Goal: Task Accomplishment & Management: Complete application form

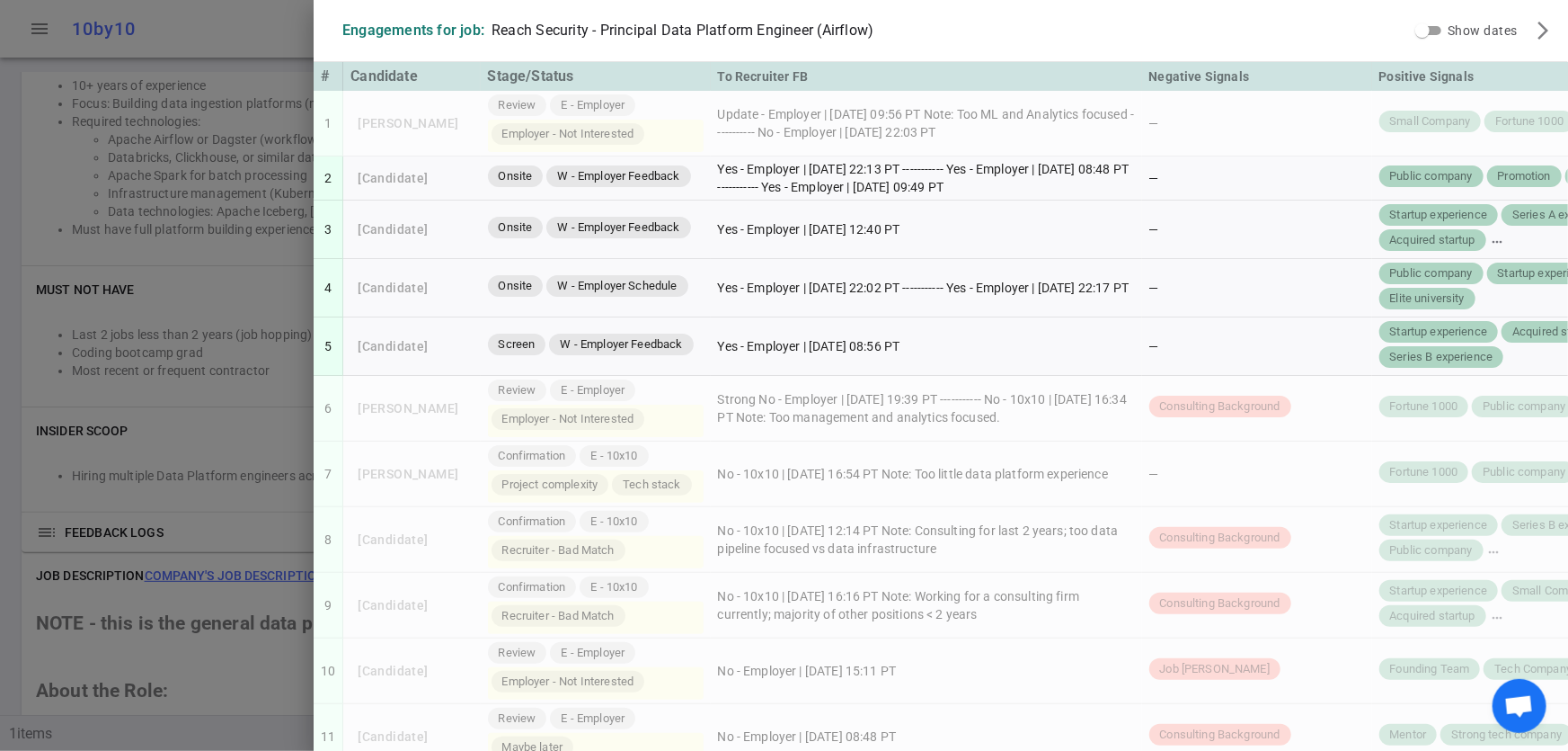
scroll to position [798, 0]
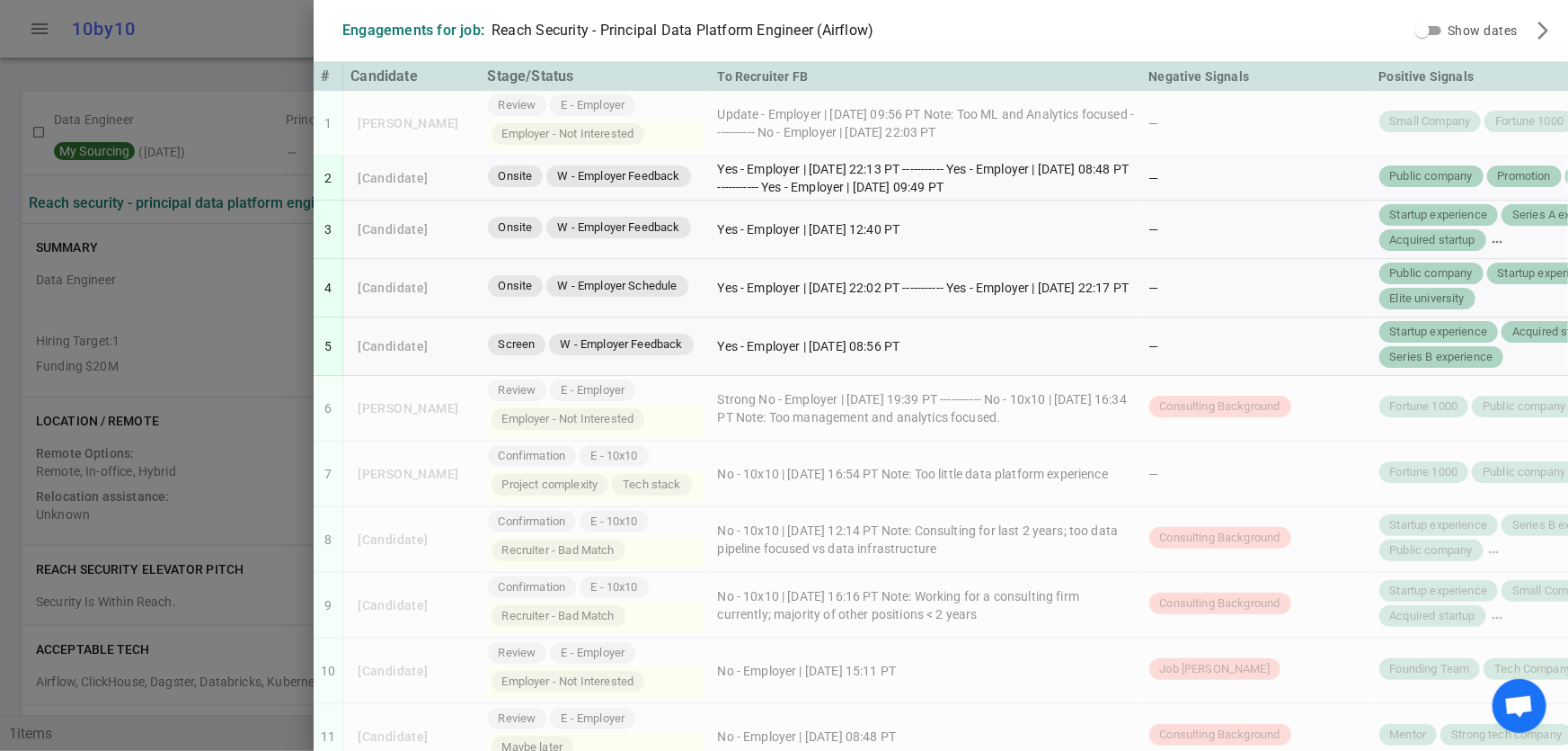
scroll to position [798, 0]
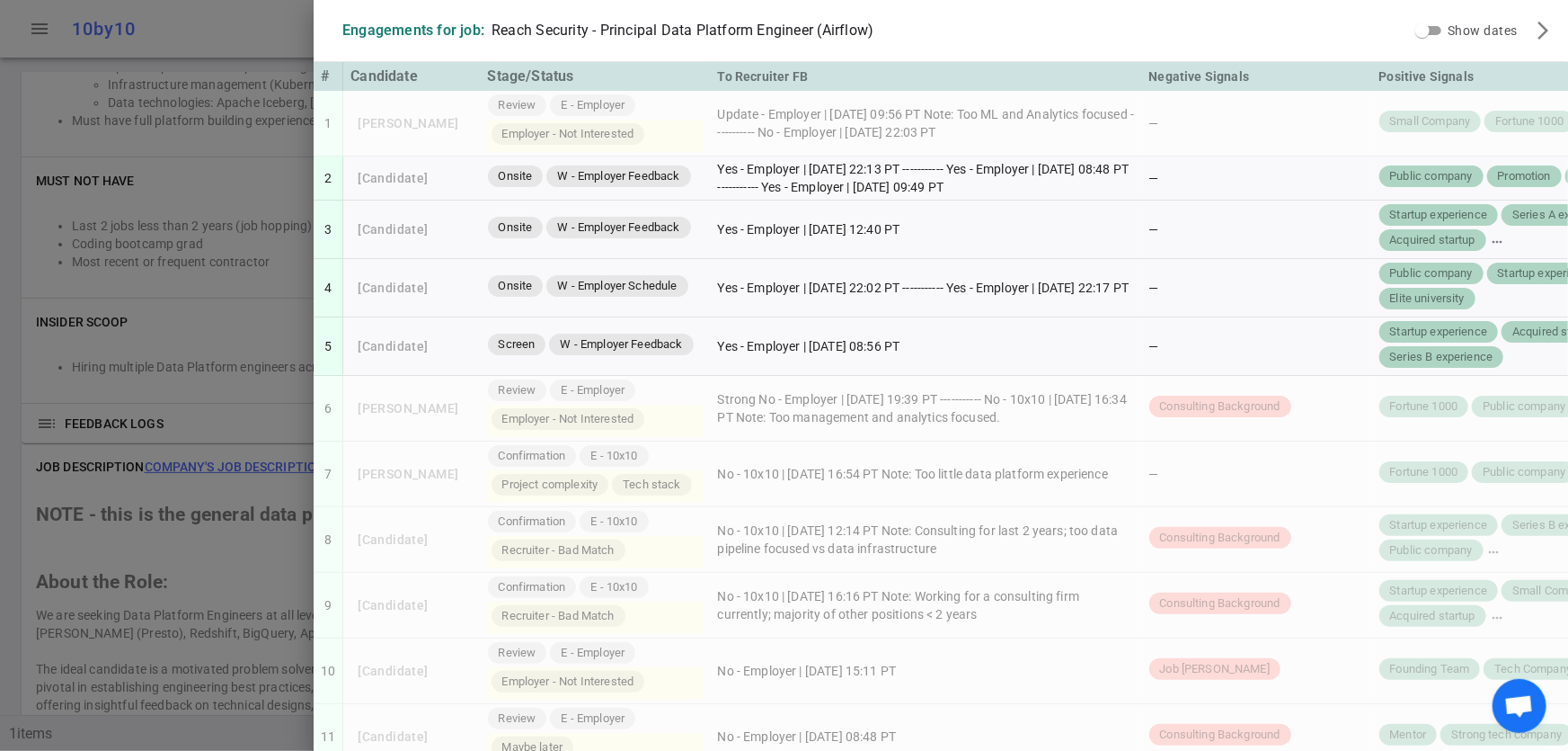
click at [208, 184] on div at bounding box center [784, 375] width 1568 height 751
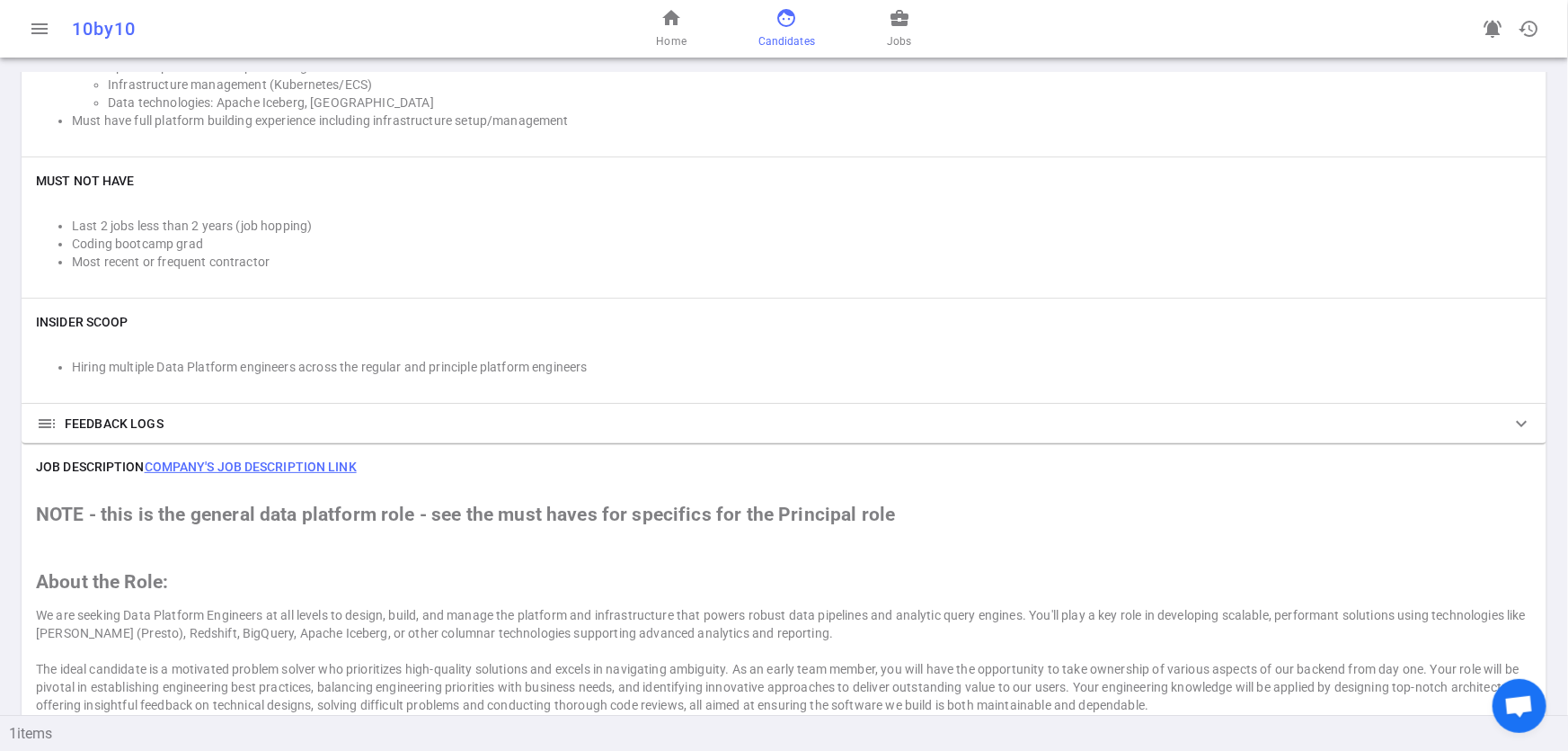
click at [770, 34] on span "Candidates" at bounding box center [786, 41] width 57 height 18
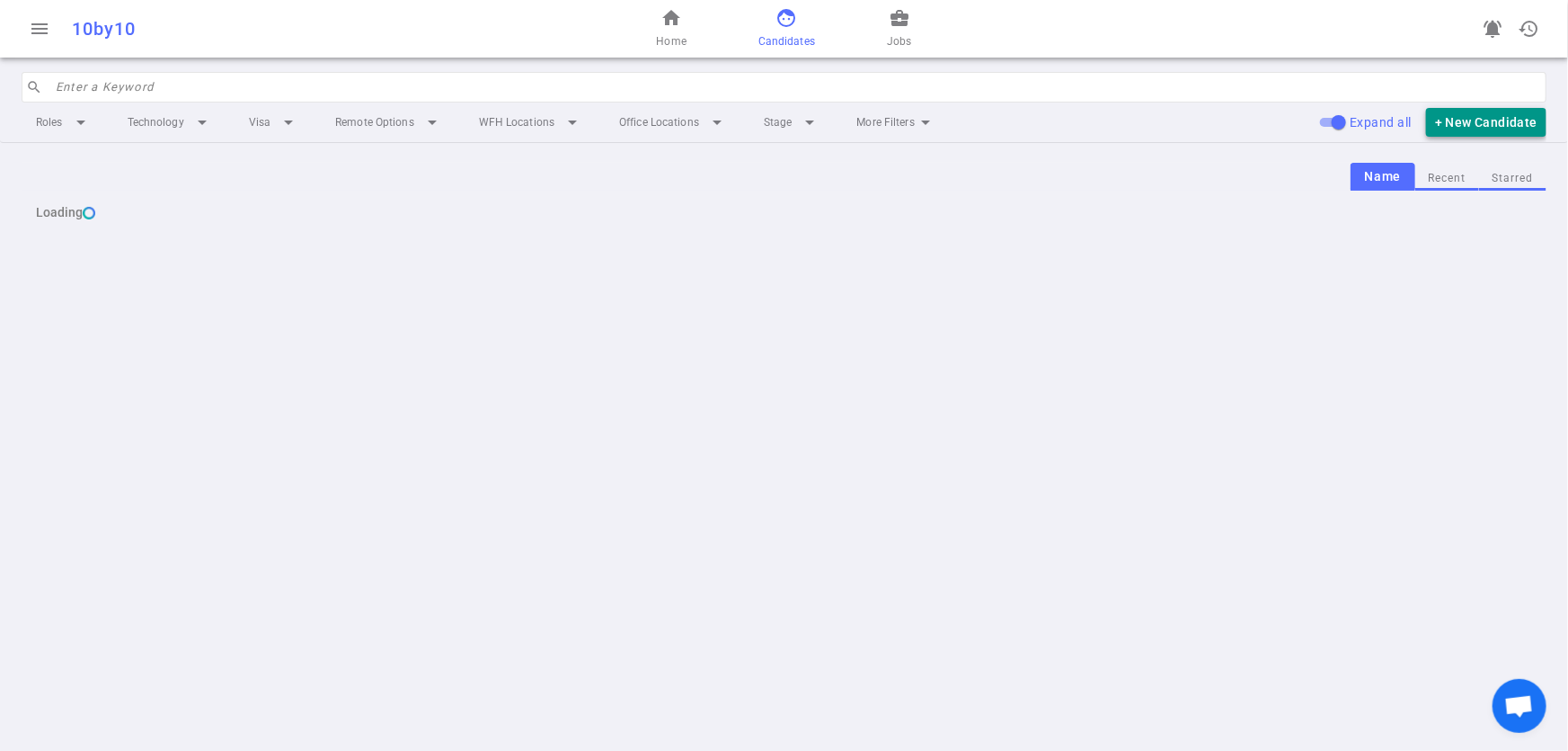
click at [1465, 122] on button "+ New Candidate" at bounding box center [1485, 123] width 120 height 30
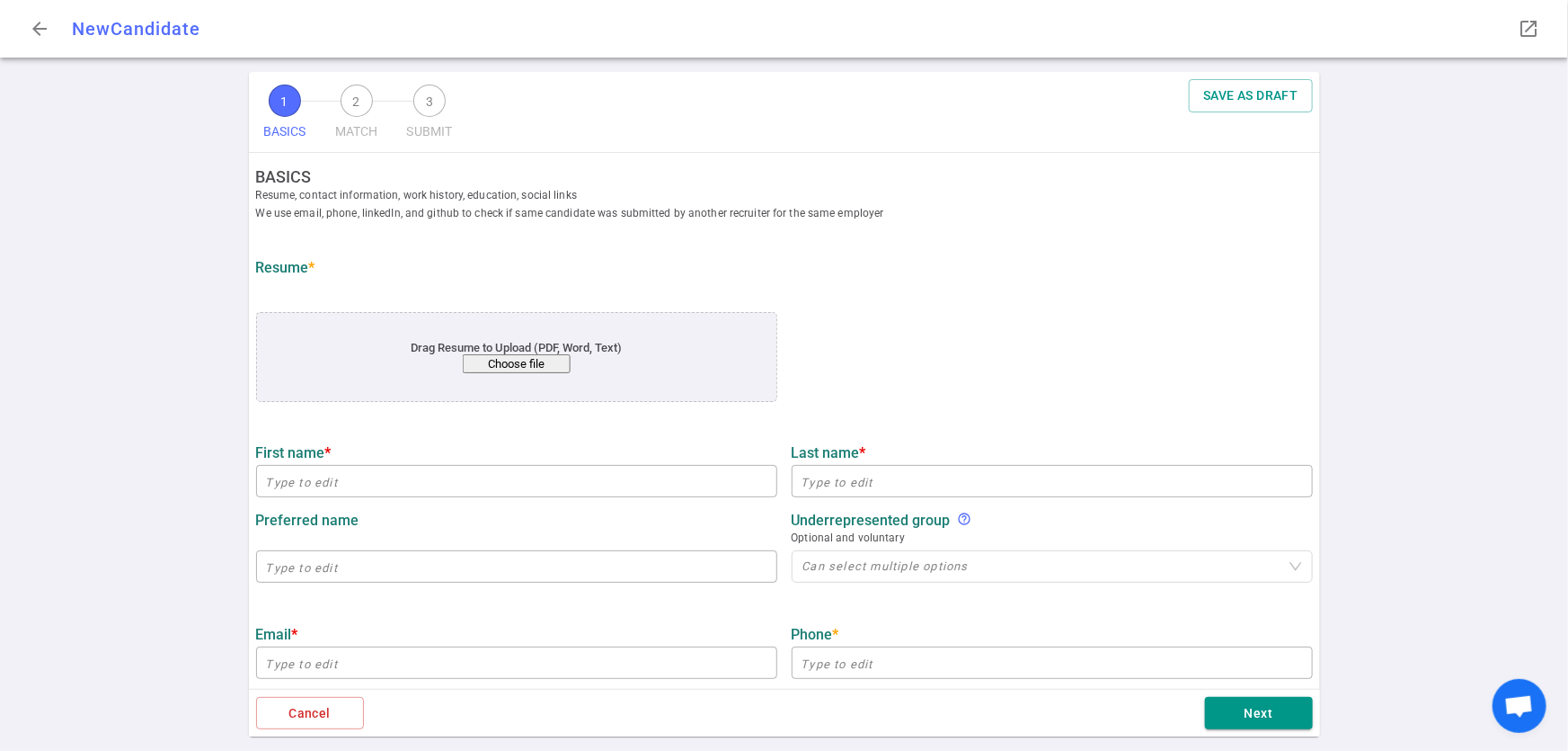
click at [538, 366] on button "Choose file" at bounding box center [516, 364] width 108 height 19
click at [548, 376] on div "Drag Resume to Upload (PDF, Word, Text) Choose file" at bounding box center [516, 356] width 521 height 90
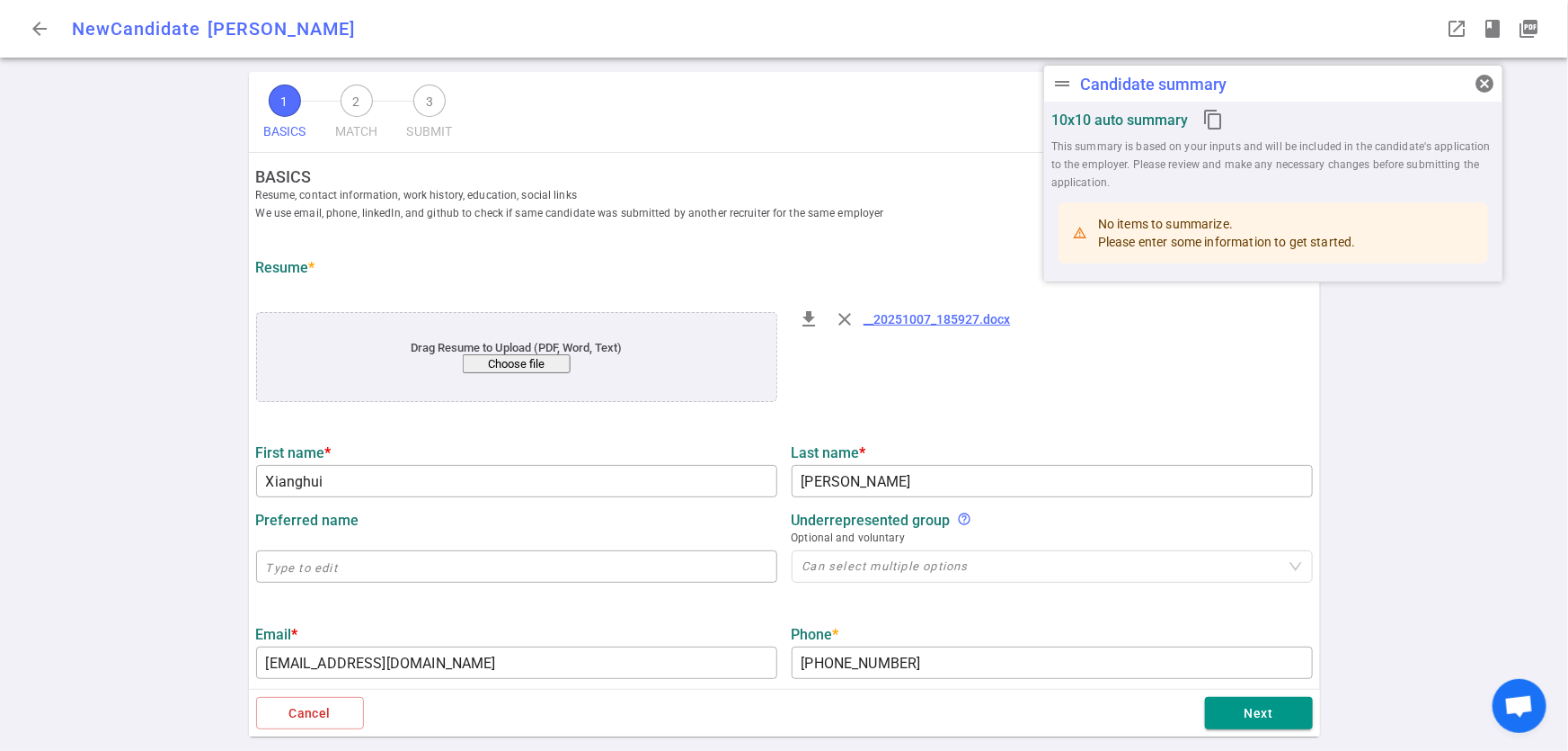
type input "Xianghui"
type input "Liu"
type input "xianghui0@gmail.com"
type input "+1 480-862-2956"
type input "https://www.linkedin.com/in/xianghui-liu-815628b7"
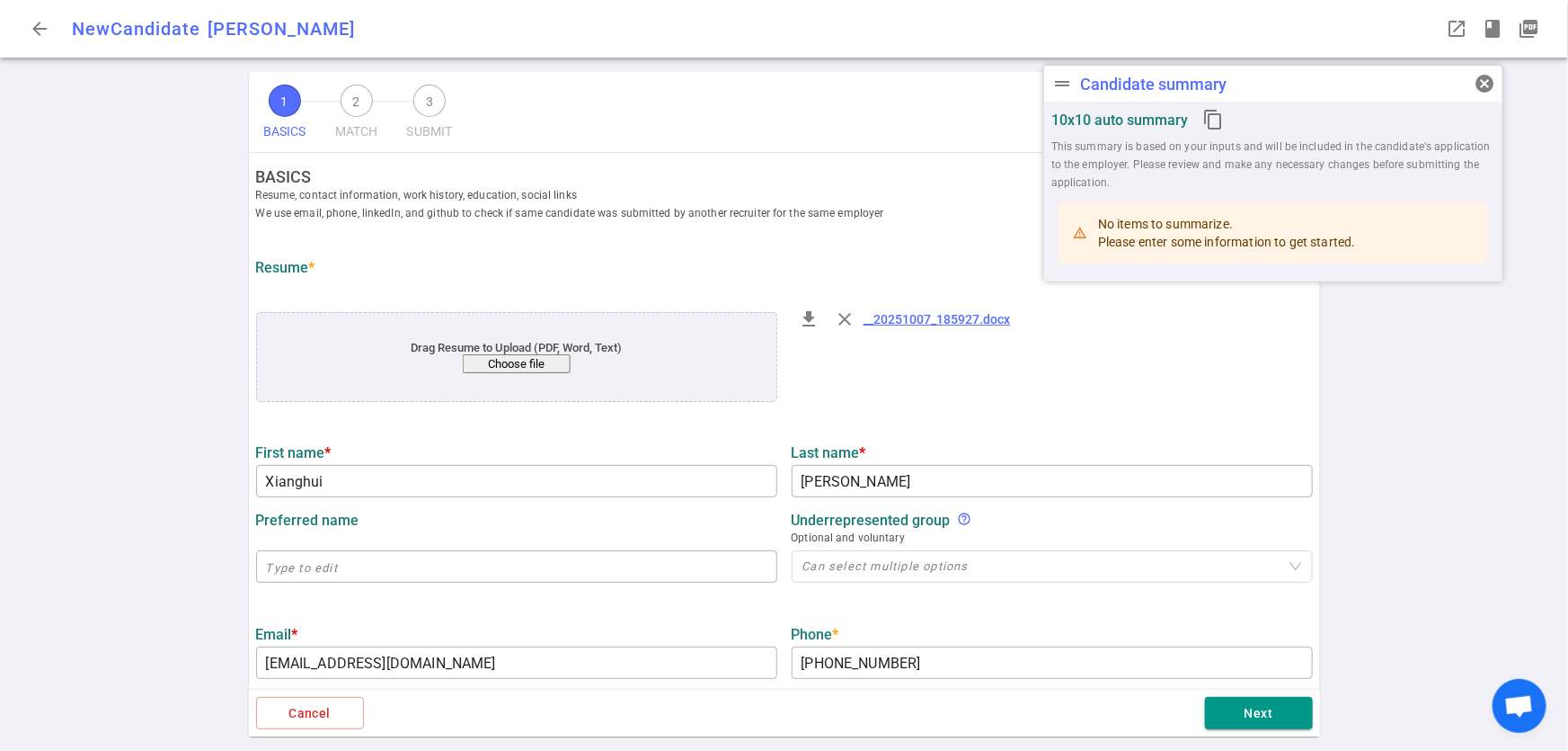
type input "Hitachi Solutions America"
type textarea "Principal Data Architect"
type input "24.4"
type input "Harvard University"
type input "Finance"
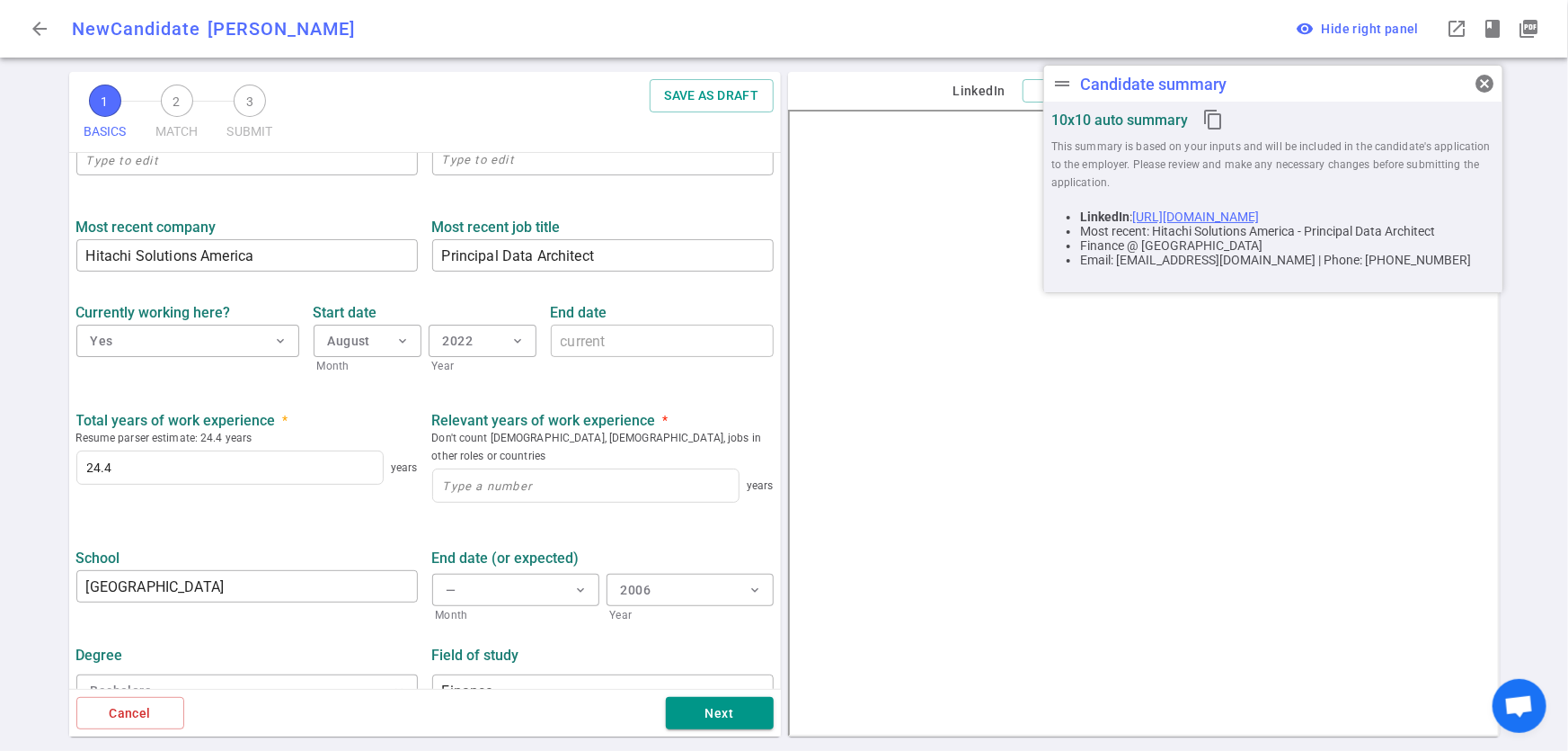
scroll to position [712, 0]
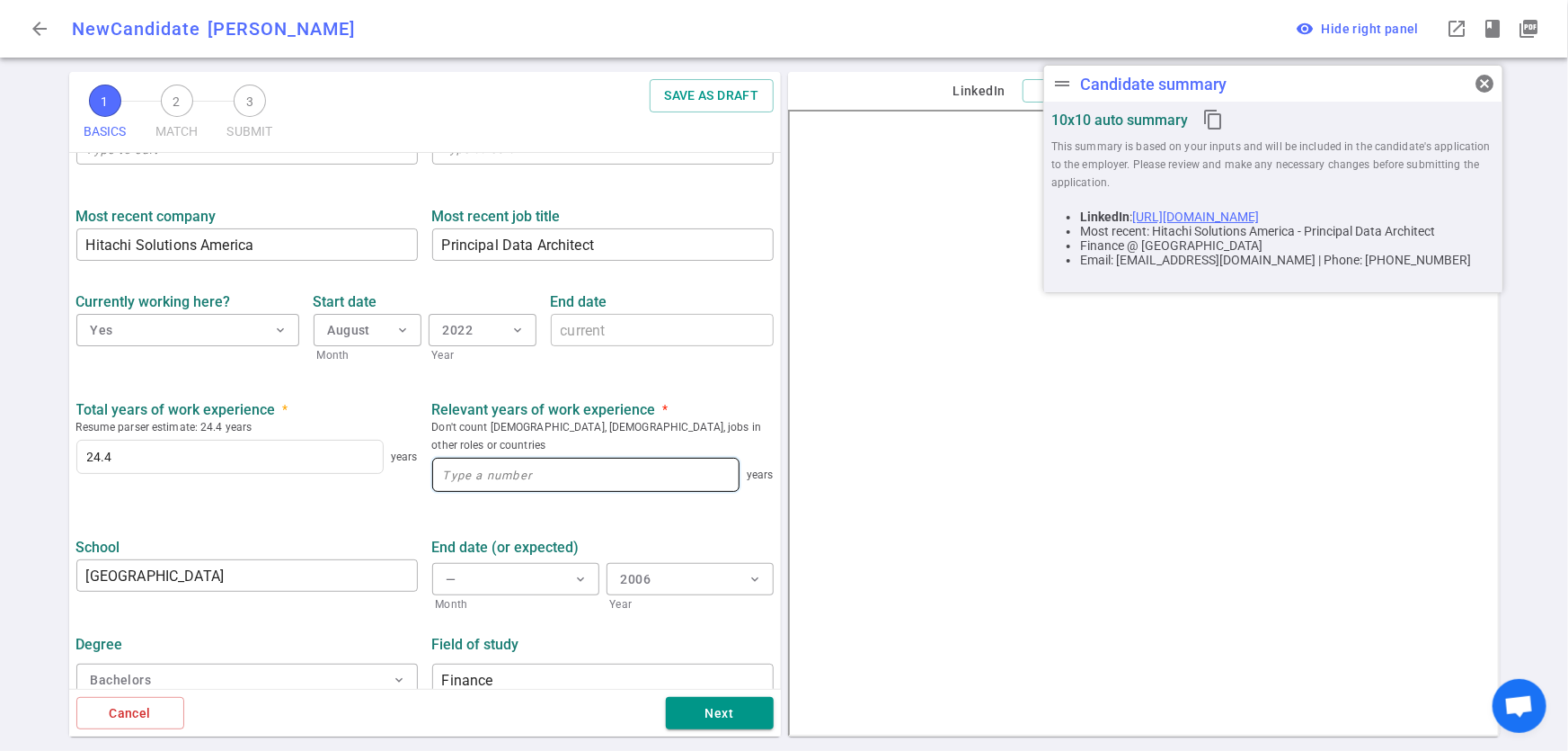
click at [551, 459] on input at bounding box center [586, 475] width 306 height 33
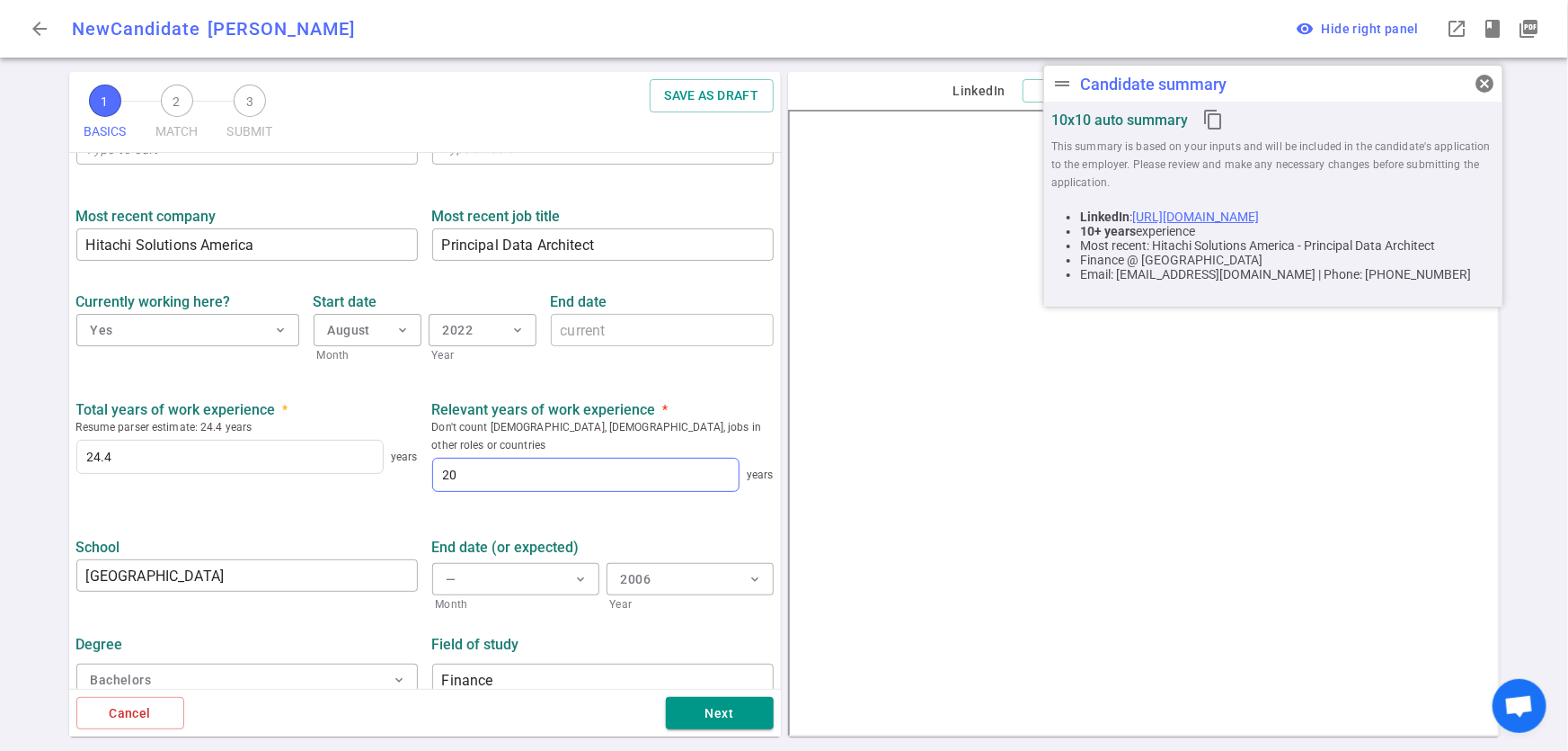
type input "20"
drag, startPoint x: 224, startPoint y: 562, endPoint x: 32, endPoint y: 557, distance: 192.1
click at [25, 557] on div "1 BASICS 2 MATCH 3 SUBMIT SAVE AS DRAFT BASICS Resume, contact information, wor…" at bounding box center [784, 410] width 1568 height 678
drag, startPoint x: 142, startPoint y: 555, endPoint x: 518, endPoint y: 659, distance: 390.1
click at [518, 665] on input "Finance" at bounding box center [603, 679] width 341 height 29
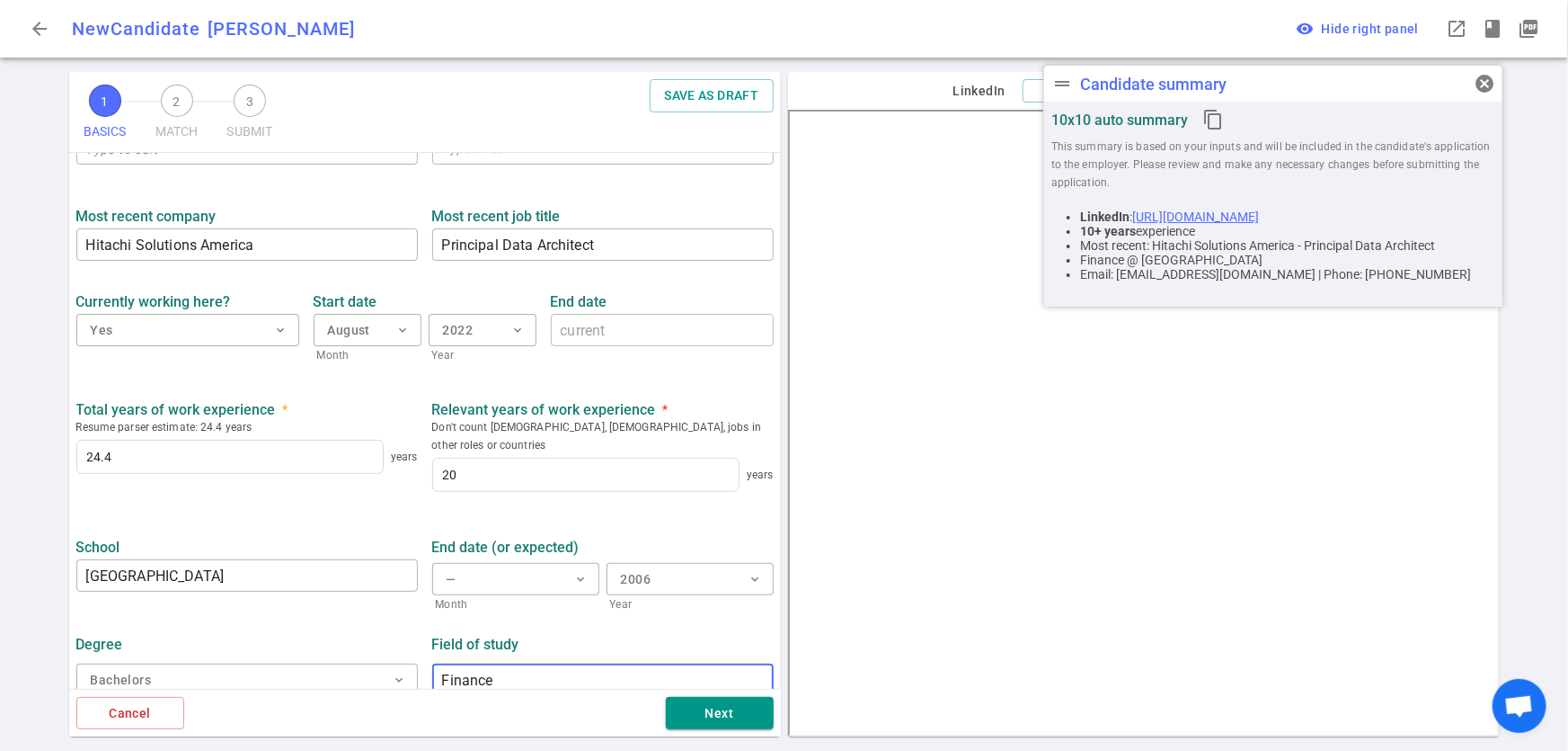
drag, startPoint x: 518, startPoint y: 659, endPoint x: 427, endPoint y: 656, distance: 91.0
click at [432, 665] on input "Finance" at bounding box center [603, 679] width 341 height 29
paste input "M.S. in Computer Scie"
type input "M.S. in Computer Science"
click at [199, 665] on button "Bachelors expand_more" at bounding box center [246, 679] width 341 height 33
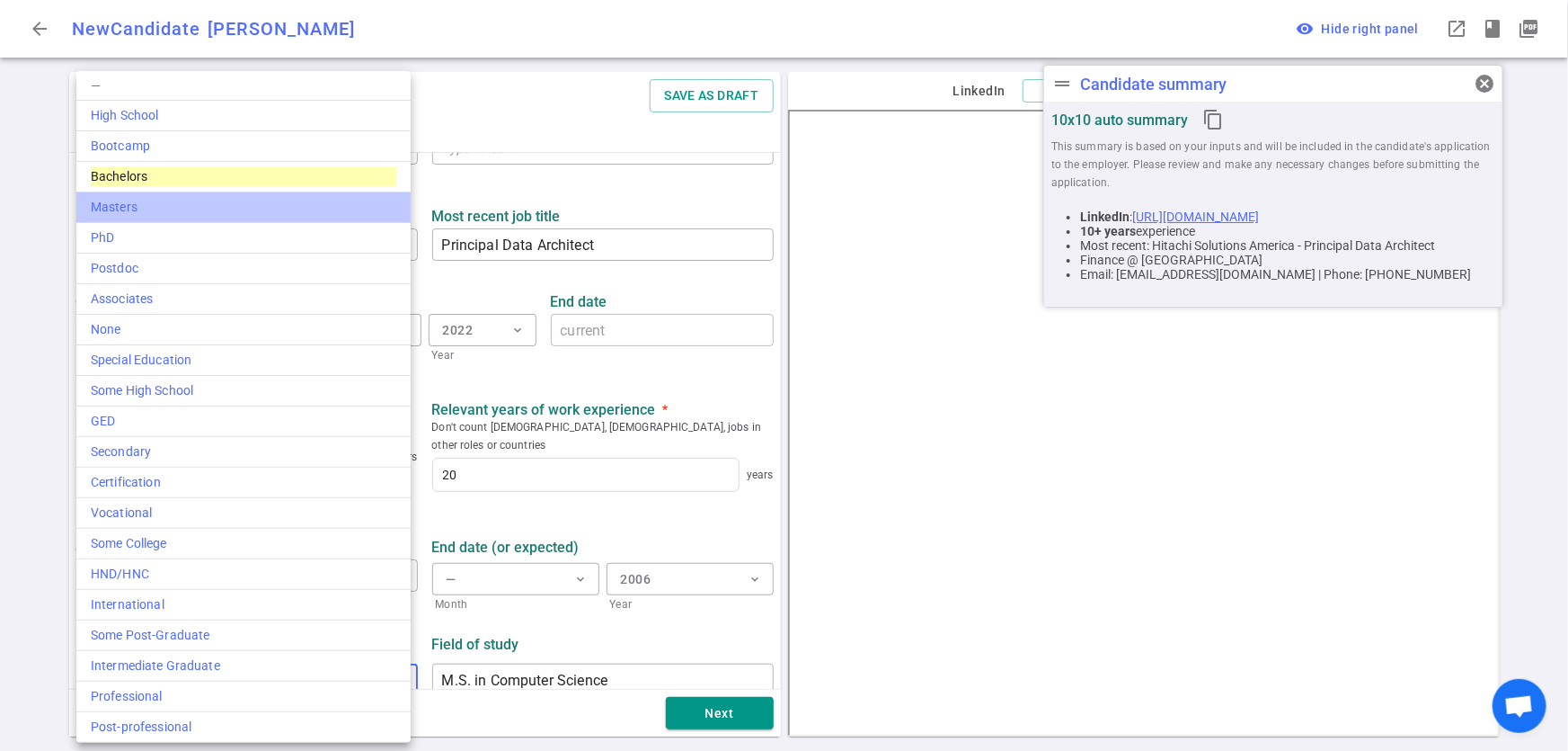
click at [116, 208] on div "Masters" at bounding box center [244, 208] width 306 height 19
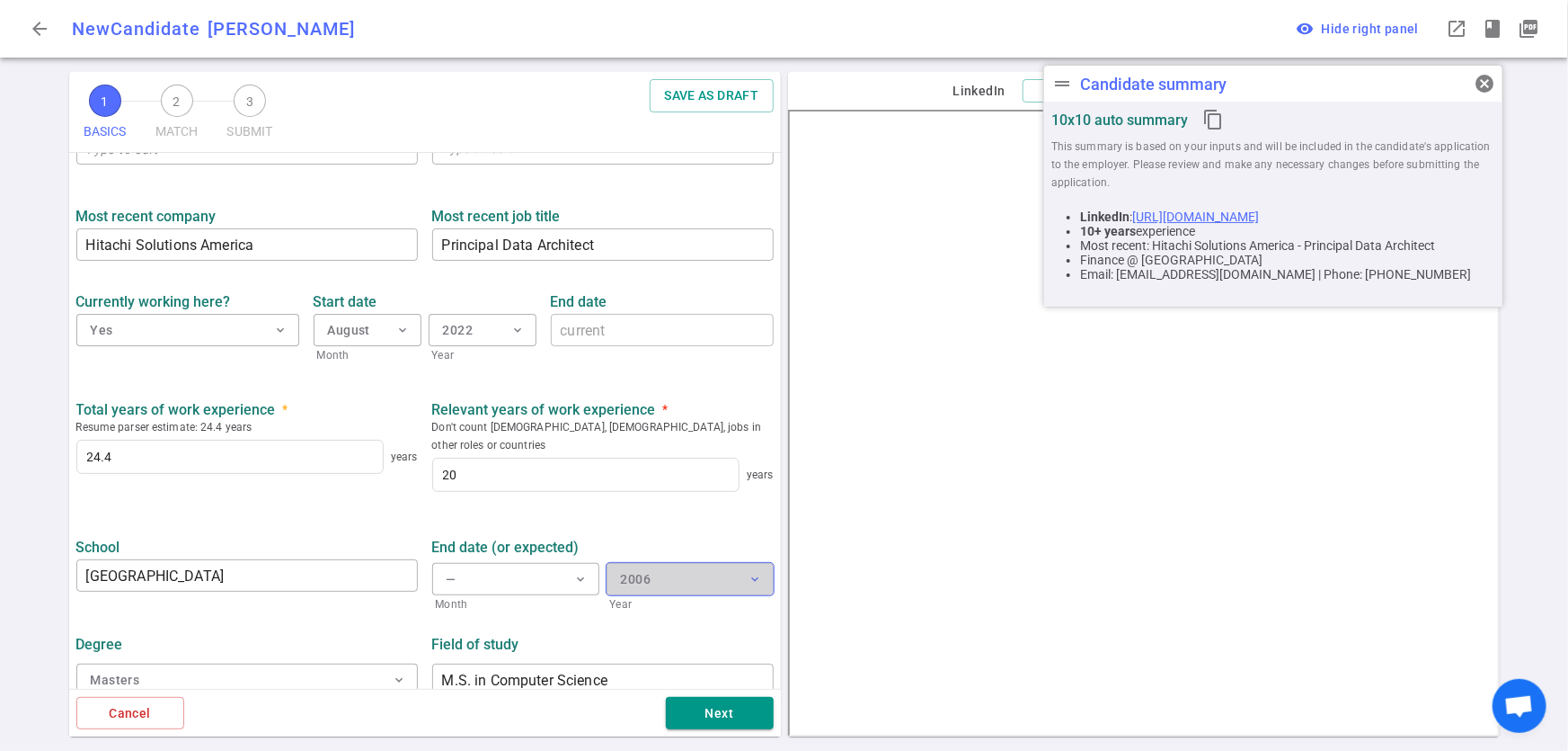
click at [692, 563] on button "2006 expand_more" at bounding box center [690, 579] width 167 height 33
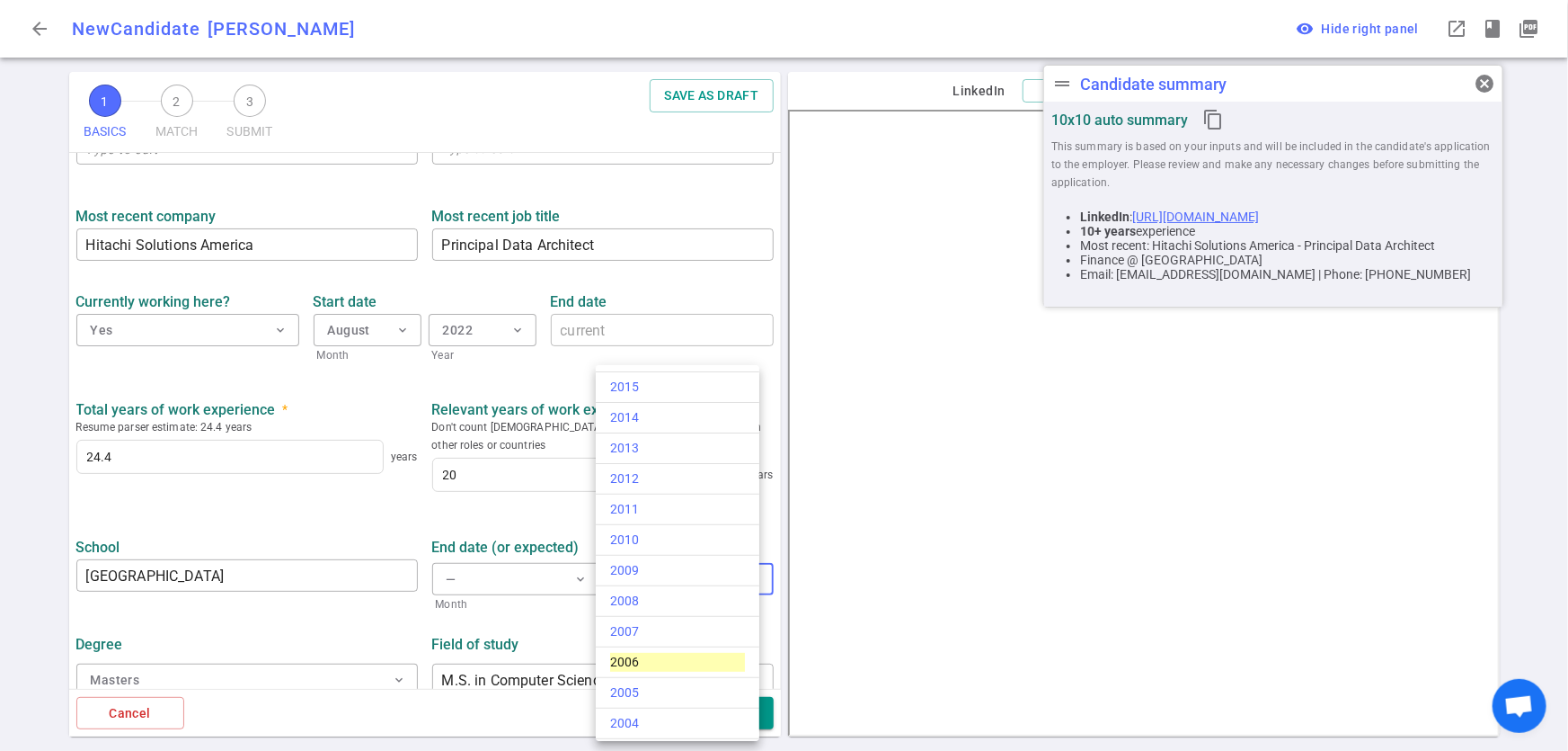
scroll to position [656, 0]
drag, startPoint x: 617, startPoint y: 448, endPoint x: 278, endPoint y: 428, distance: 339.6
click at [617, 448] on div "2002" at bounding box center [677, 456] width 135 height 19
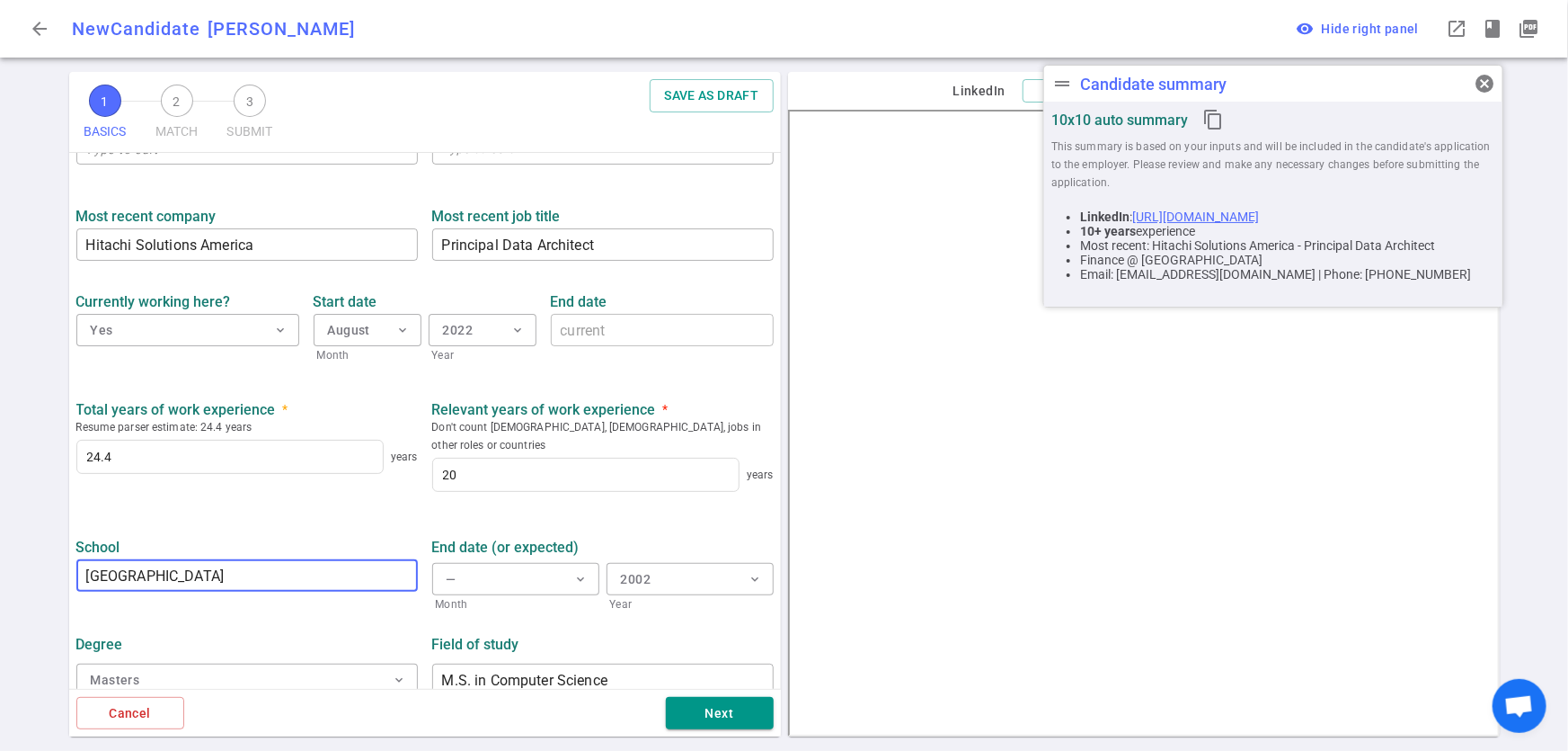
drag, startPoint x: 213, startPoint y: 557, endPoint x: 36, endPoint y: 556, distance: 177.0
click at [36, 556] on div "1 BASICS 2 MATCH 3 SUBMIT SAVE AS DRAFT BASICS Resume, contact information, wor…" at bounding box center [784, 410] width 1568 height 678
paste input "University of Massachusetts Boston, MA"
type input "University of Massachusetts Boston, MA"
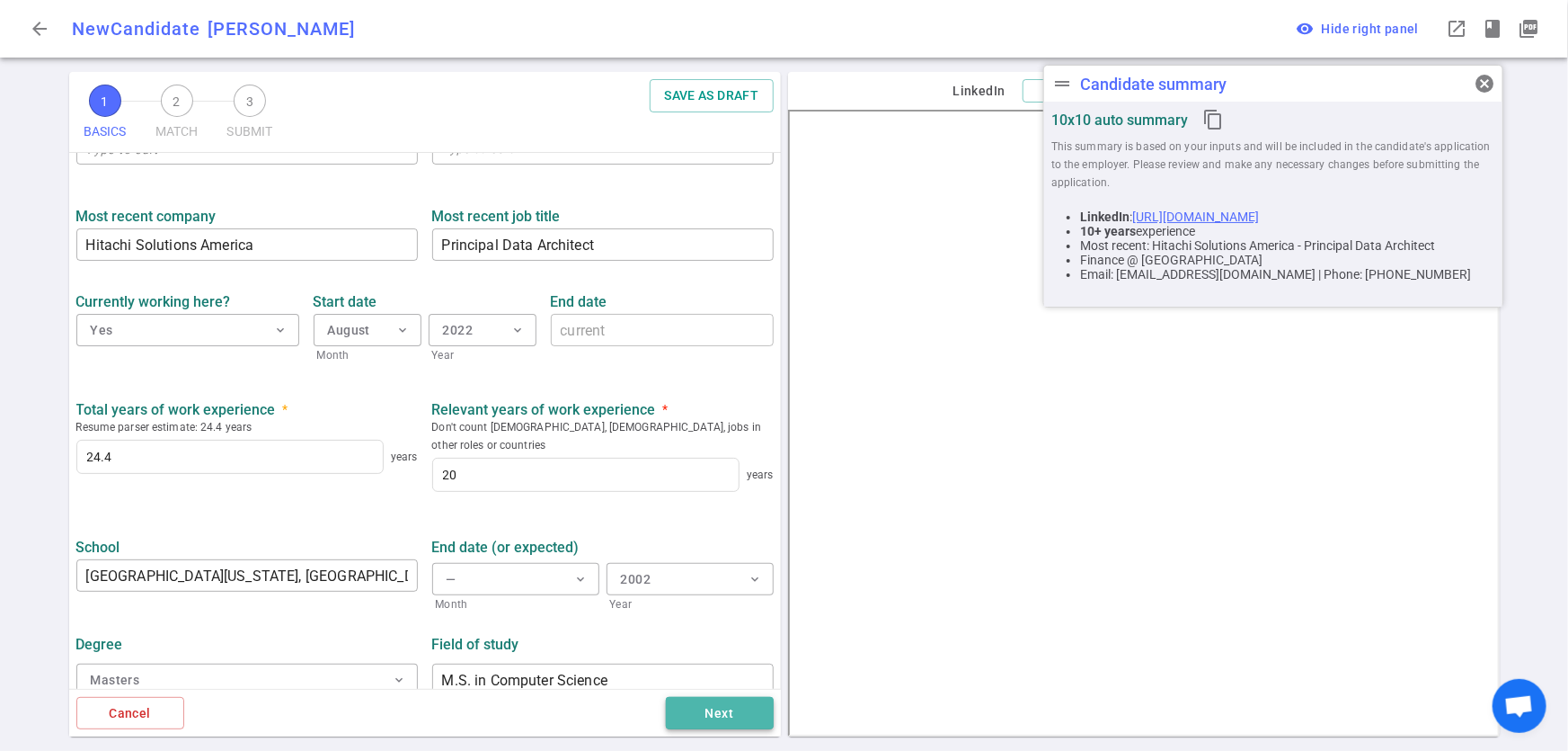
click at [712, 716] on button "Next" at bounding box center [720, 714] width 108 height 34
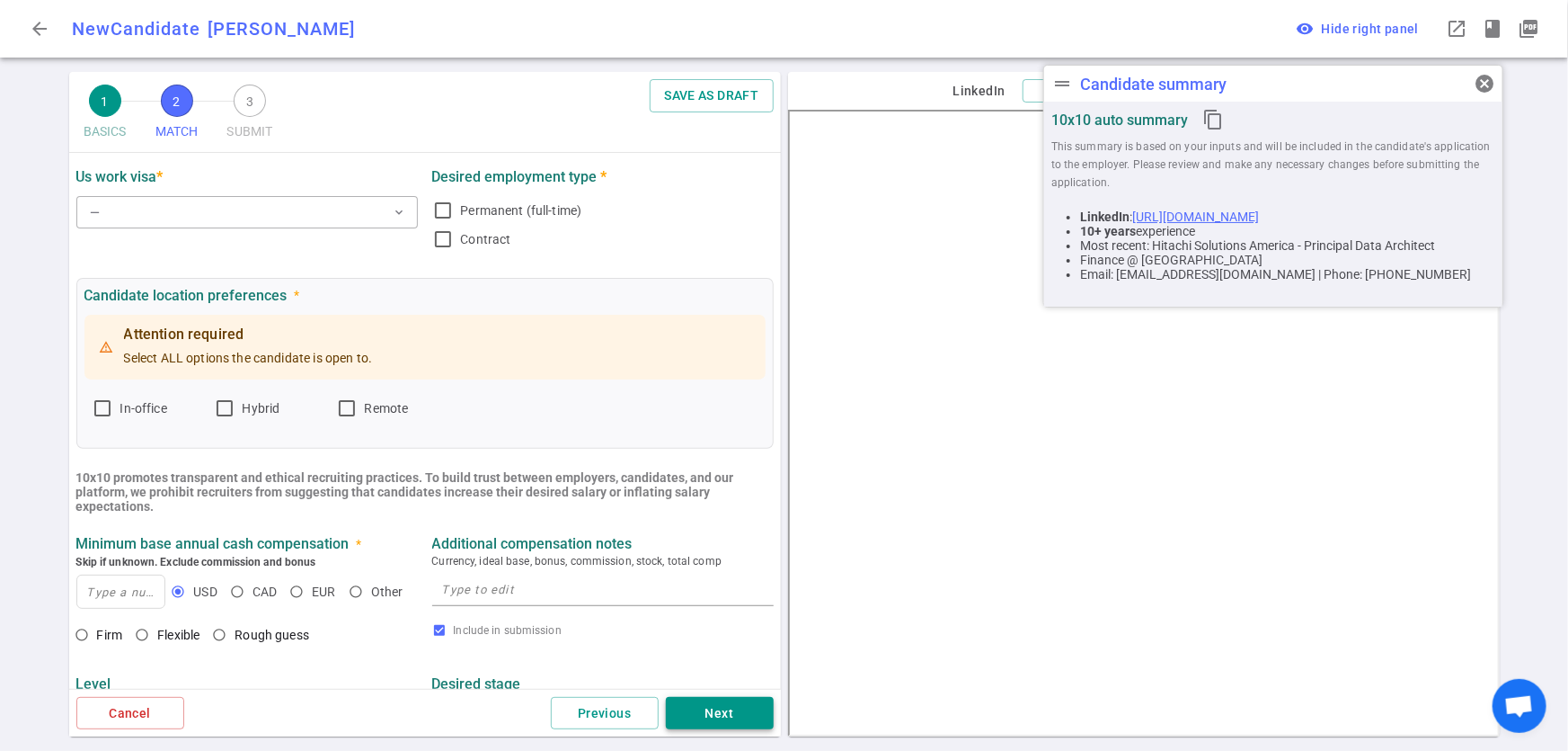
scroll to position [0, 0]
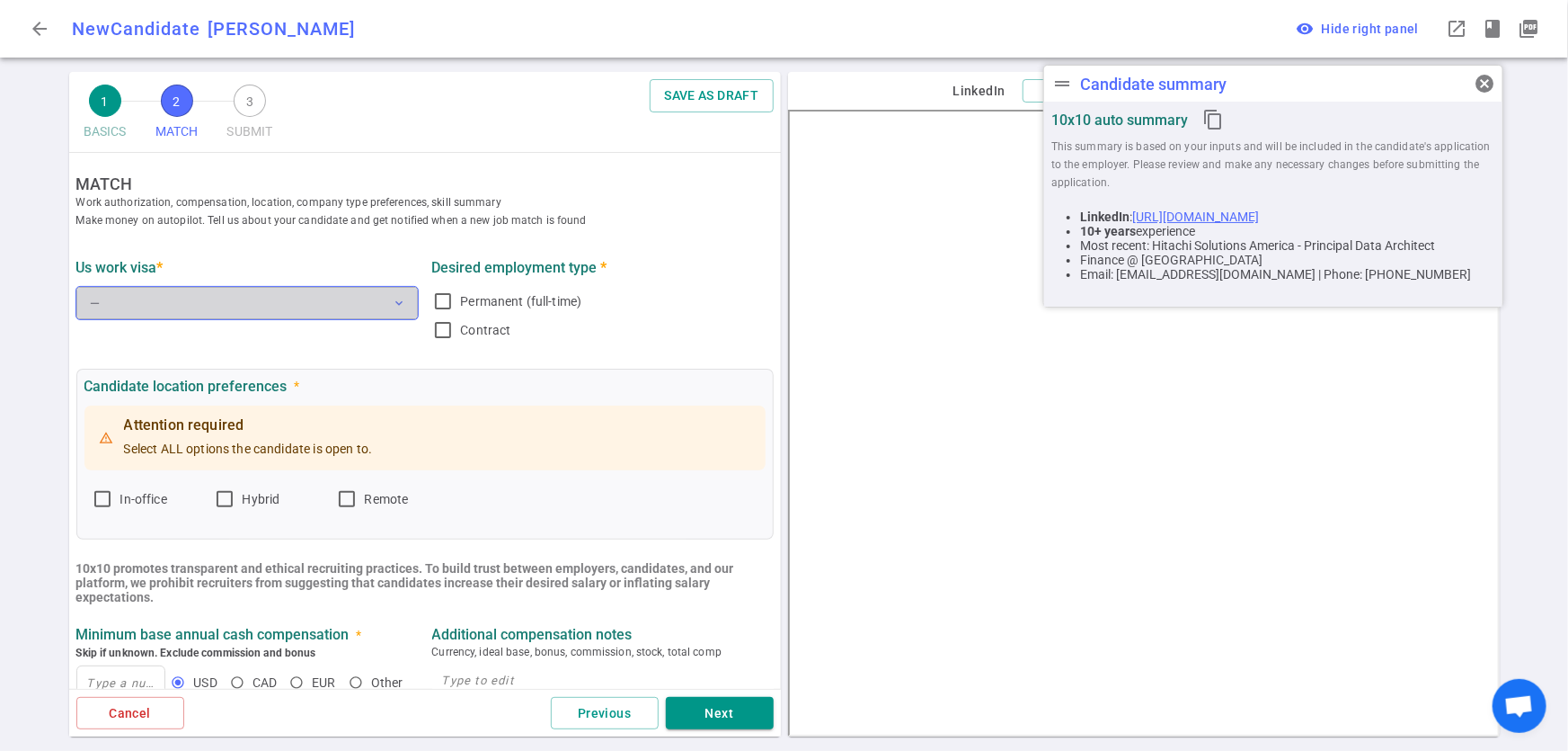
click at [389, 295] on button "— expand_more" at bounding box center [246, 302] width 341 height 33
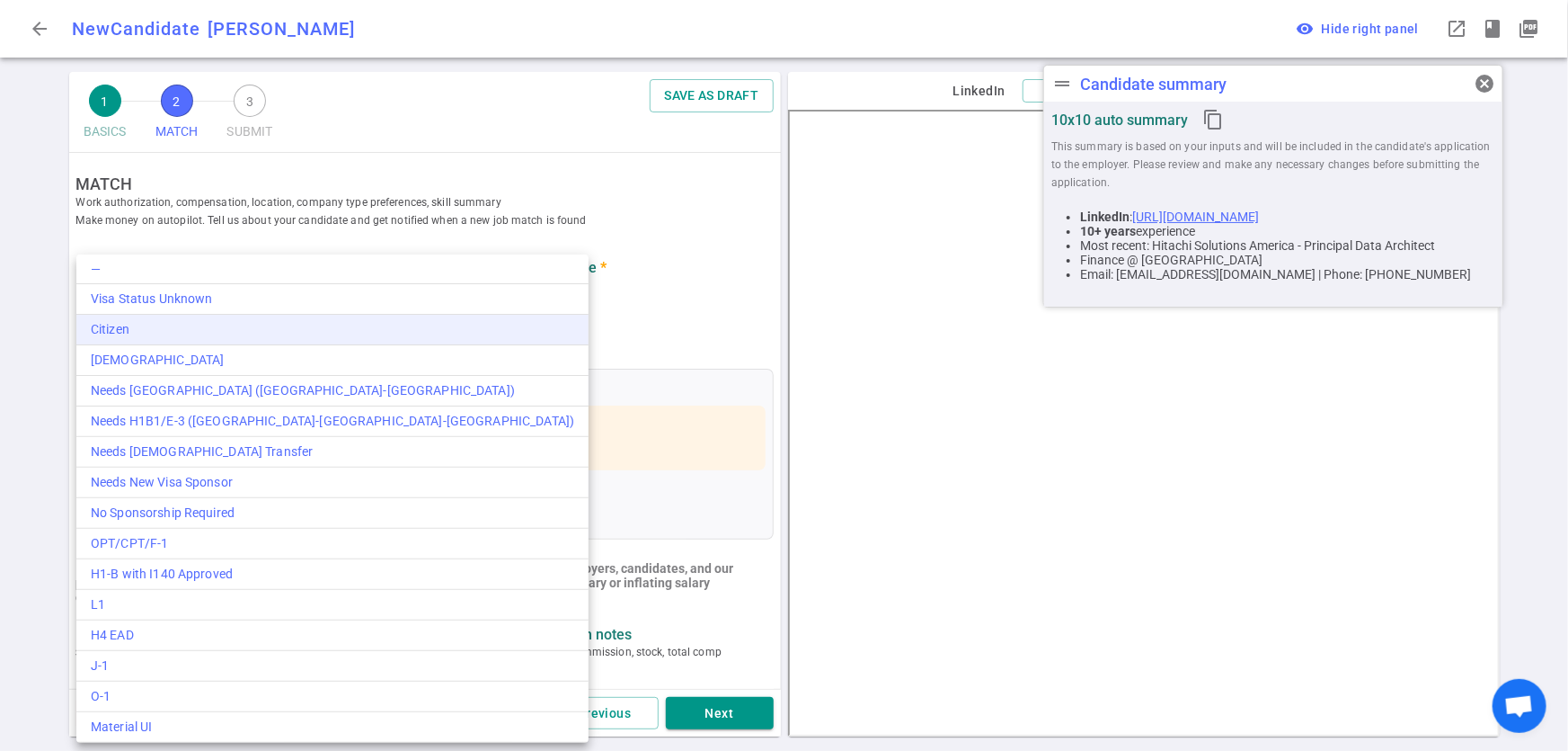
click at [141, 337] on div "Citizen" at bounding box center [333, 329] width 484 height 19
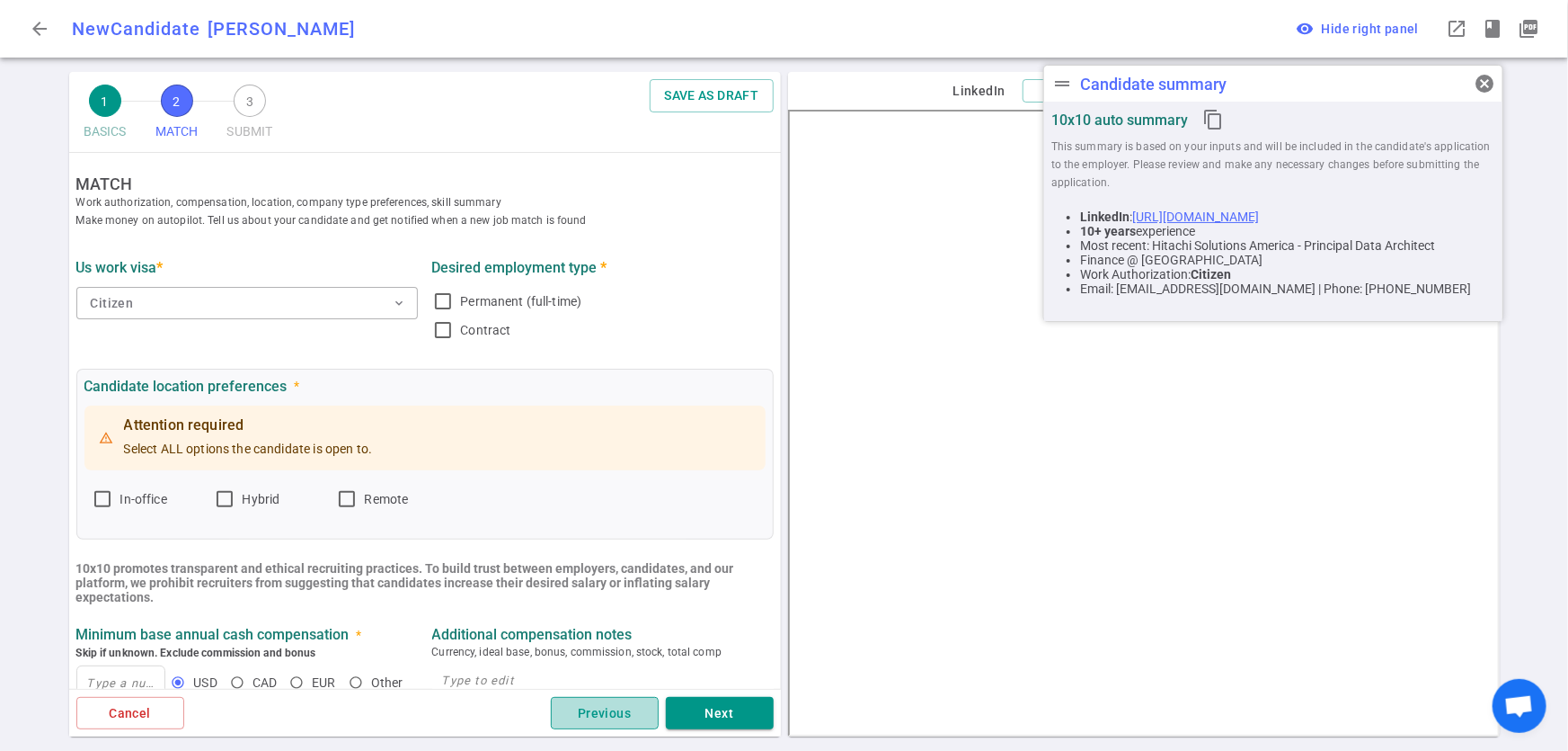
click at [570, 714] on button "Previous" at bounding box center [605, 714] width 108 height 34
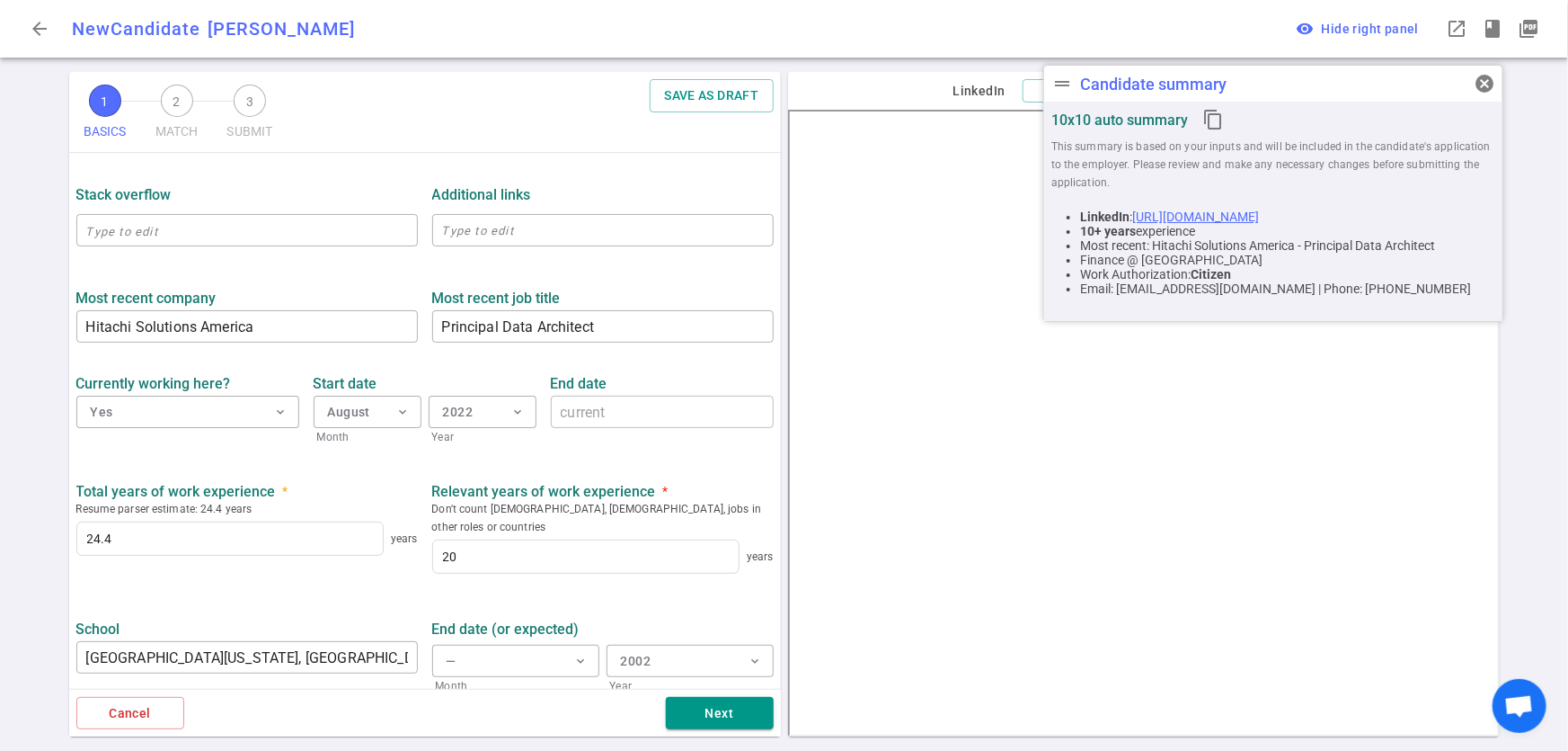
scroll to position [644, 0]
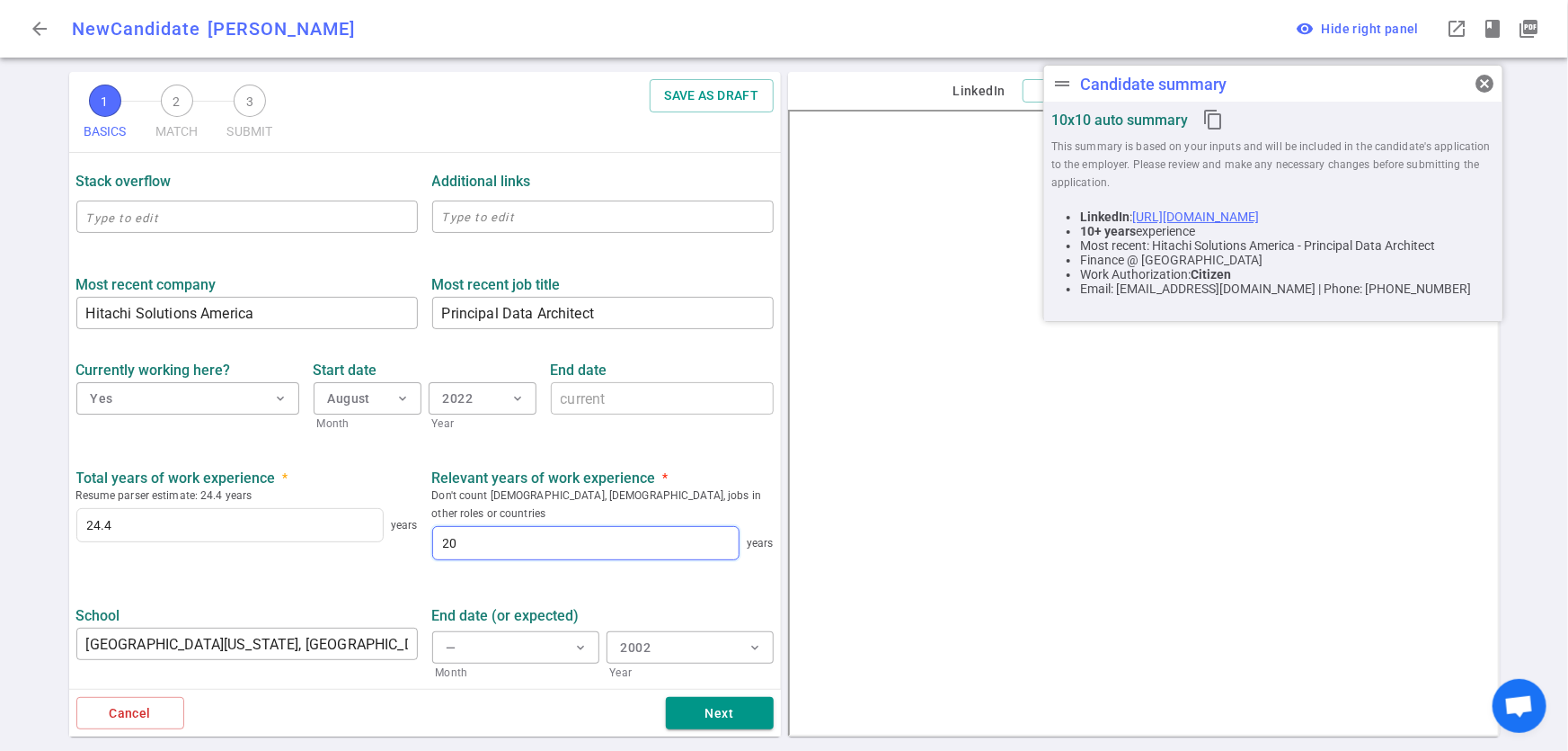
click at [461, 527] on input "20" at bounding box center [586, 543] width 306 height 33
type input "2"
type input "18"
click at [710, 722] on button "Next" at bounding box center [720, 714] width 108 height 34
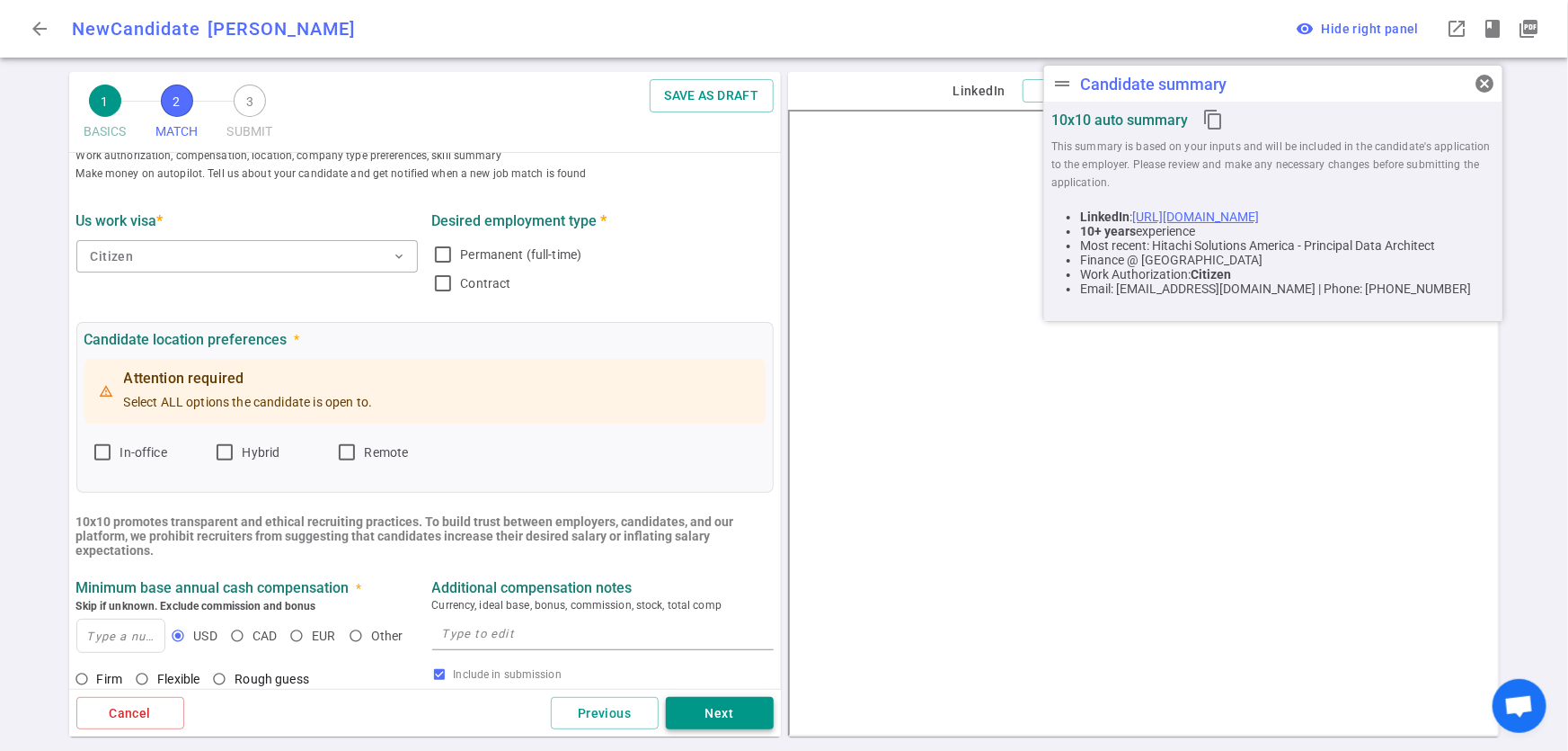
scroll to position [0, 0]
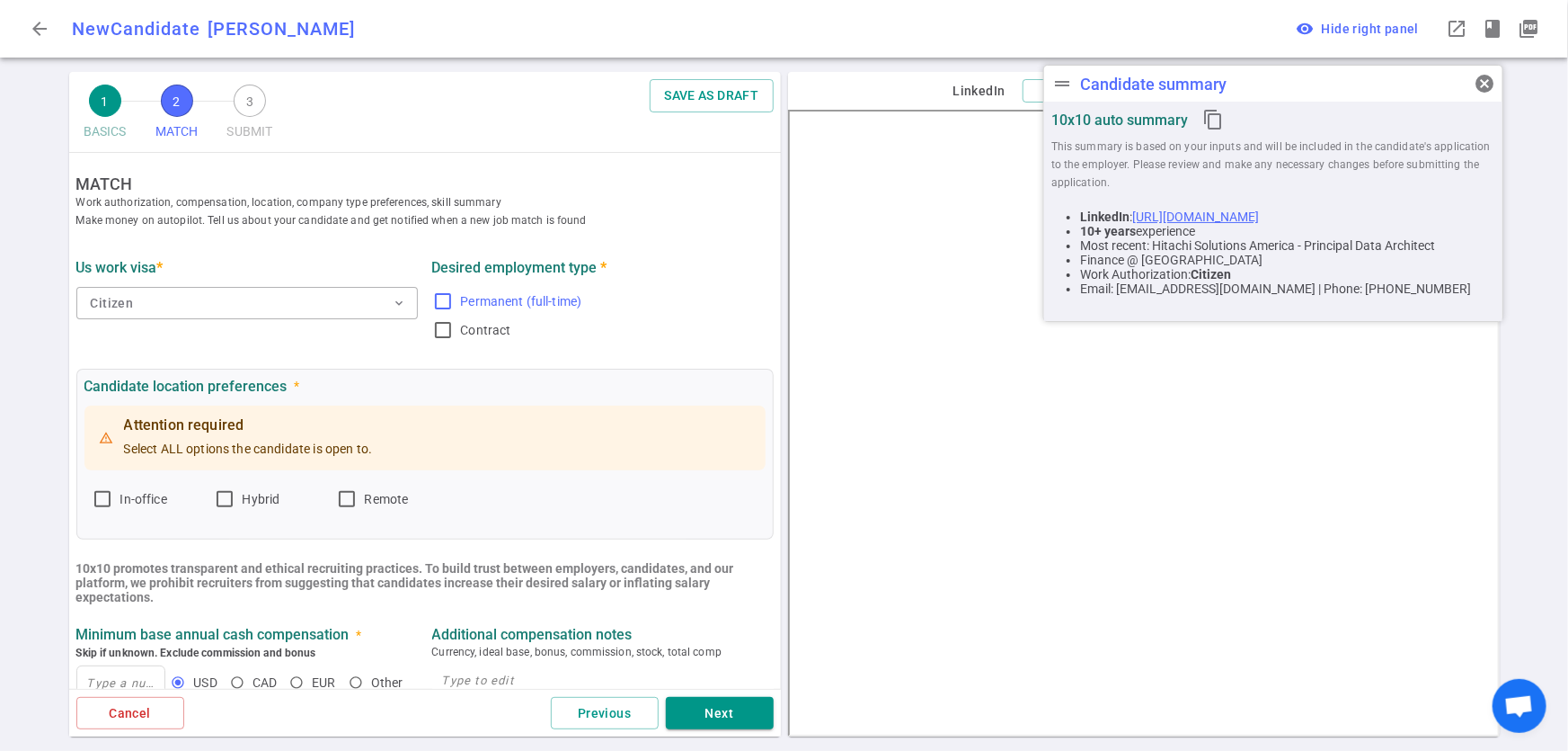
click at [432, 304] on input "Permanent (full-time)" at bounding box center [443, 301] width 21 height 21
checkbox input "true"
click at [351, 499] on input "Remote" at bounding box center [346, 499] width 21 height 21
checkbox input "true"
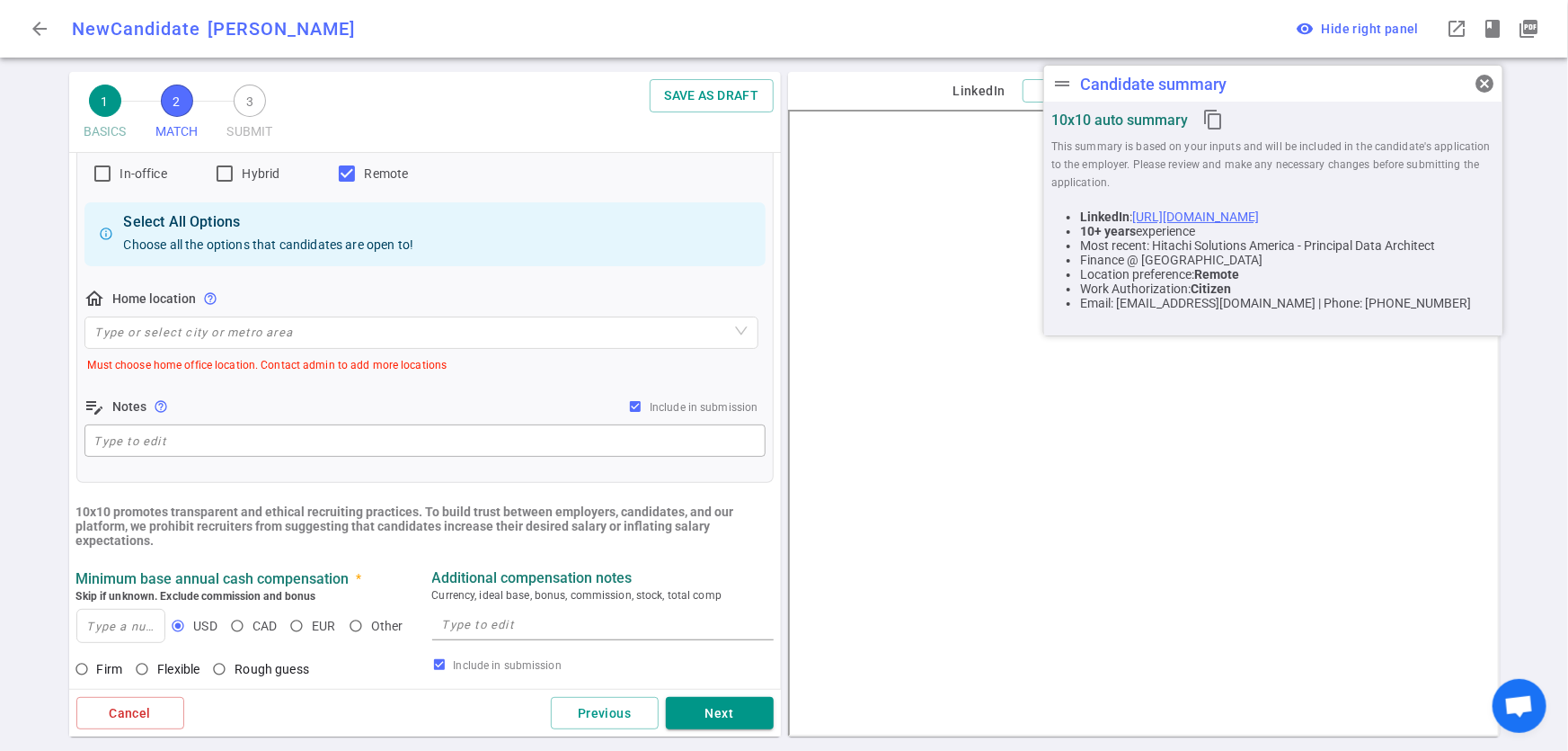
scroll to position [334, 0]
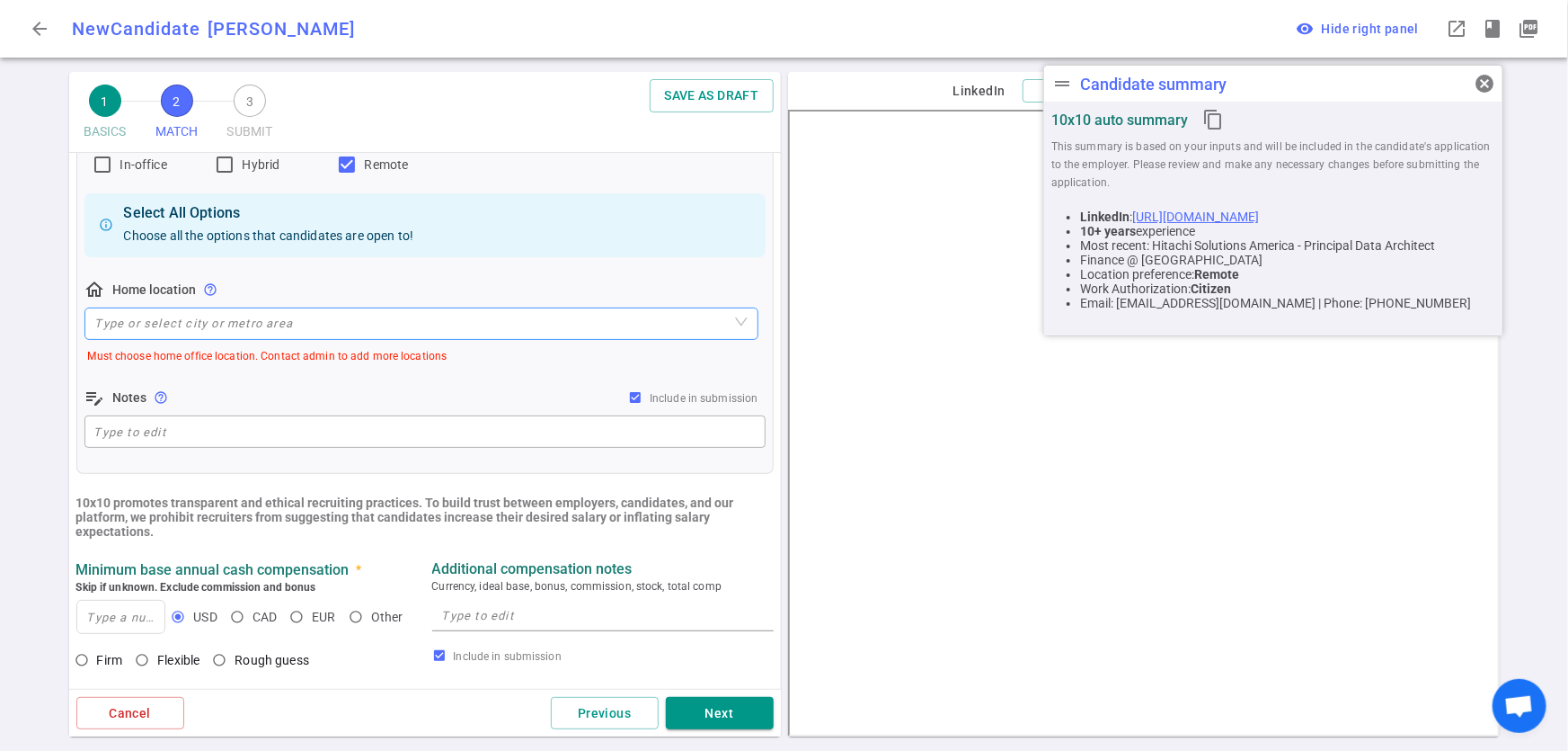
click at [320, 319] on input "search" at bounding box center [420, 323] width 652 height 31
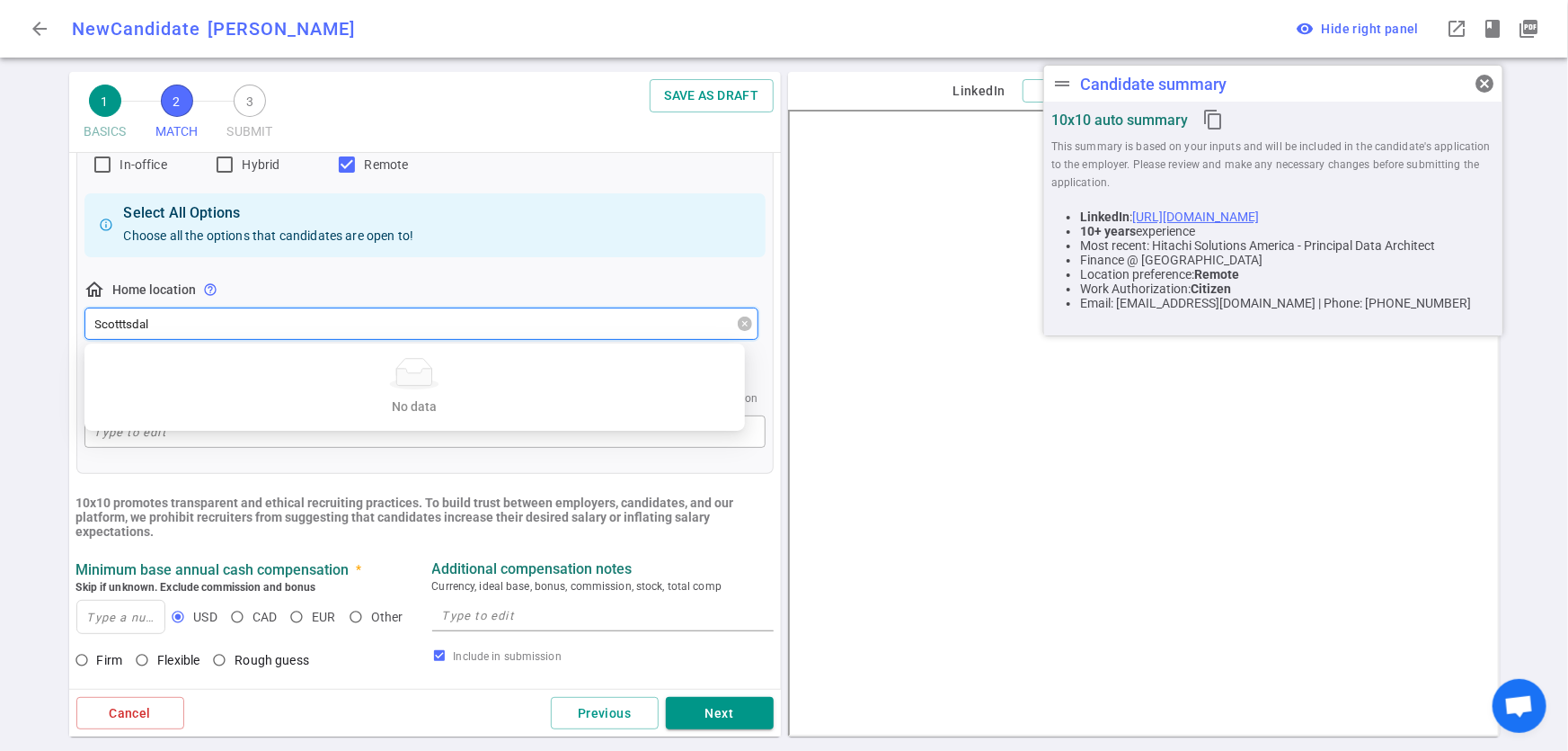
type input "Scotttsdale"
click at [320, 319] on input "Scotttsdale" at bounding box center [420, 323] width 652 height 31
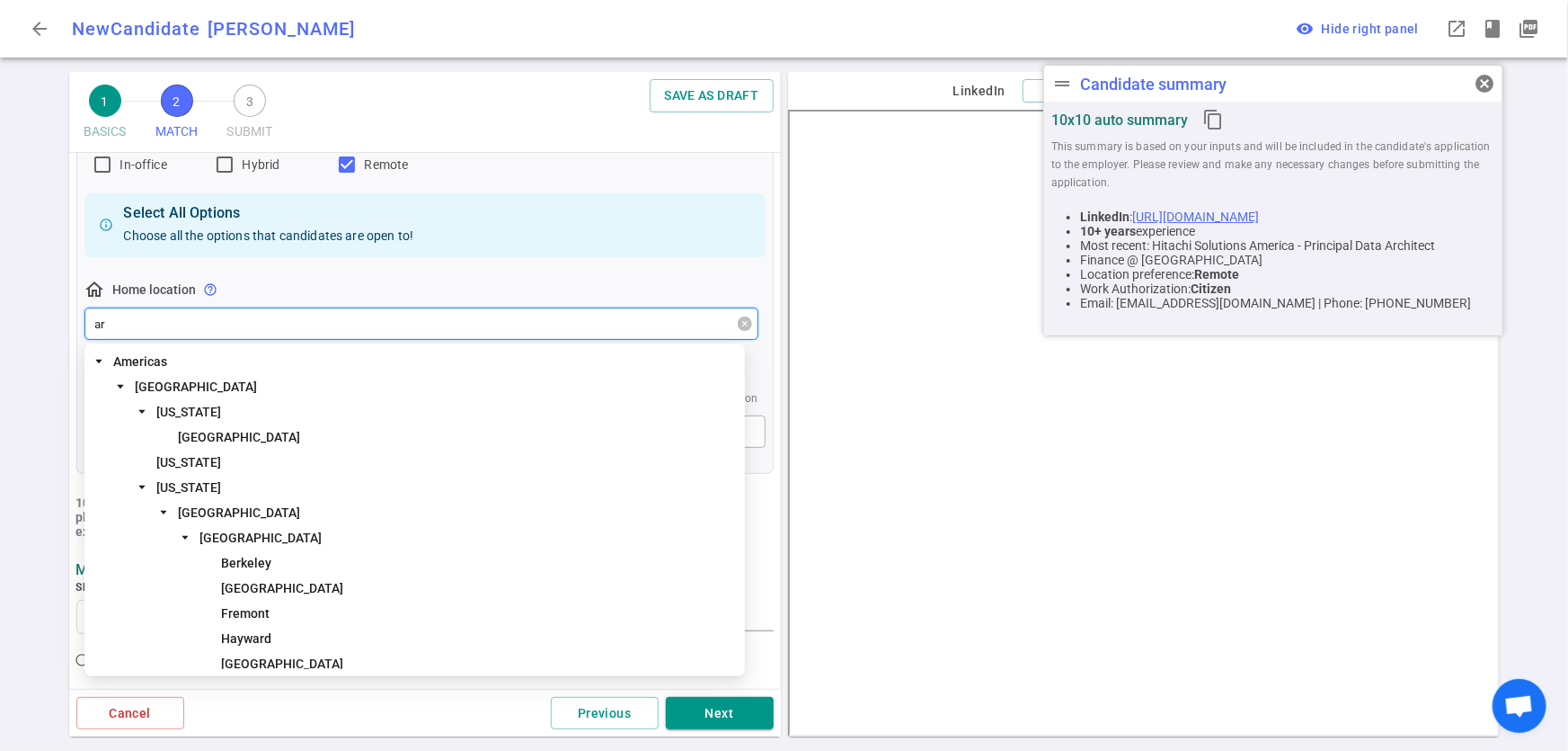
type input "ari"
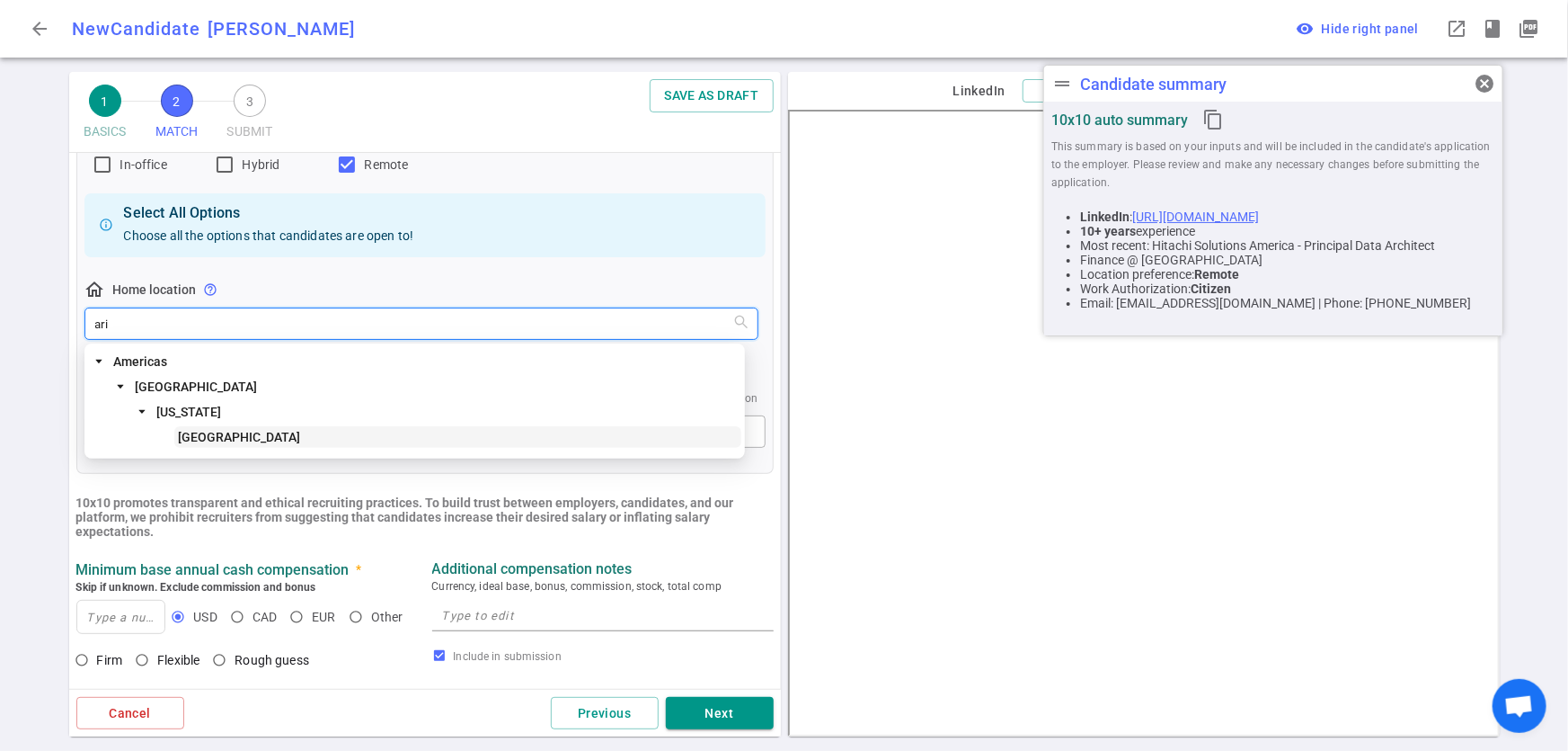
click at [215, 441] on span "Phoenix Area" at bounding box center [238, 436] width 122 height 14
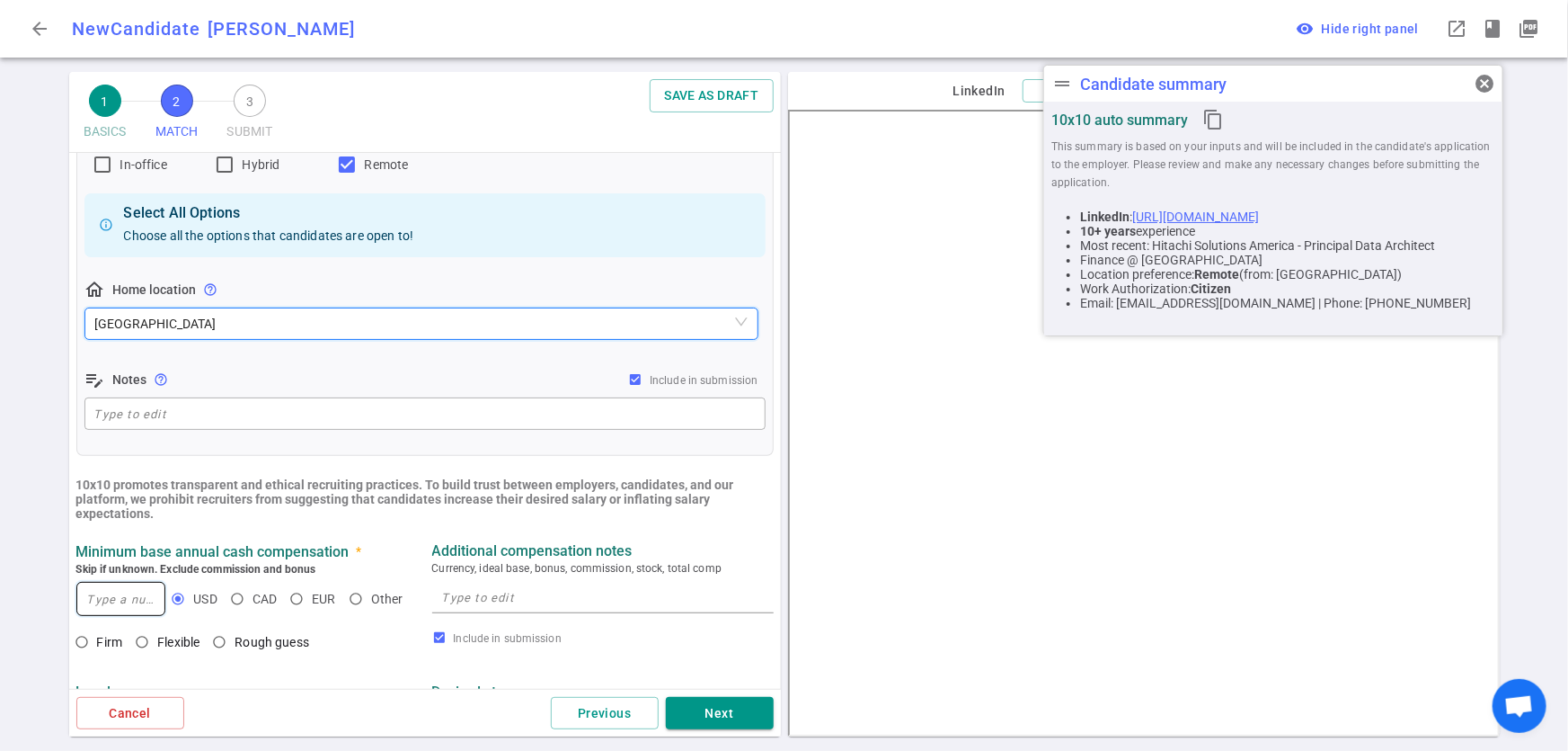
click at [119, 604] on input at bounding box center [121, 598] width 88 height 33
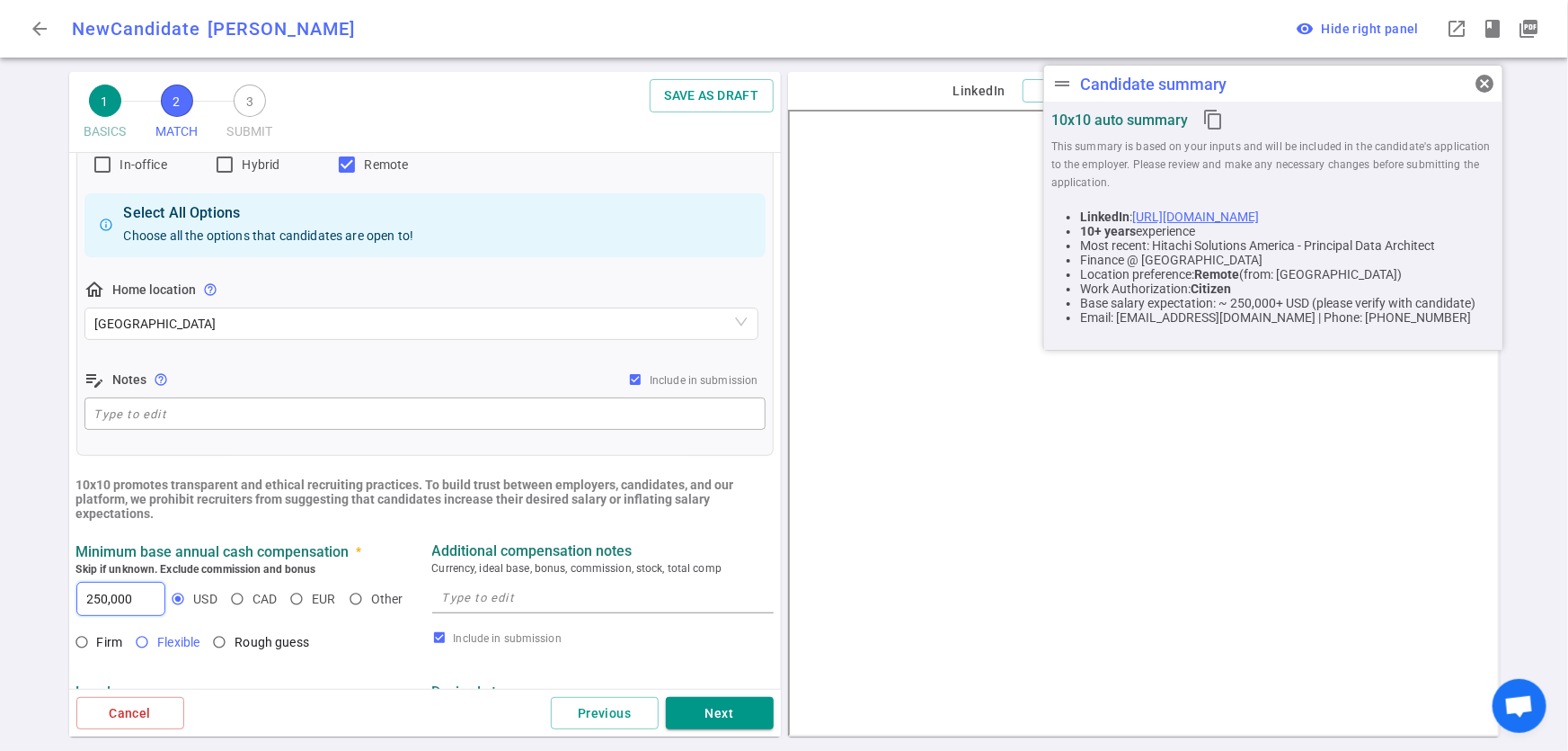
type input "250,000"
click at [140, 645] on input "Flexible" at bounding box center [141, 641] width 31 height 31
radio input "true"
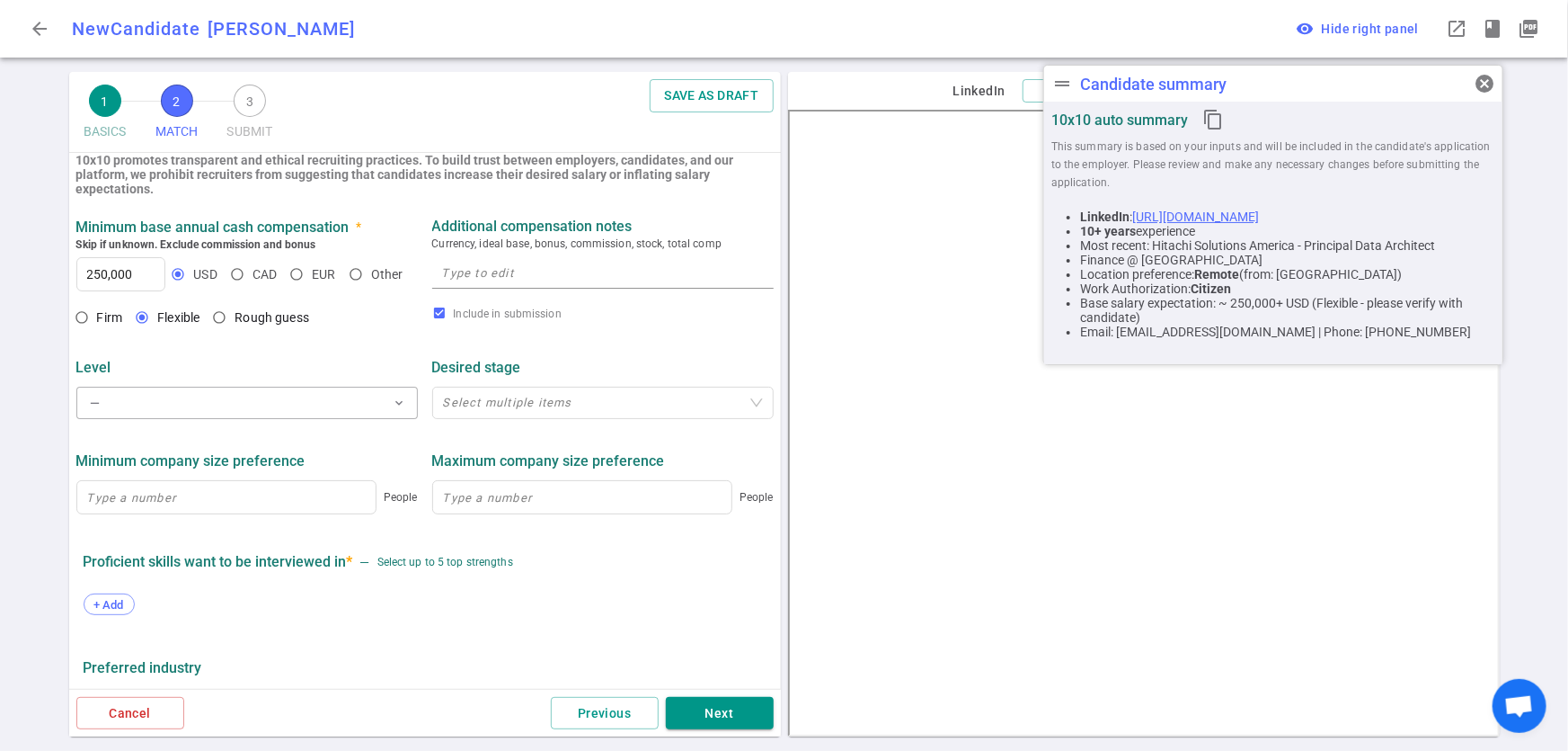
scroll to position [757, 0]
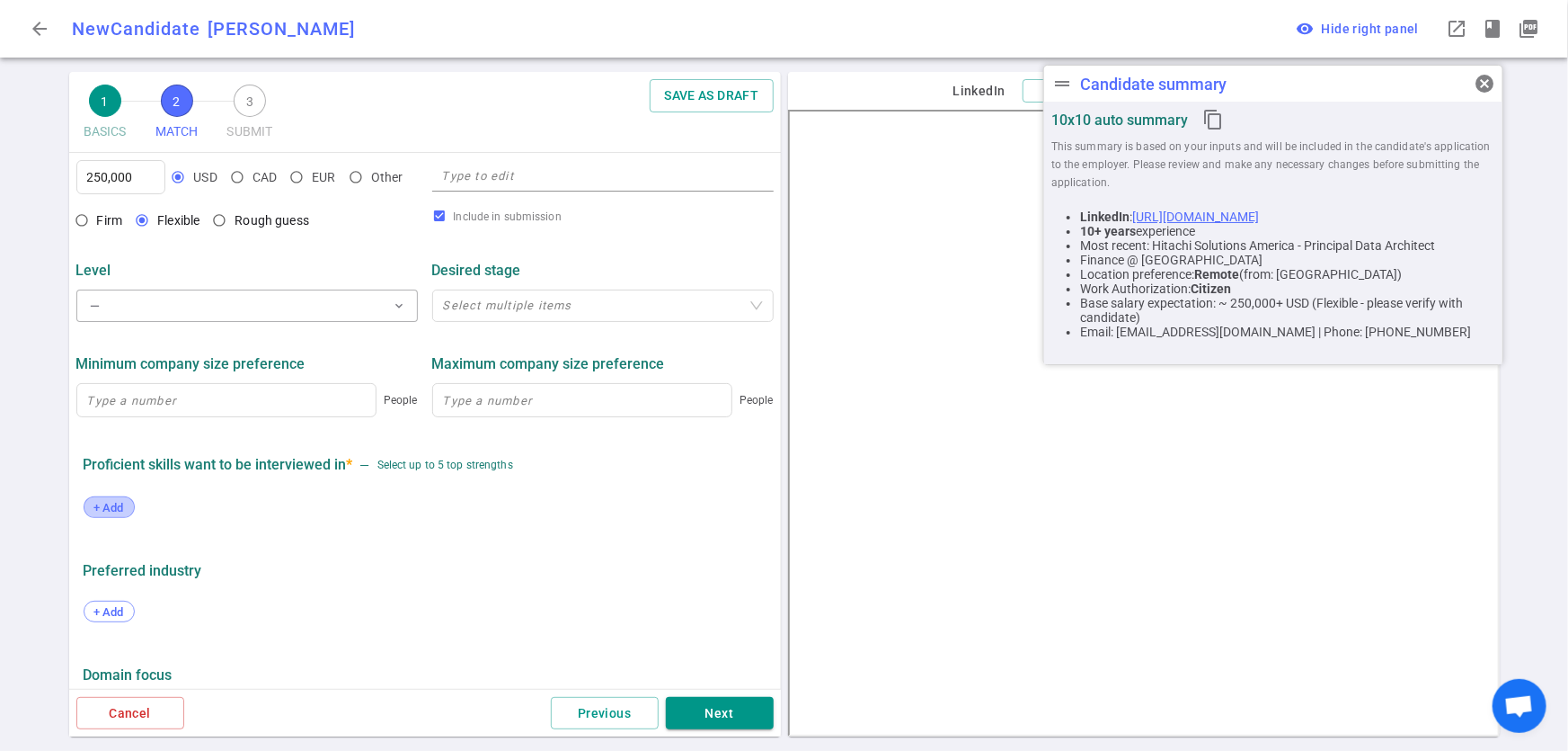
click at [104, 510] on span "+ Add" at bounding box center [109, 507] width 42 height 13
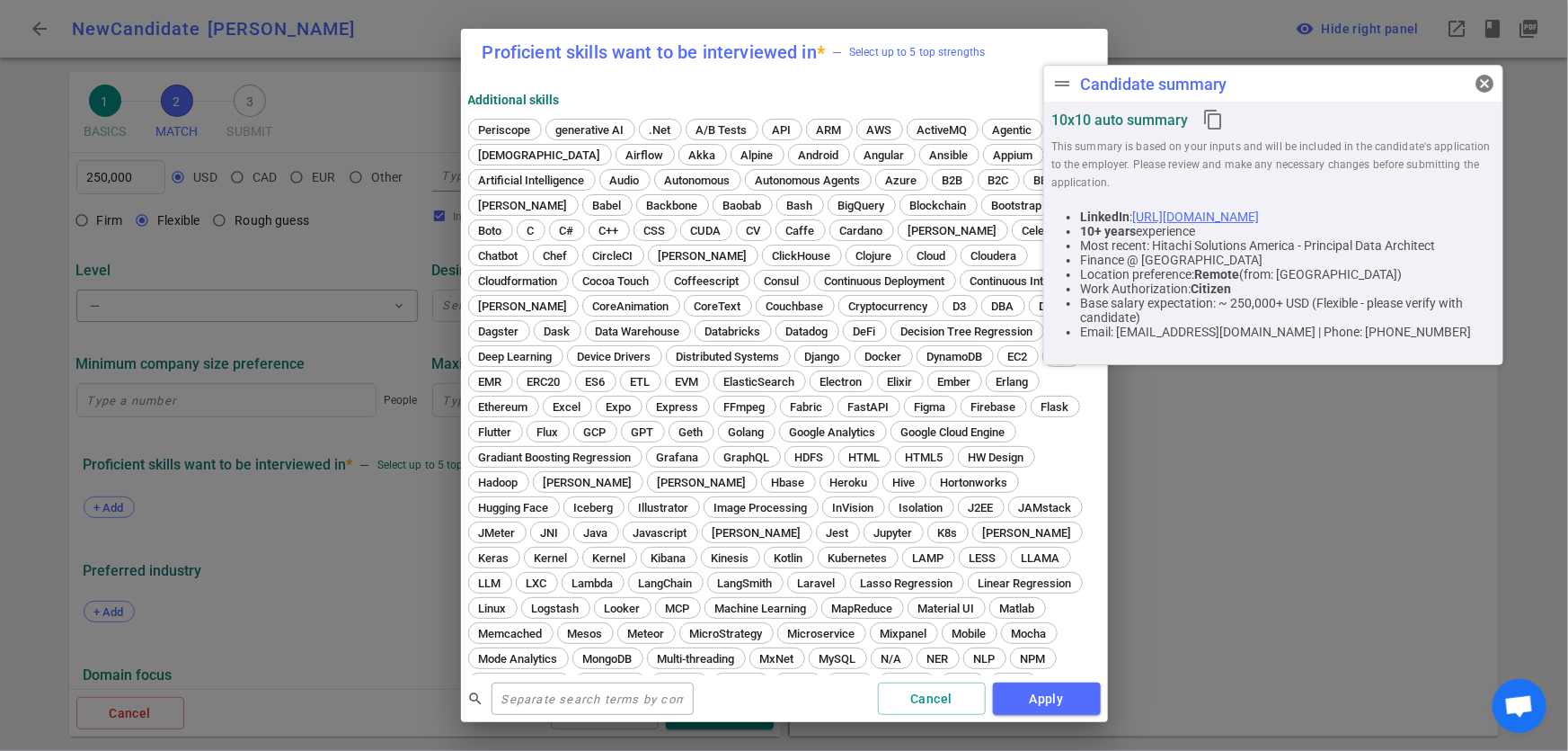
click at [306, 527] on div "Proficient skills want to be interviewed in * — Select up to 5 top strengths Ad…" at bounding box center [784, 375] width 1568 height 751
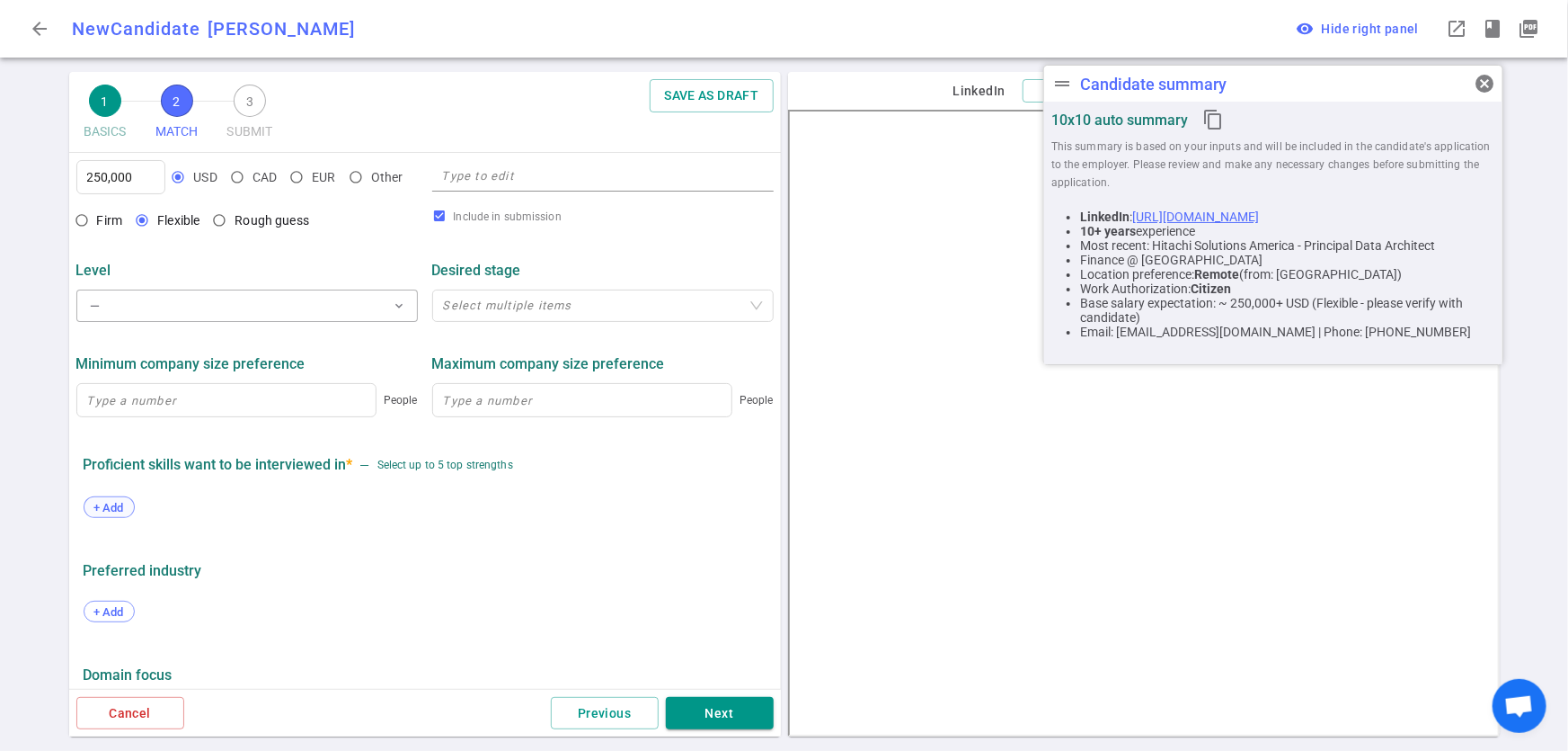
click at [110, 504] on span "+ Add" at bounding box center [109, 507] width 42 height 13
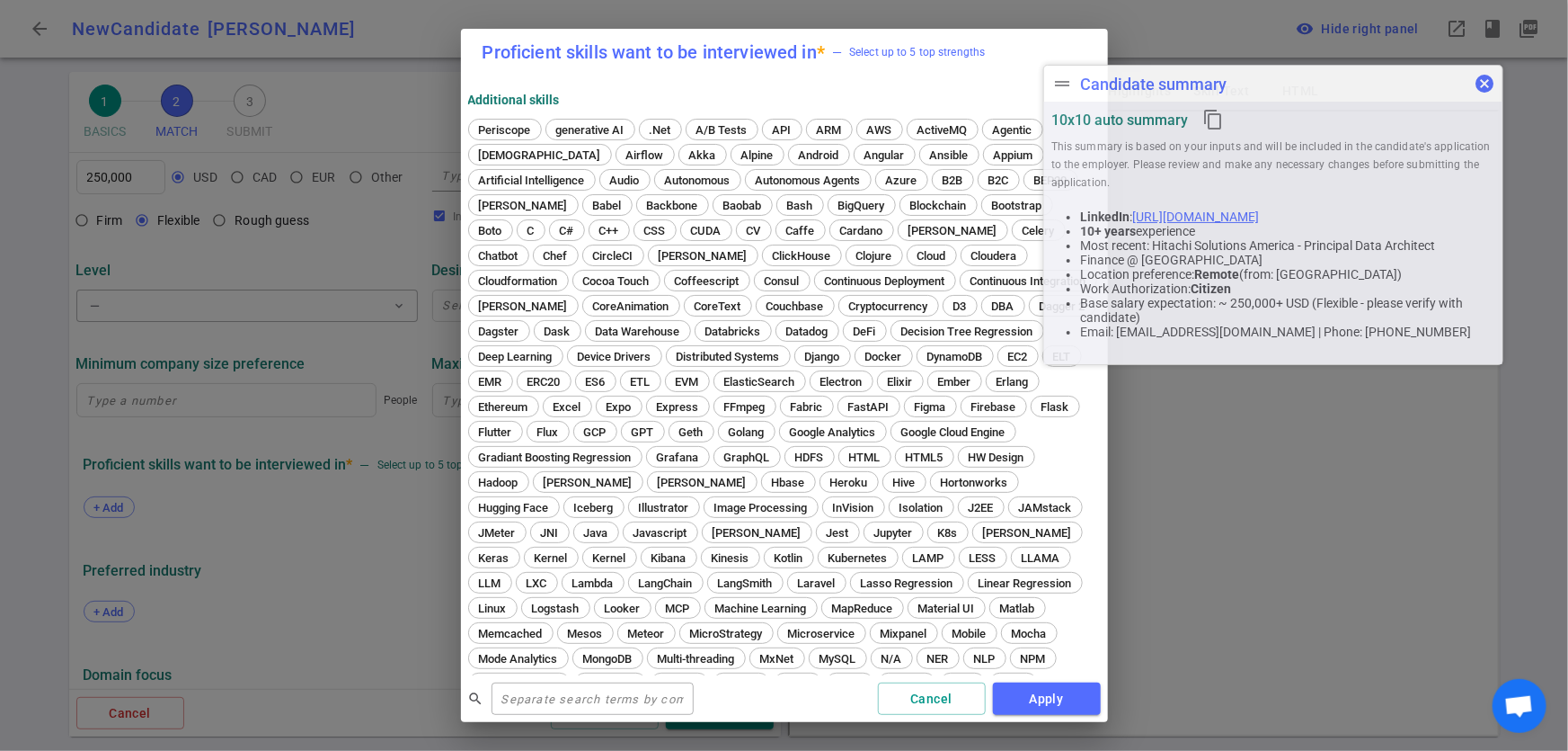
click at [1486, 90] on span "cancel" at bounding box center [1484, 83] width 21 height 21
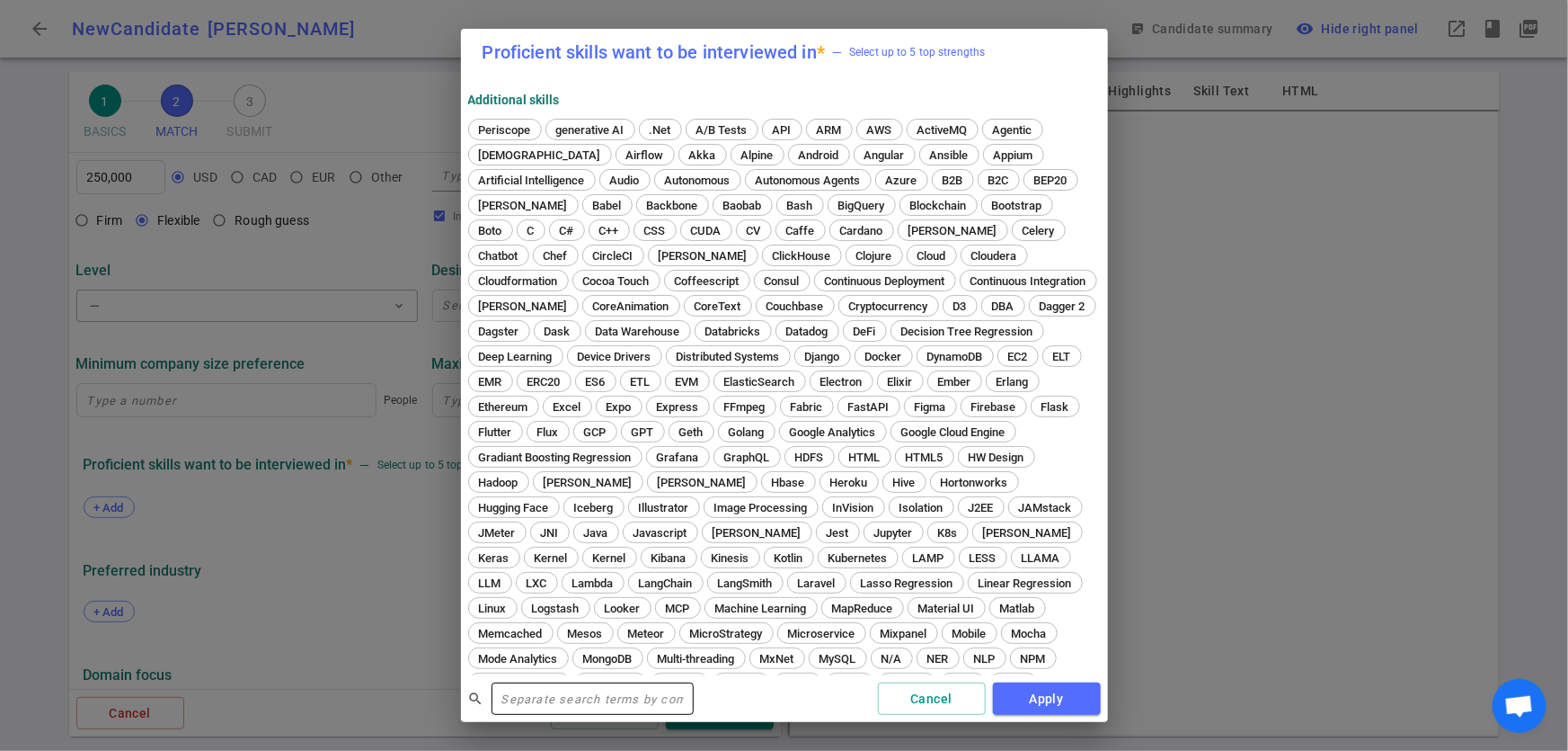
click at [553, 692] on input "text" at bounding box center [592, 698] width 202 height 29
paste input "Apache Airflow"
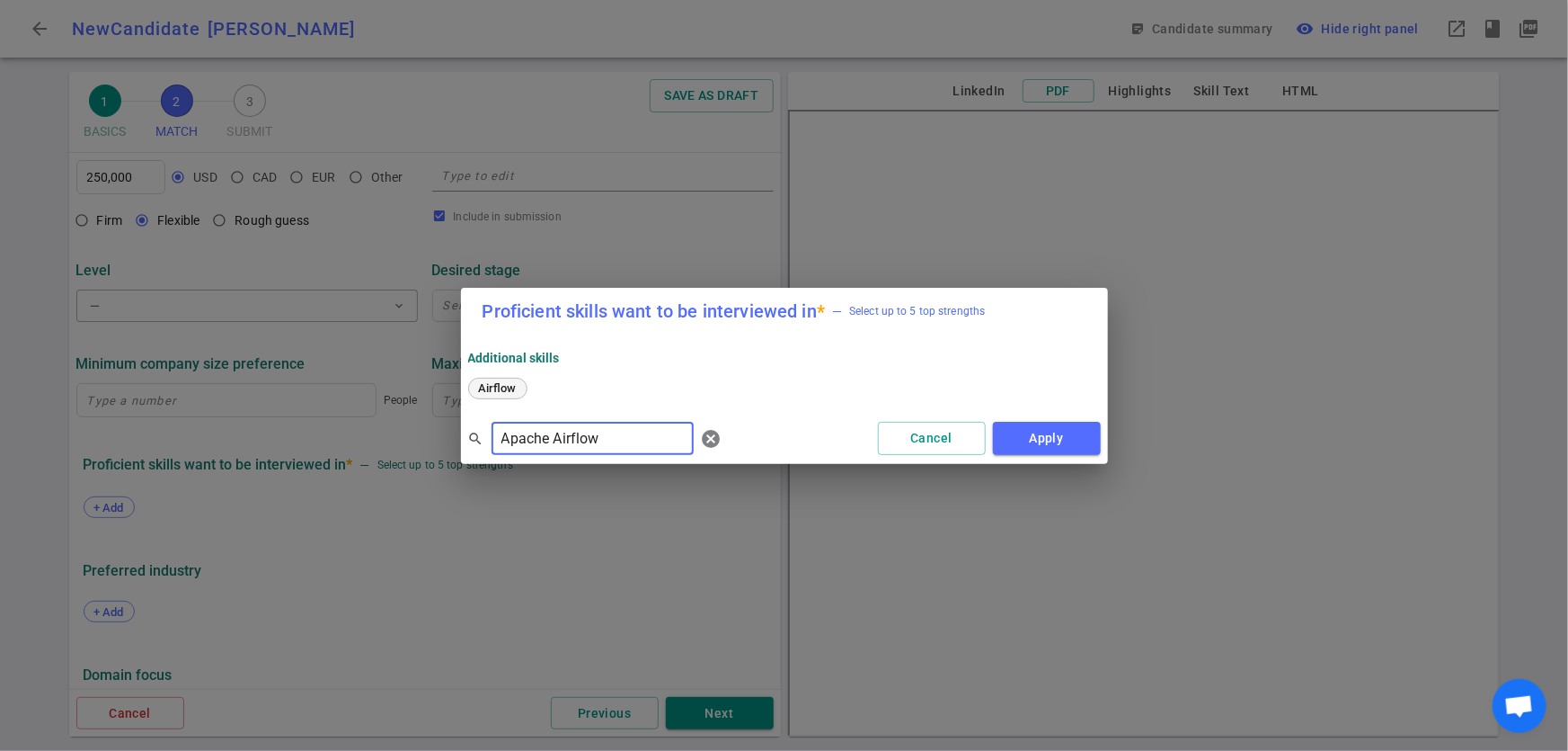
type input "Apache Airflow"
click at [502, 385] on span "Airflow" at bounding box center [498, 388] width 50 height 13
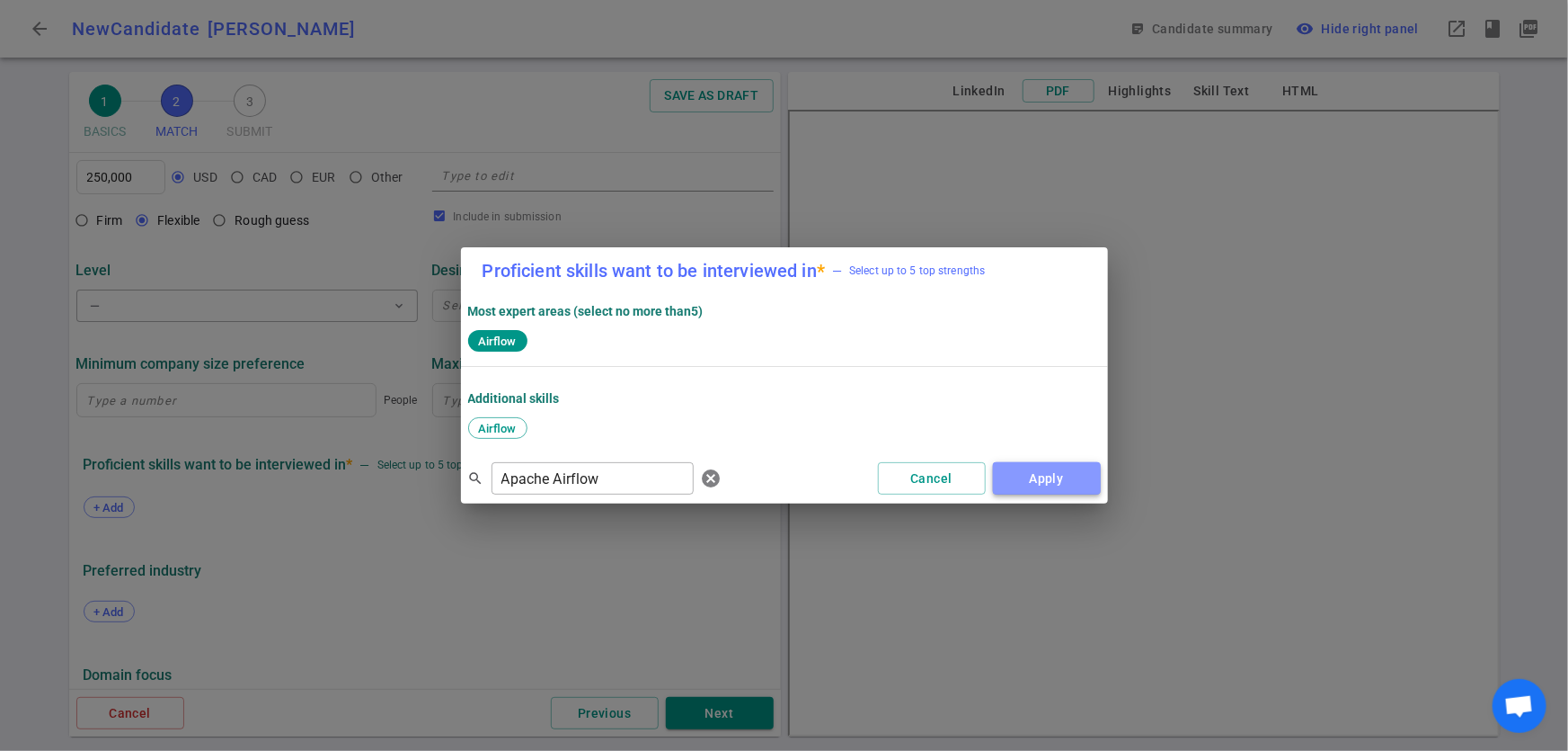
click at [1070, 480] on button "Apply" at bounding box center [1047, 479] width 108 height 34
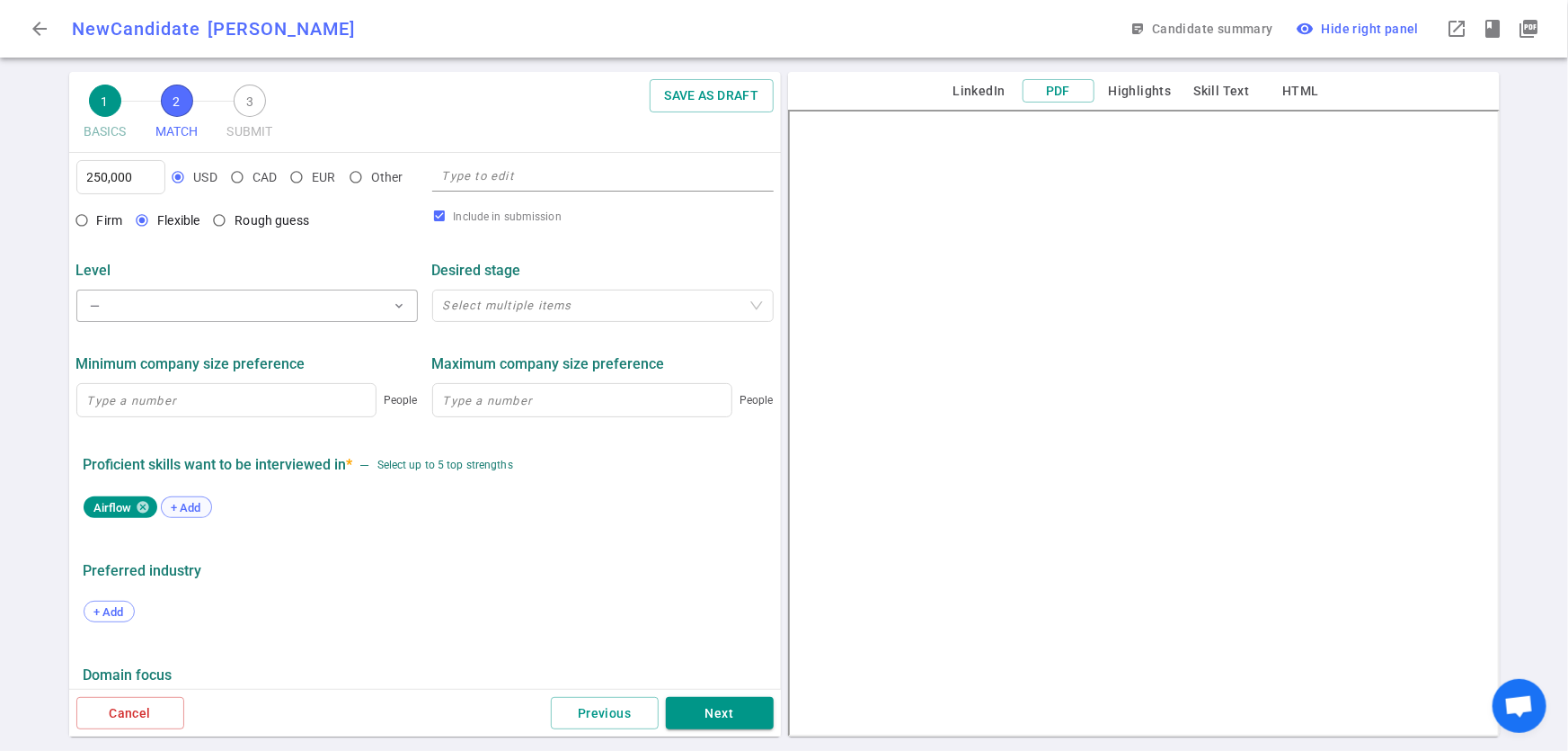
click at [195, 509] on span "+ Add" at bounding box center [186, 507] width 42 height 13
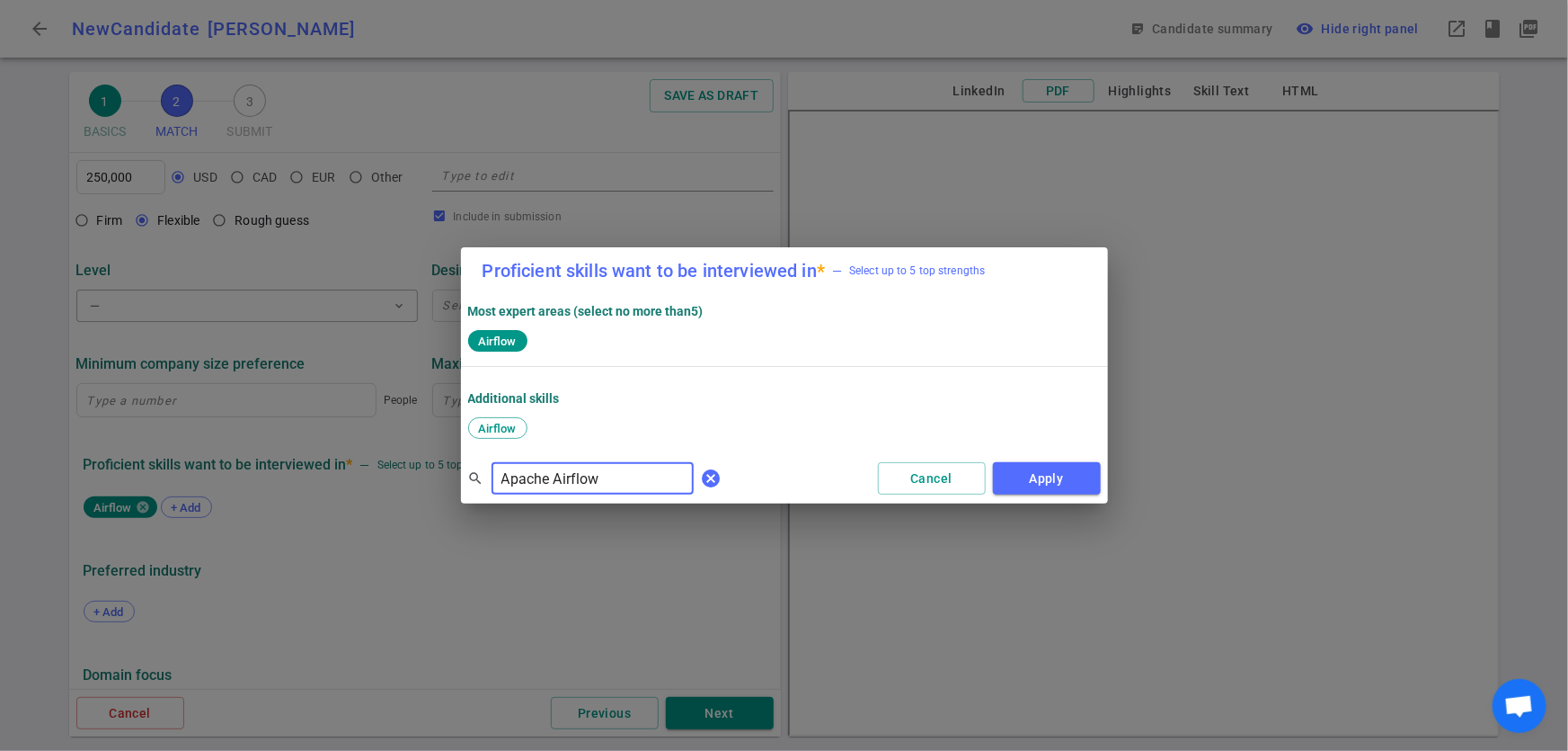
click at [701, 478] on span "cancel" at bounding box center [711, 477] width 21 height 21
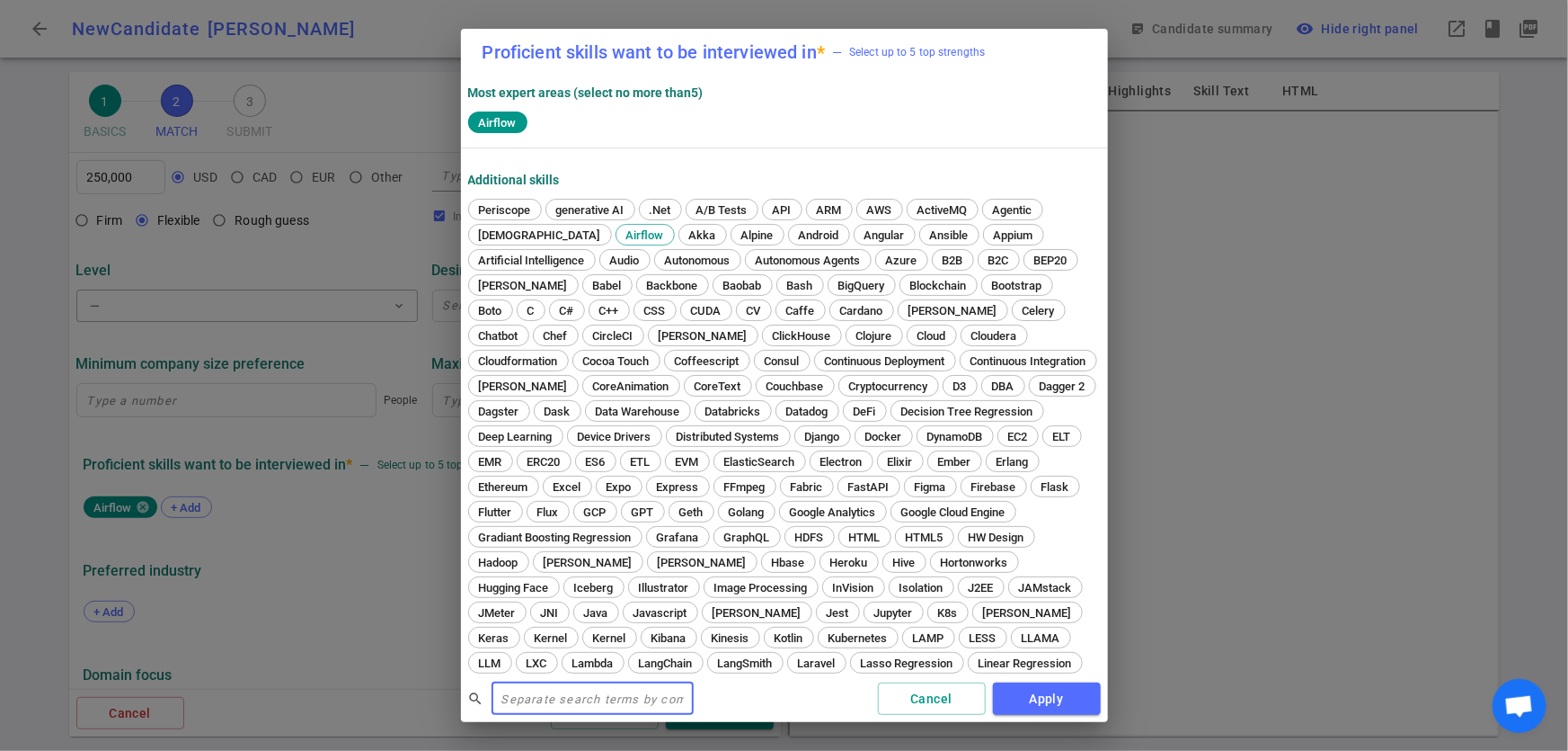
paste input "Kubernetes,"
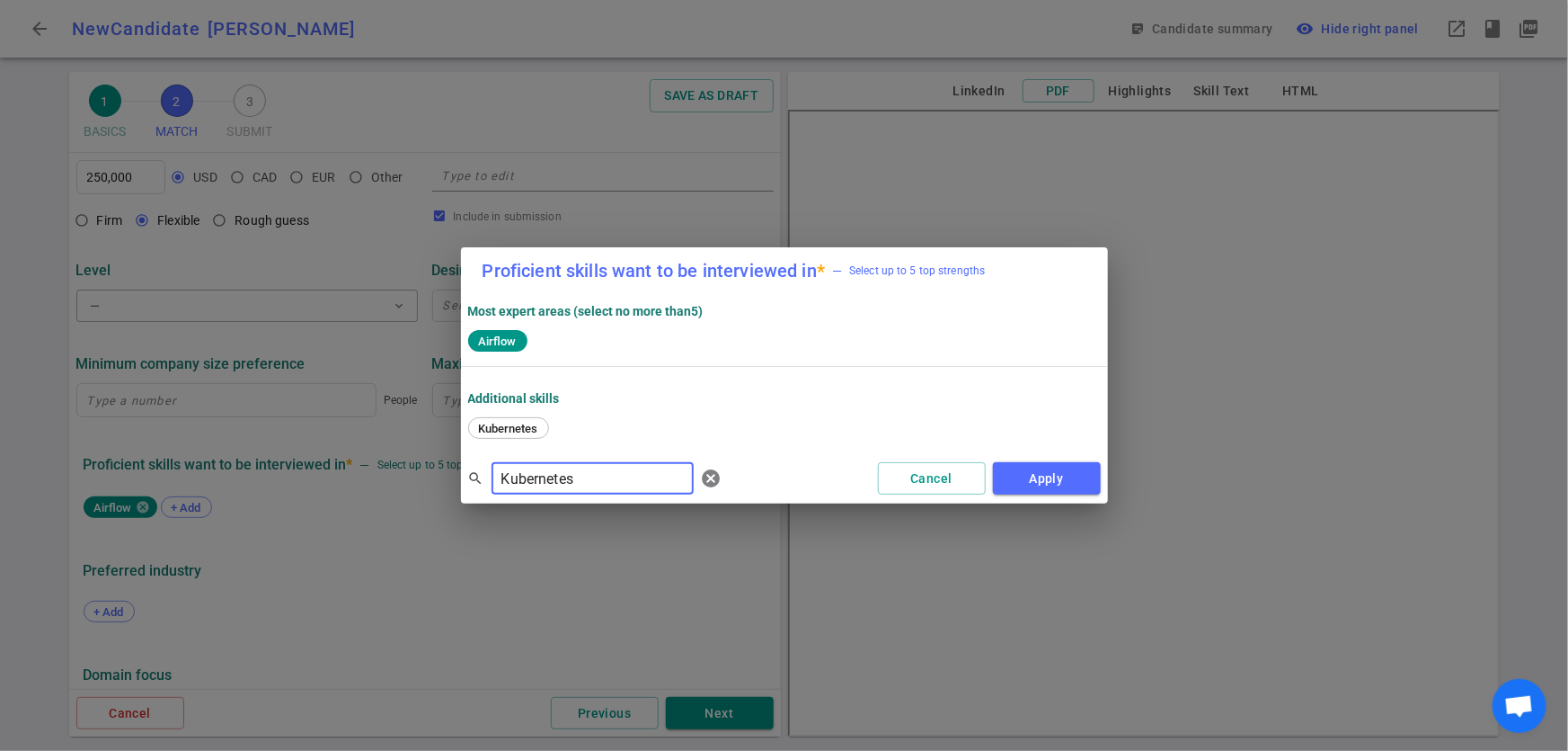
type input "Kubernetes"
drag, startPoint x: 602, startPoint y: 500, endPoint x: 522, endPoint y: 421, distance: 112.4
click at [522, 422] on span "Kubernetes" at bounding box center [508, 428] width 72 height 13
click at [1071, 486] on button "Apply" at bounding box center [1047, 479] width 108 height 34
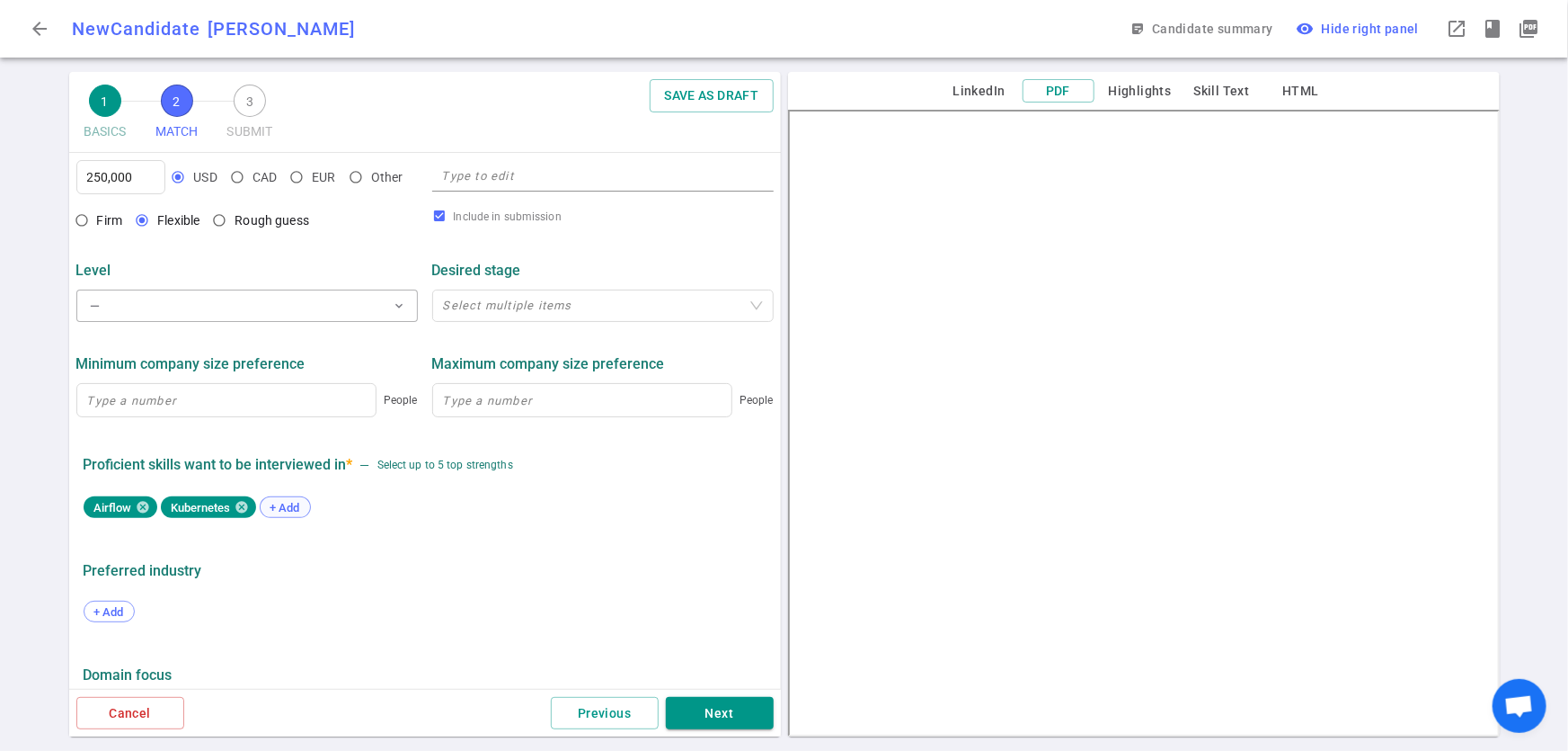
click at [286, 507] on span "+ Add" at bounding box center [285, 507] width 42 height 13
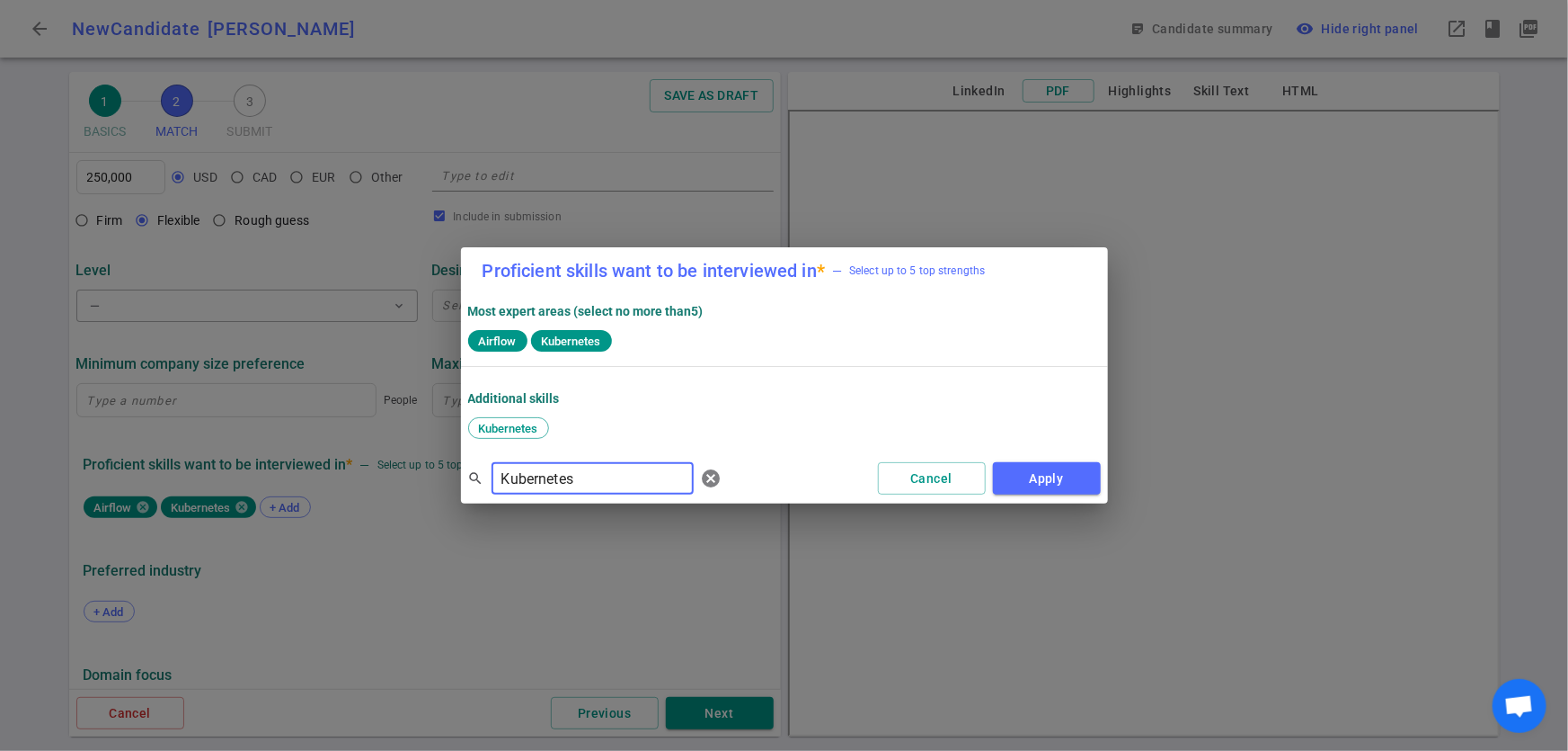
click at [598, 482] on input "Kubernetes" at bounding box center [592, 478] width 202 height 29
click at [701, 478] on span "cancel" at bounding box center [711, 477] width 21 height 21
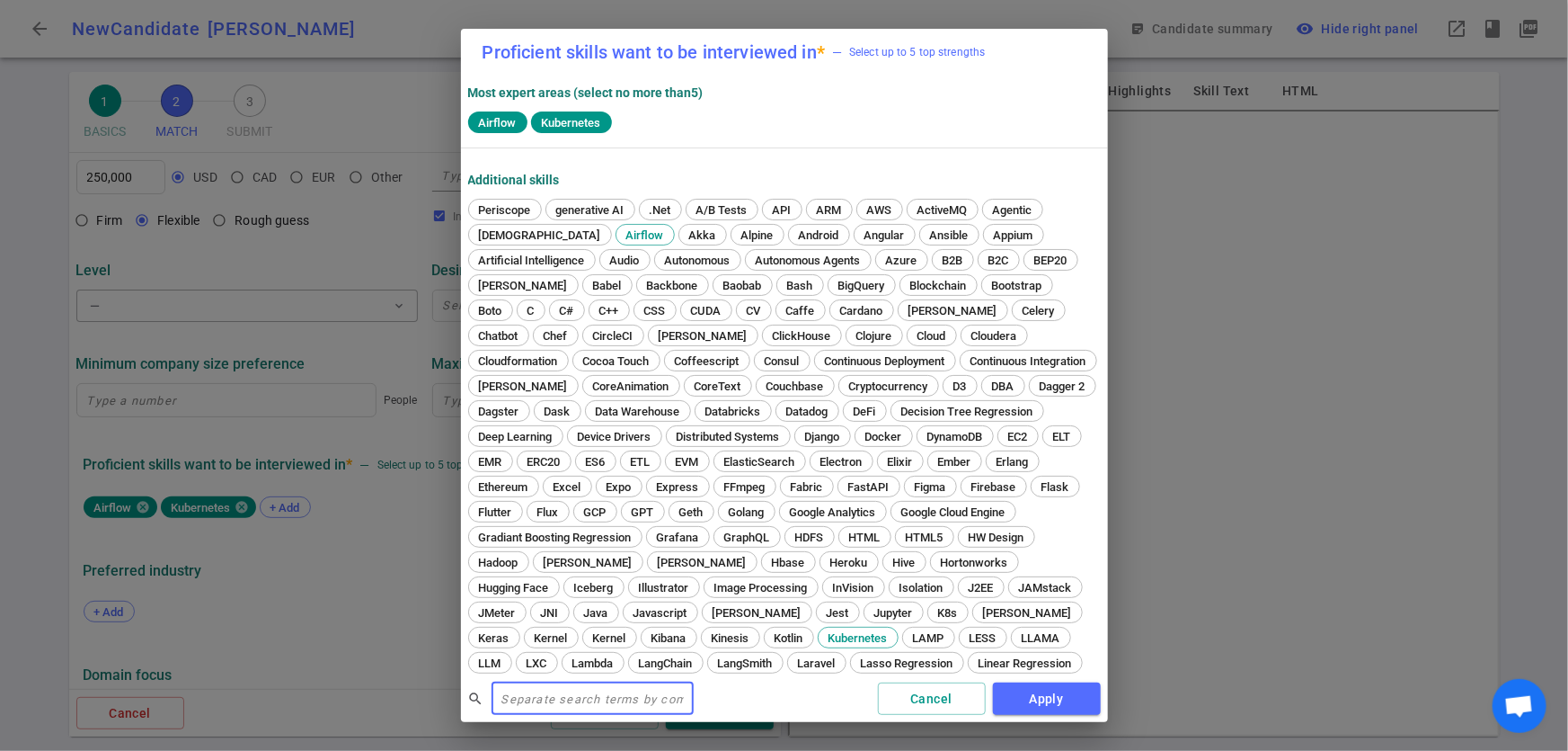
click at [591, 699] on input "text" at bounding box center [592, 698] width 202 height 29
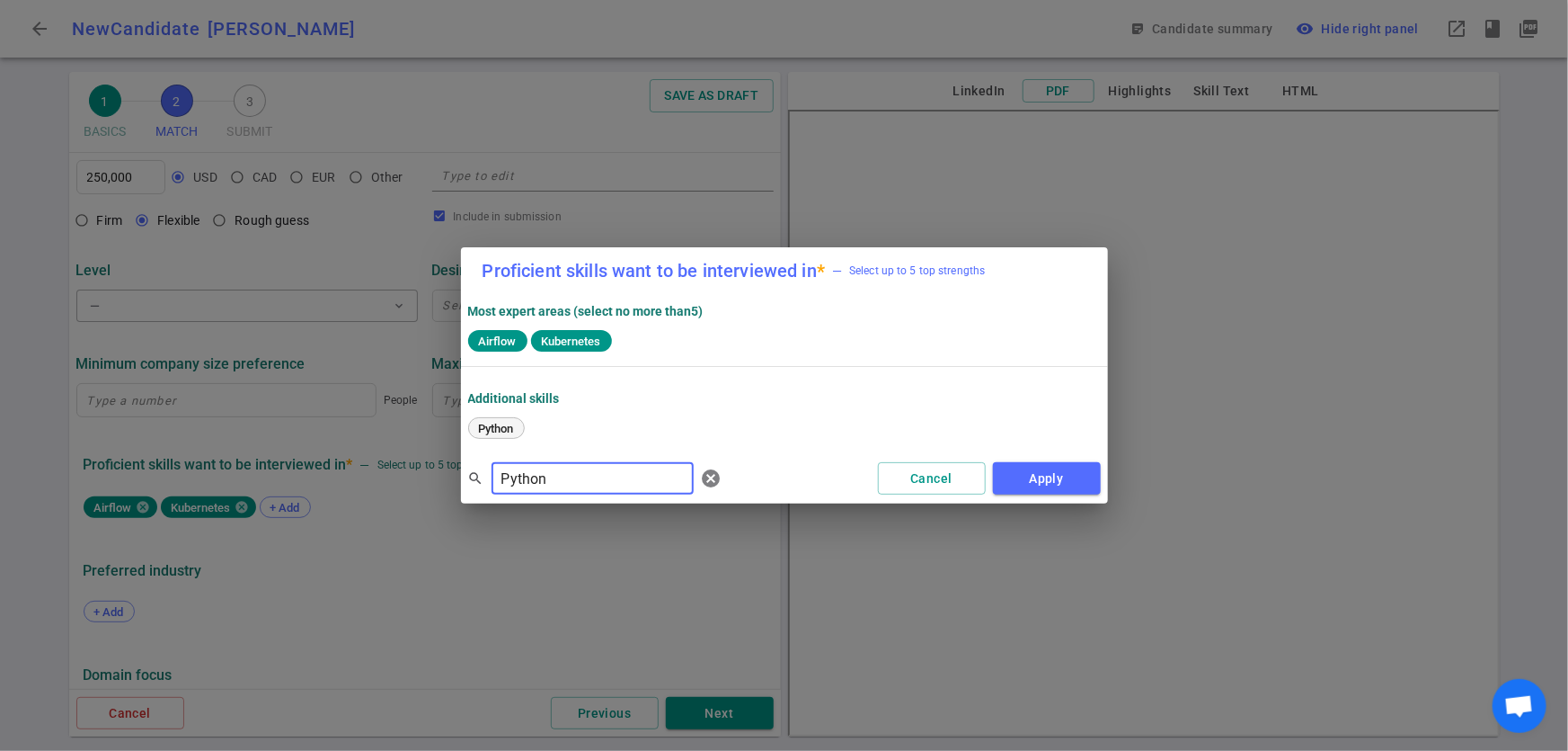
type input "Python"
click at [507, 423] on span "Python" at bounding box center [496, 428] width 47 height 13
click at [1073, 488] on button "Apply" at bounding box center [1047, 479] width 108 height 34
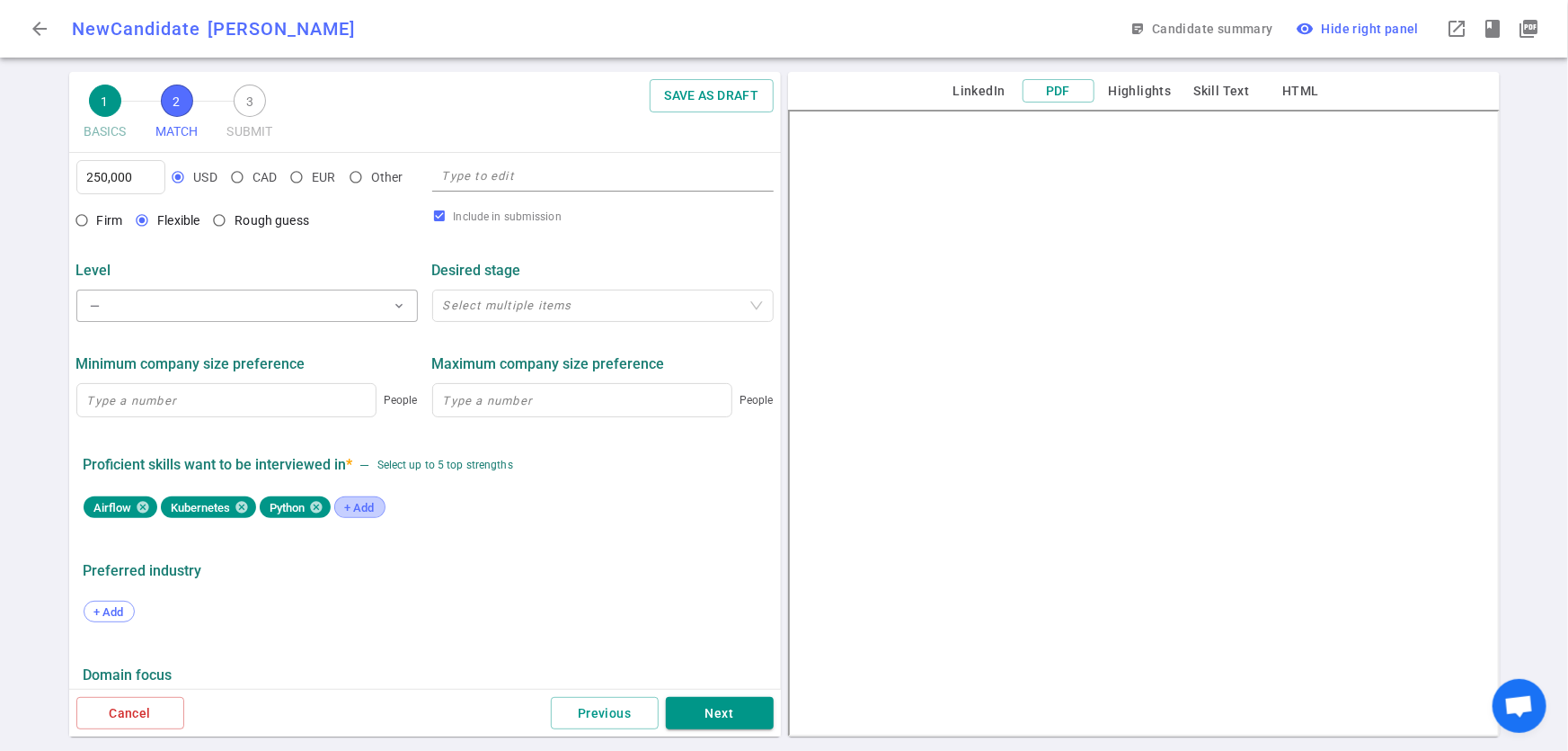
click at [356, 506] on span "+ Add" at bounding box center [359, 507] width 42 height 13
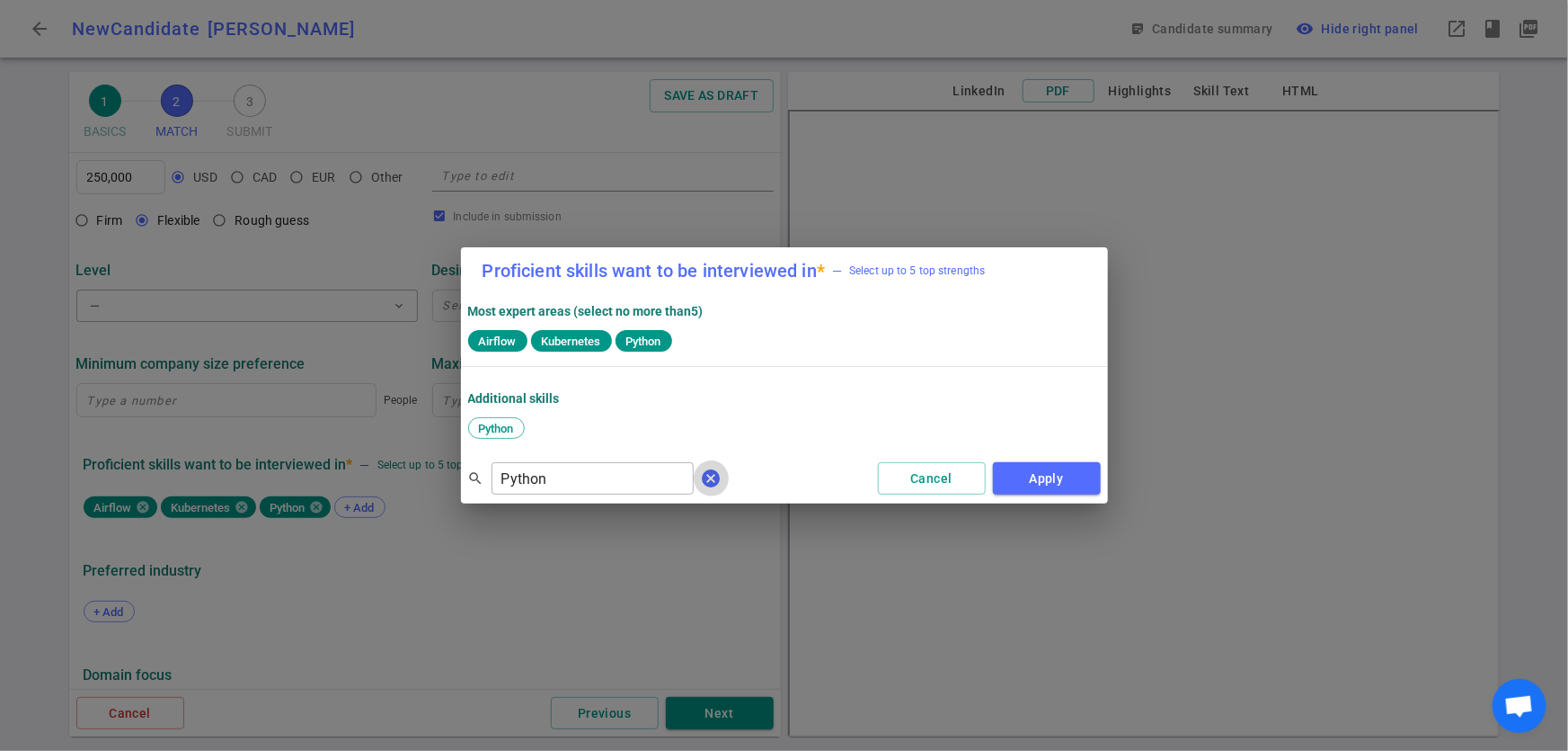
click at [701, 477] on span "cancel" at bounding box center [711, 477] width 21 height 21
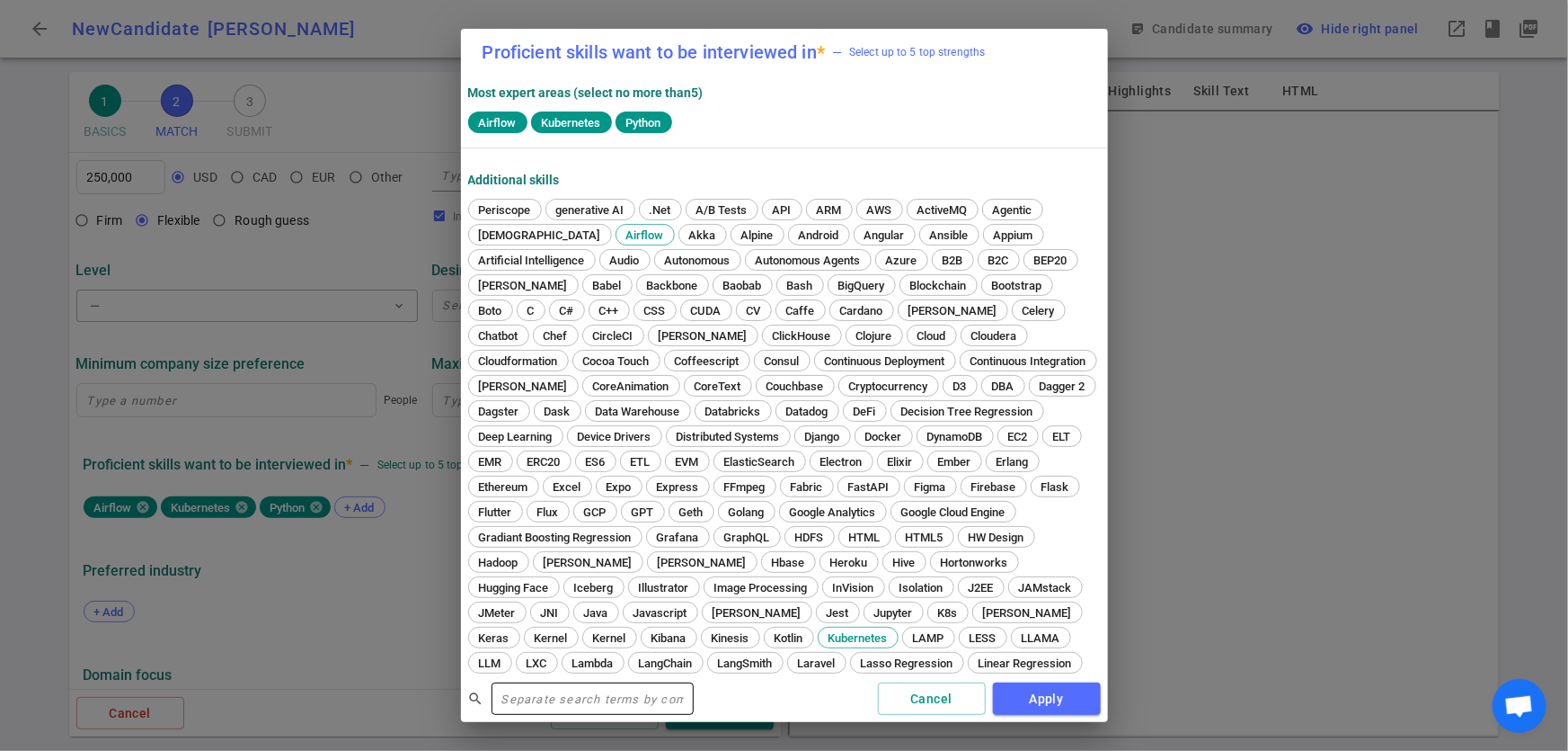
click at [575, 696] on input "text" at bounding box center [592, 698] width 202 height 29
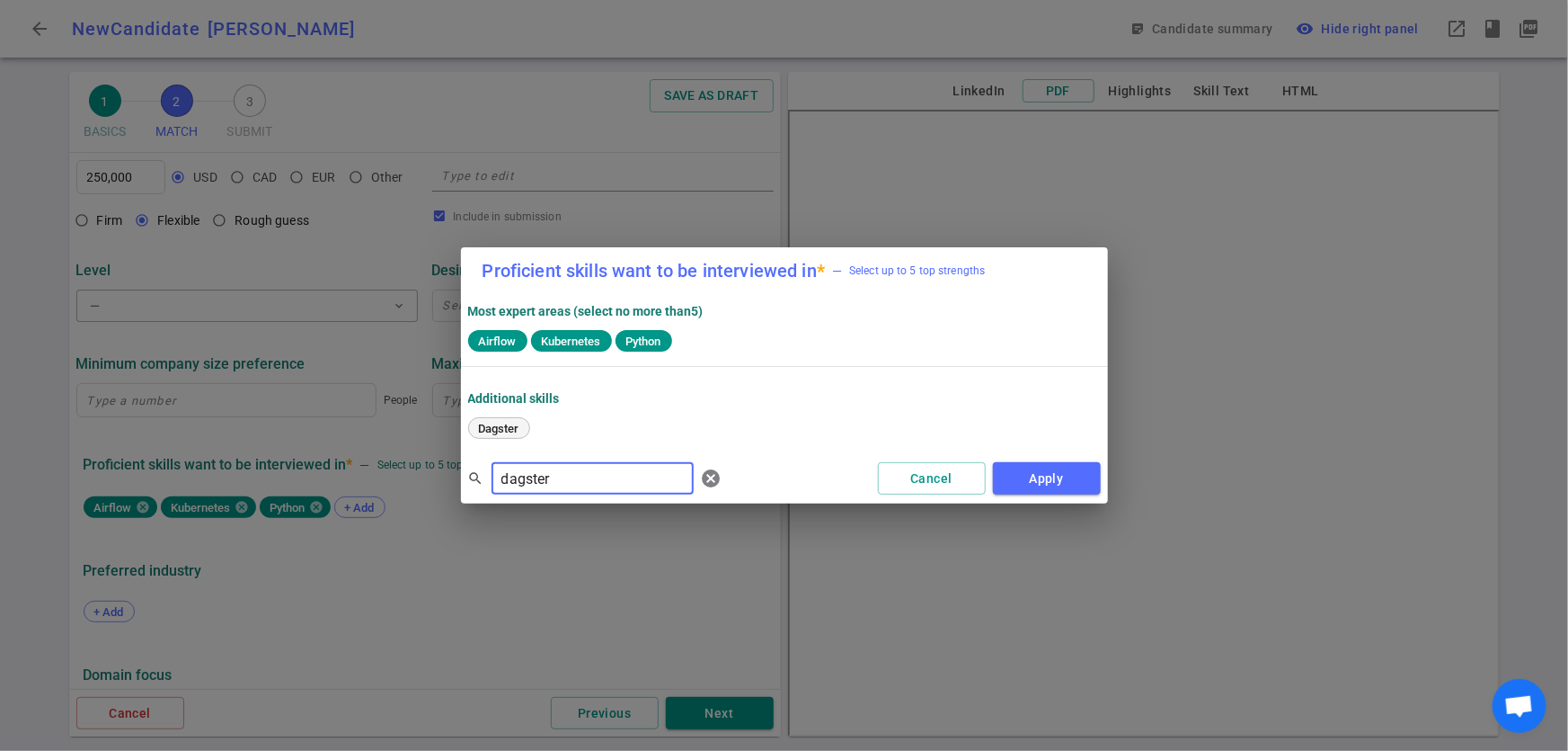
type input "dagster"
click at [507, 430] on span "Dagster" at bounding box center [498, 428] width 53 height 13
click at [701, 478] on span "cancel" at bounding box center [711, 477] width 21 height 21
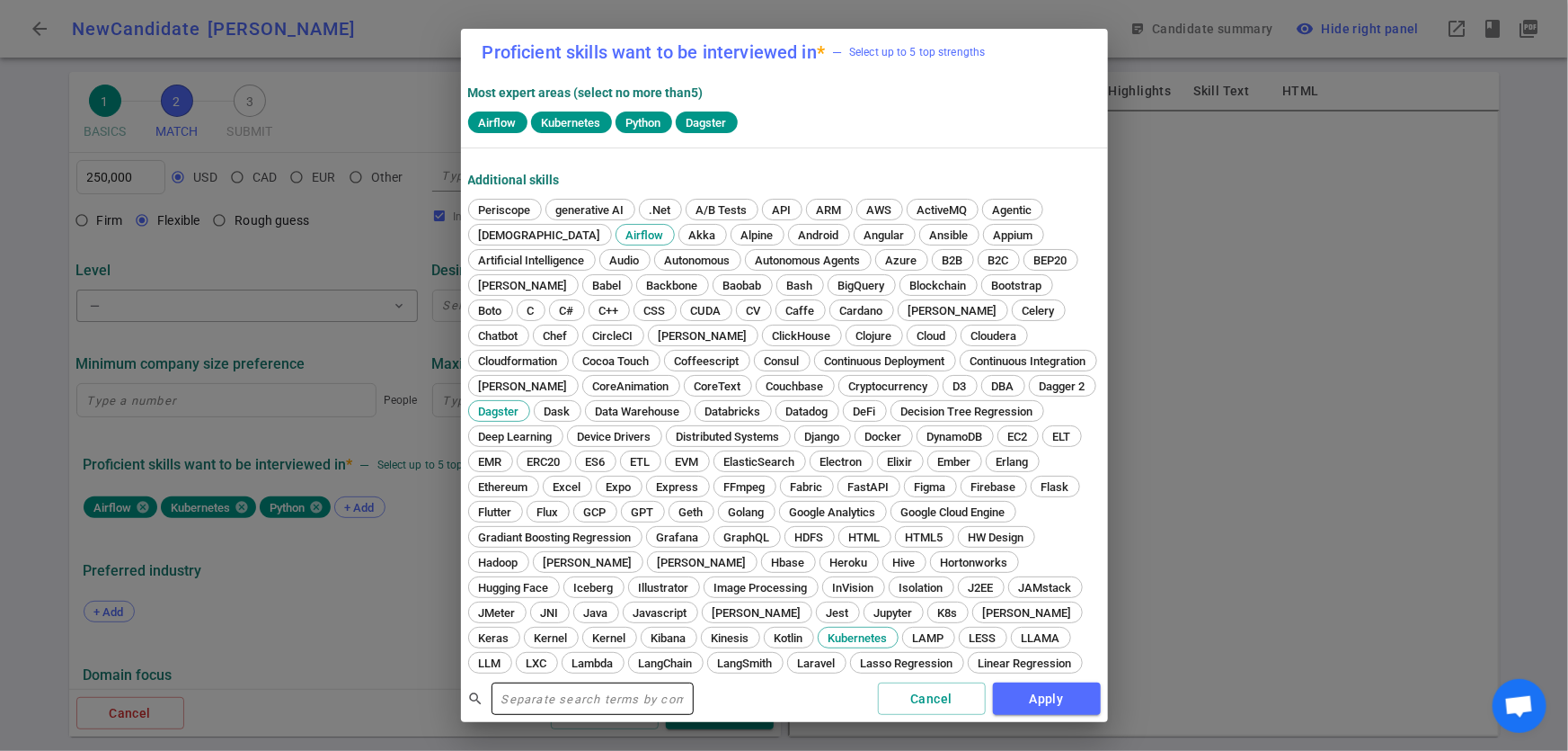
click at [602, 692] on input "text" at bounding box center [592, 698] width 202 height 29
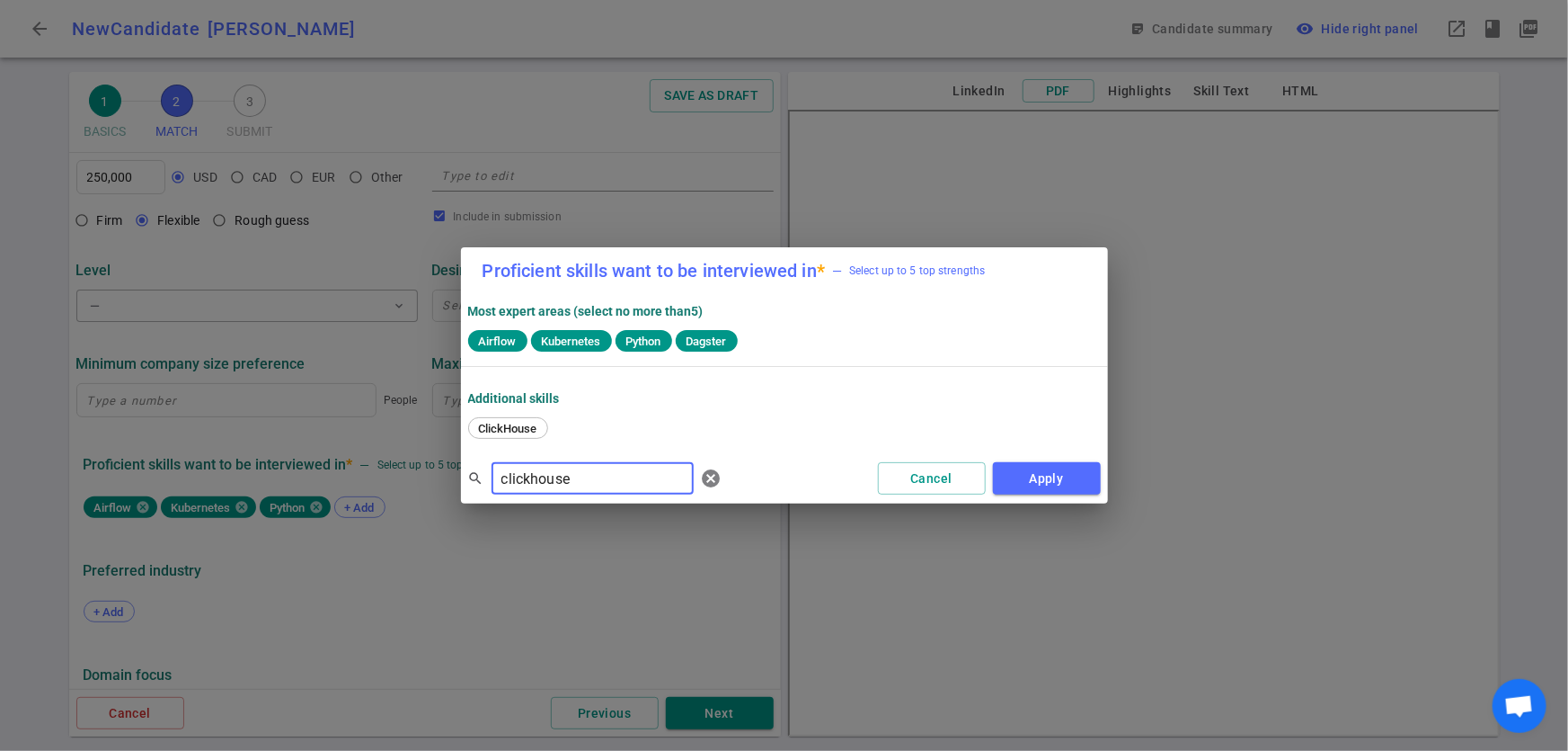
drag, startPoint x: 586, startPoint y: 467, endPoint x: 485, endPoint y: 480, distance: 101.8
click at [485, 480] on div "search clickhouse ​ cancel" at bounding box center [598, 478] width 261 height 36
type input "clickhouse"
click at [701, 476] on span "cancel" at bounding box center [711, 477] width 21 height 21
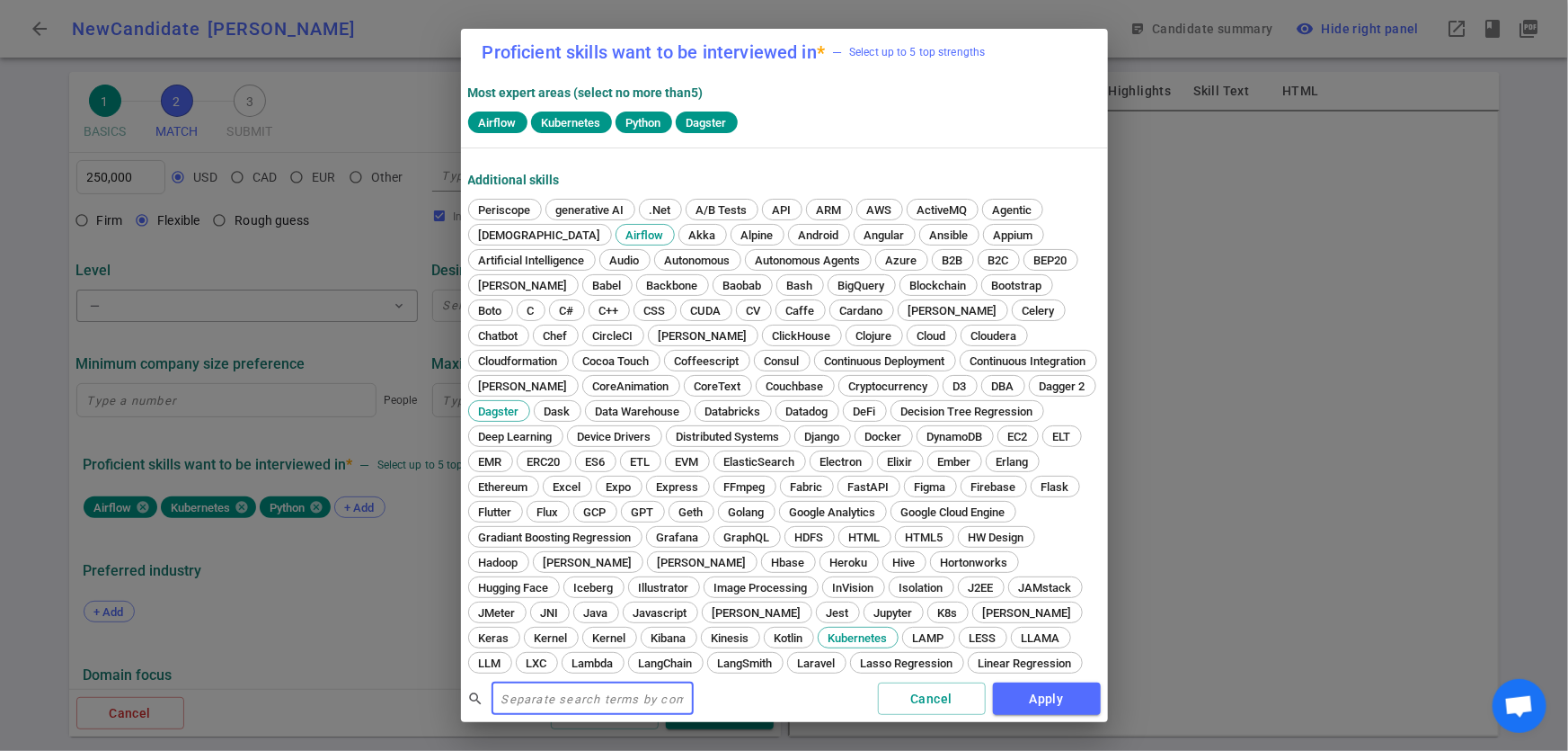
paste input "Databricks"
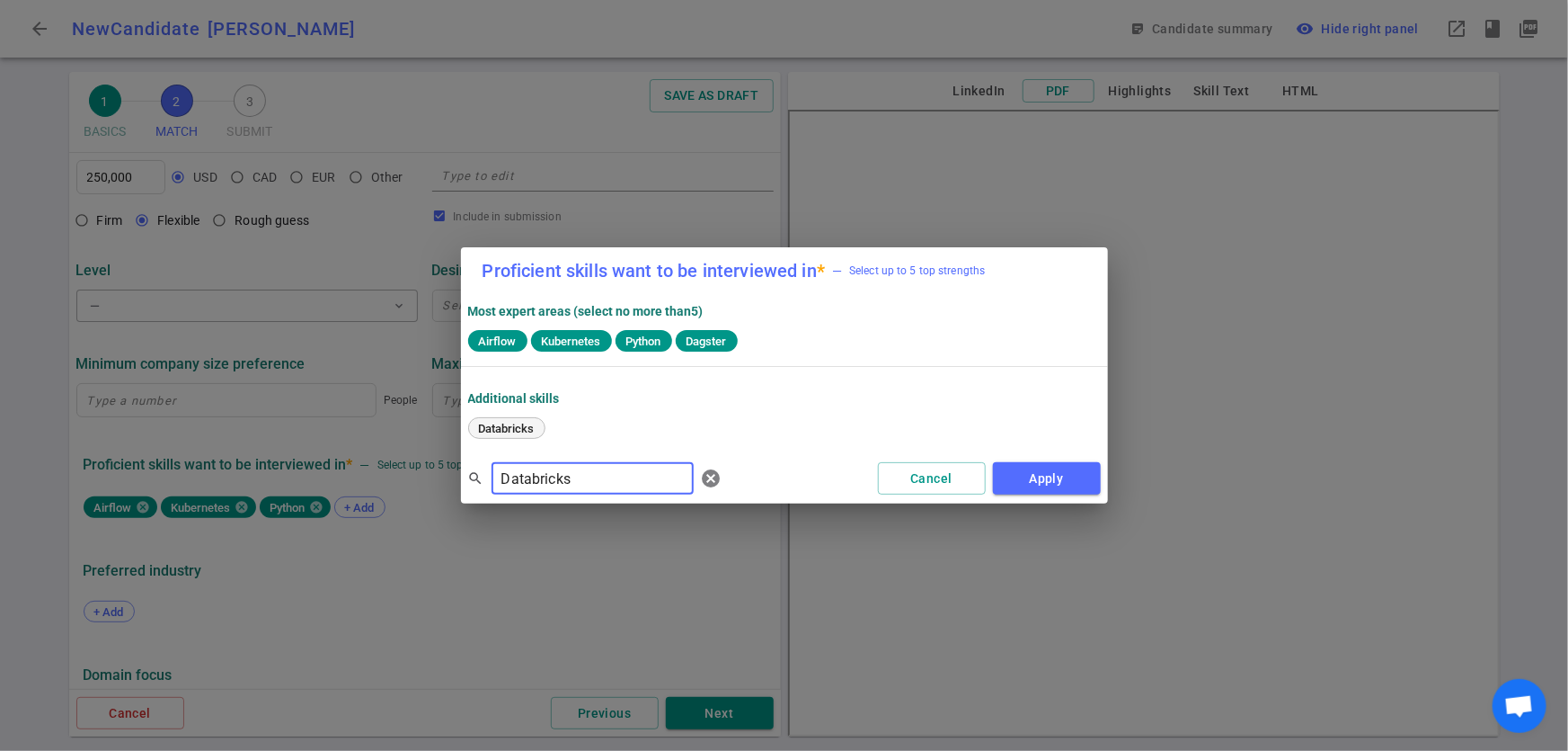
type input "Databricks"
click at [510, 432] on span "Databricks" at bounding box center [506, 428] width 68 height 13
click at [1052, 477] on button "Apply" at bounding box center [1047, 479] width 108 height 34
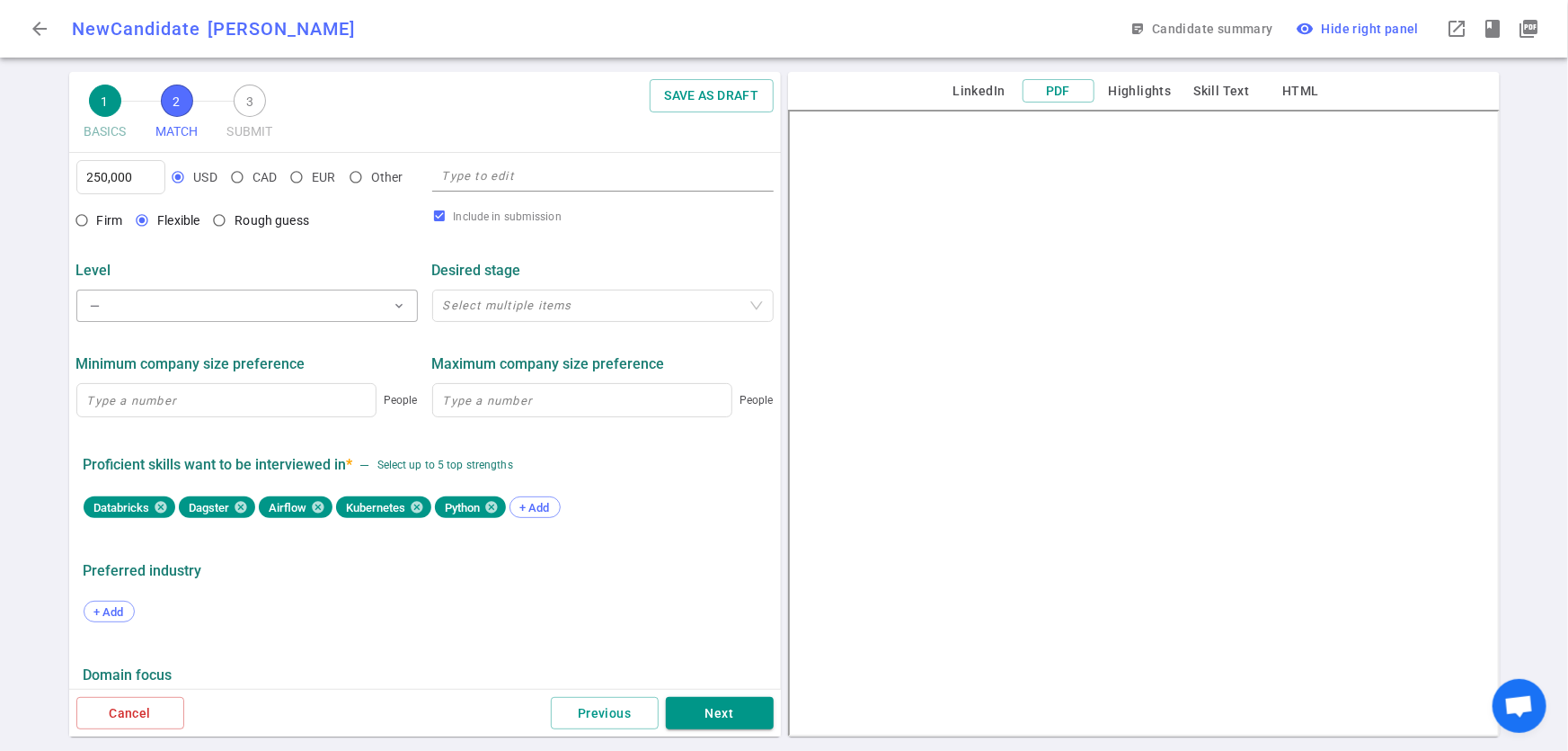
scroll to position [818, 0]
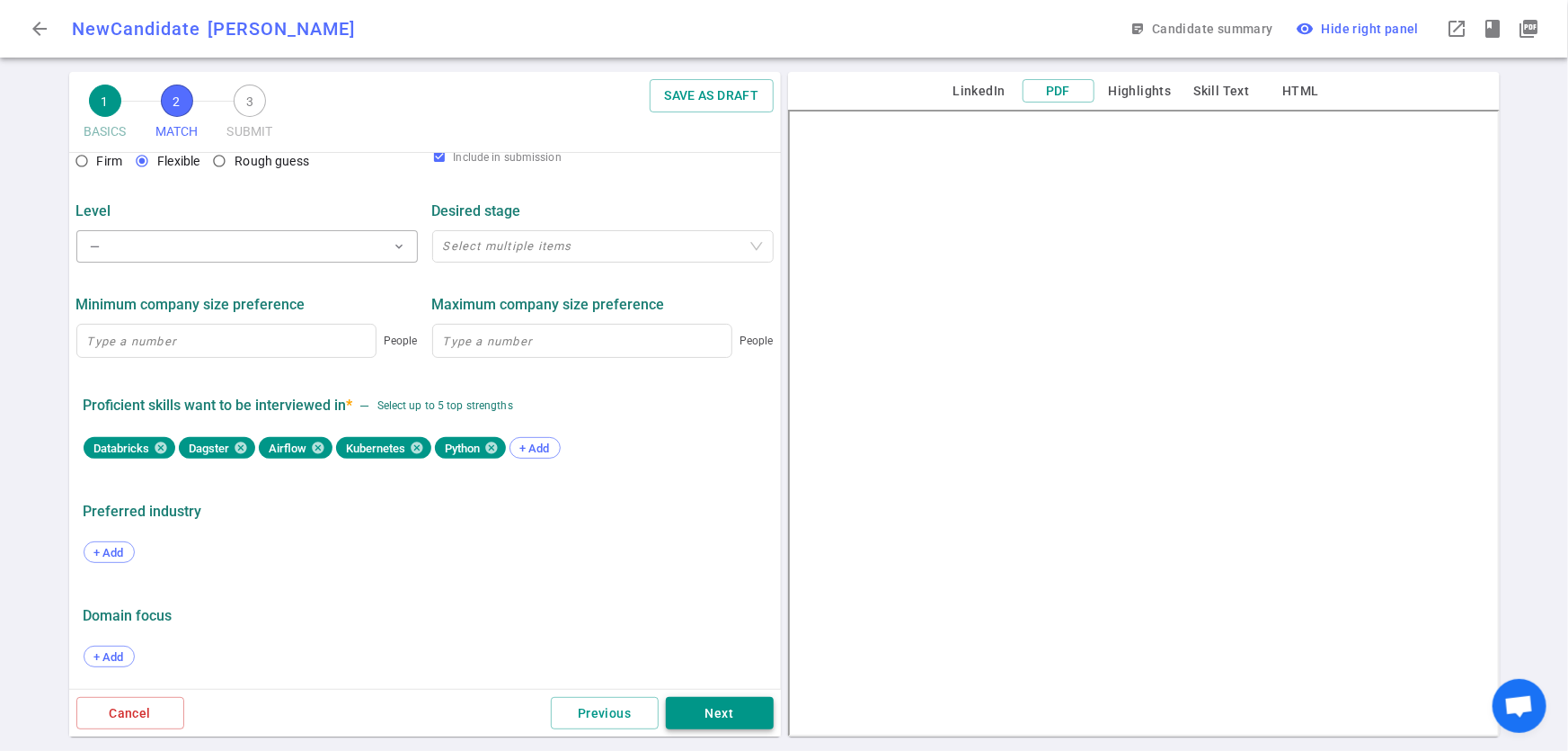
click at [752, 702] on button "Next" at bounding box center [720, 714] width 108 height 34
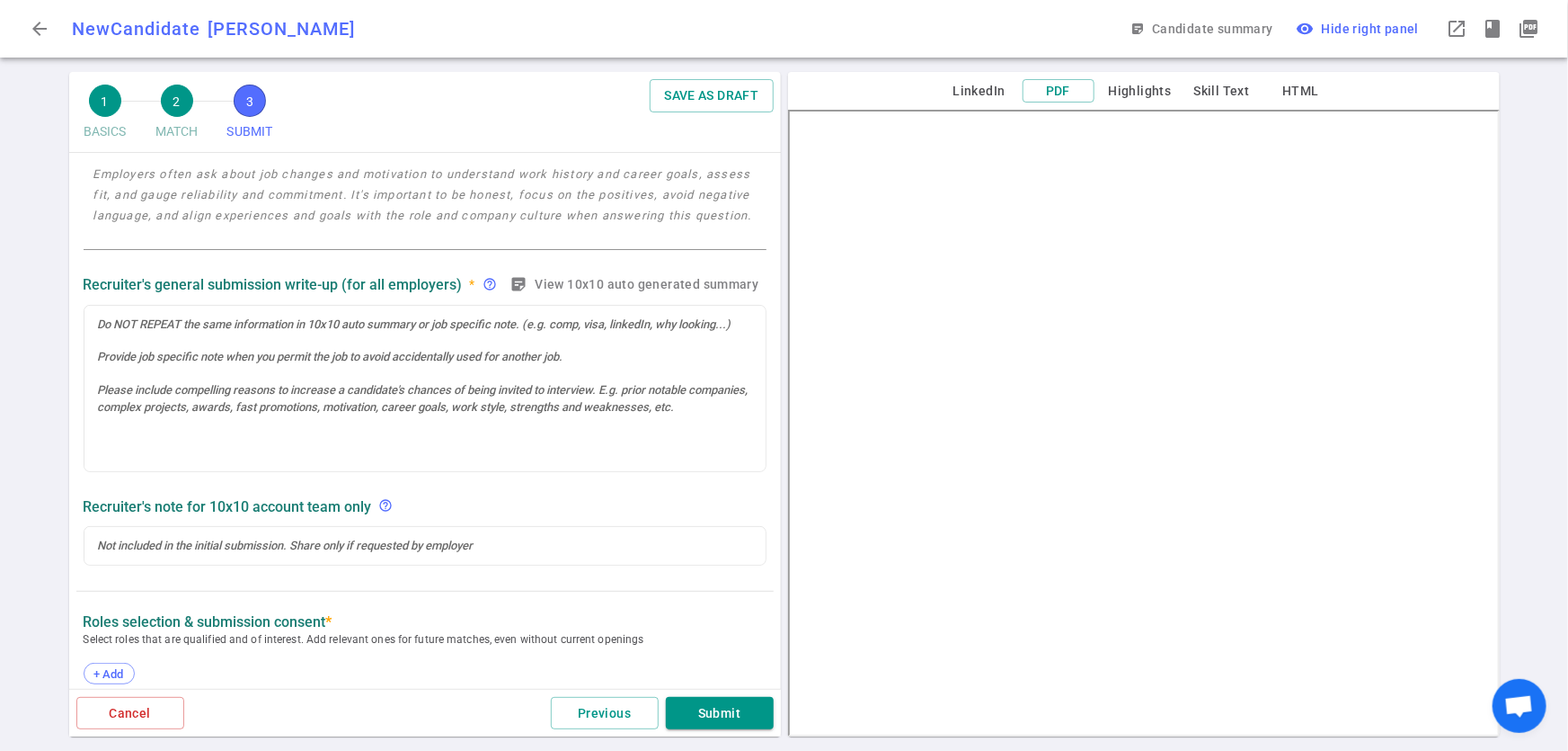
scroll to position [0, 0]
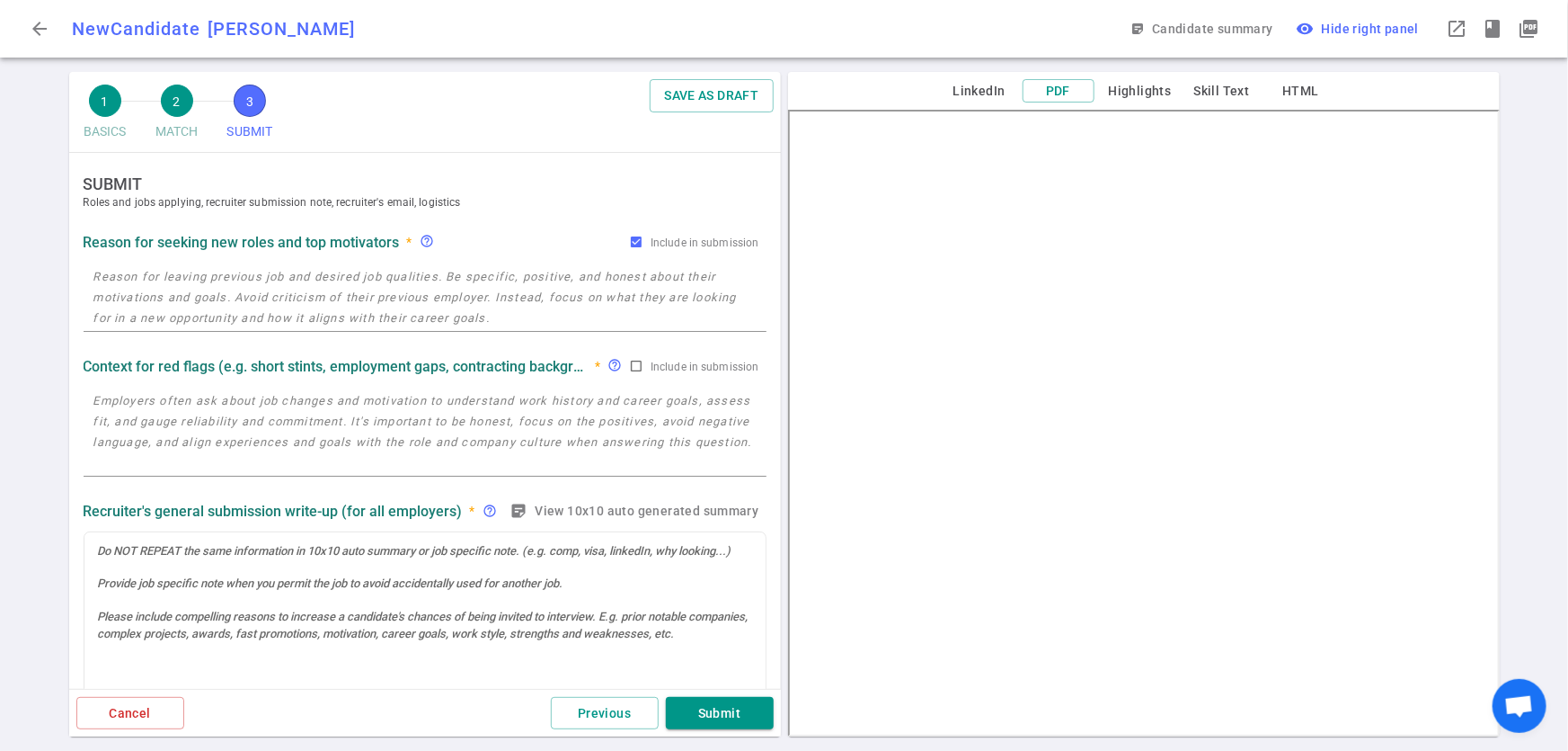
click at [393, 292] on textarea at bounding box center [424, 297] width 663 height 62
click at [333, 277] on textarea at bounding box center [424, 297] width 663 height 62
click at [362, 279] on textarea at bounding box center [424, 297] width 663 height 62
paste textarea "Take a break from doing consultant"
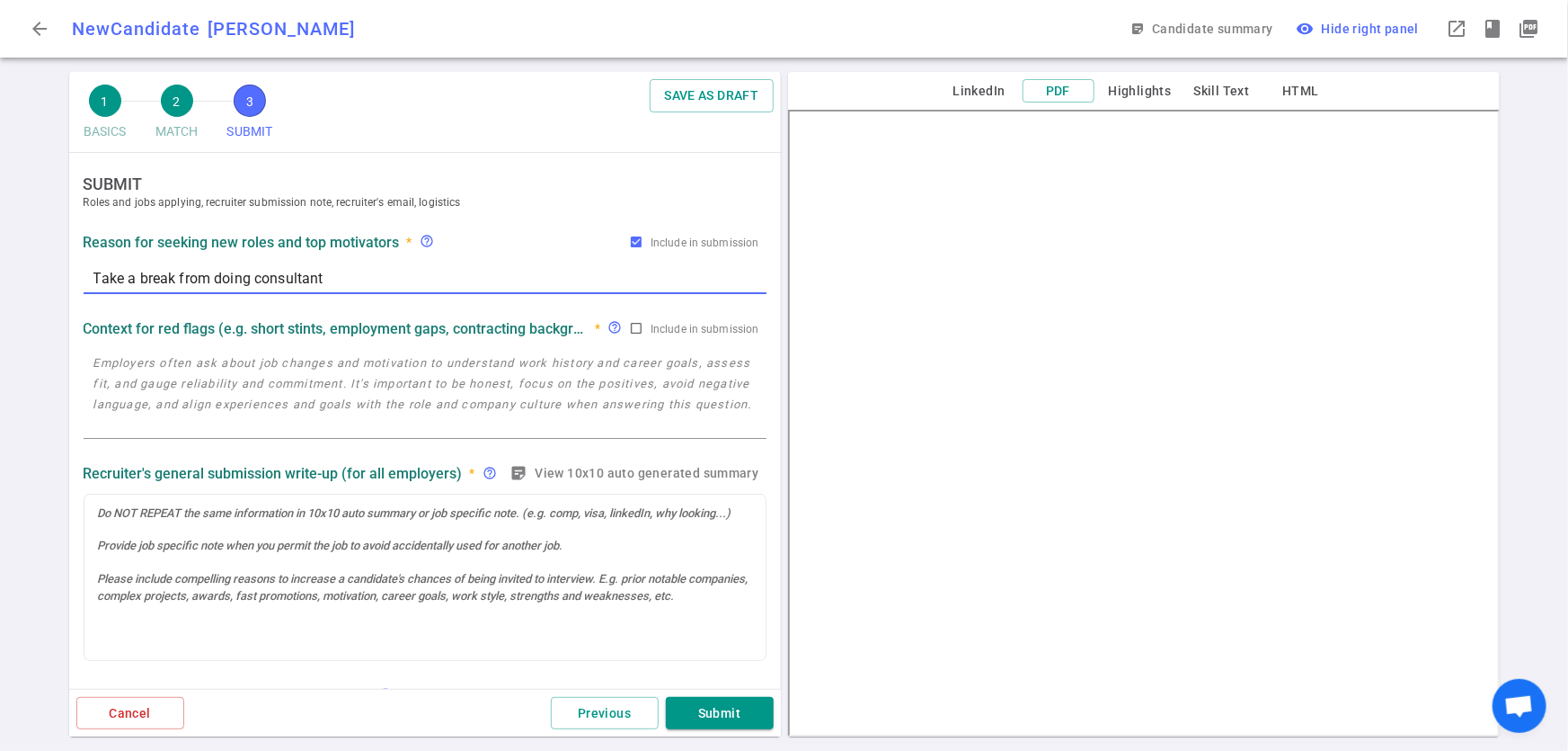
click at [139, 279] on textarea "Take a break from doing consultant" at bounding box center [424, 278] width 663 height 20
click at [357, 279] on textarea "Candidate Liu wants to break from doing consultant" at bounding box center [424, 278] width 663 height 20
click at [518, 282] on textarea "Candidate Liu wants to break from working with consultant" at bounding box center [424, 278] width 663 height 20
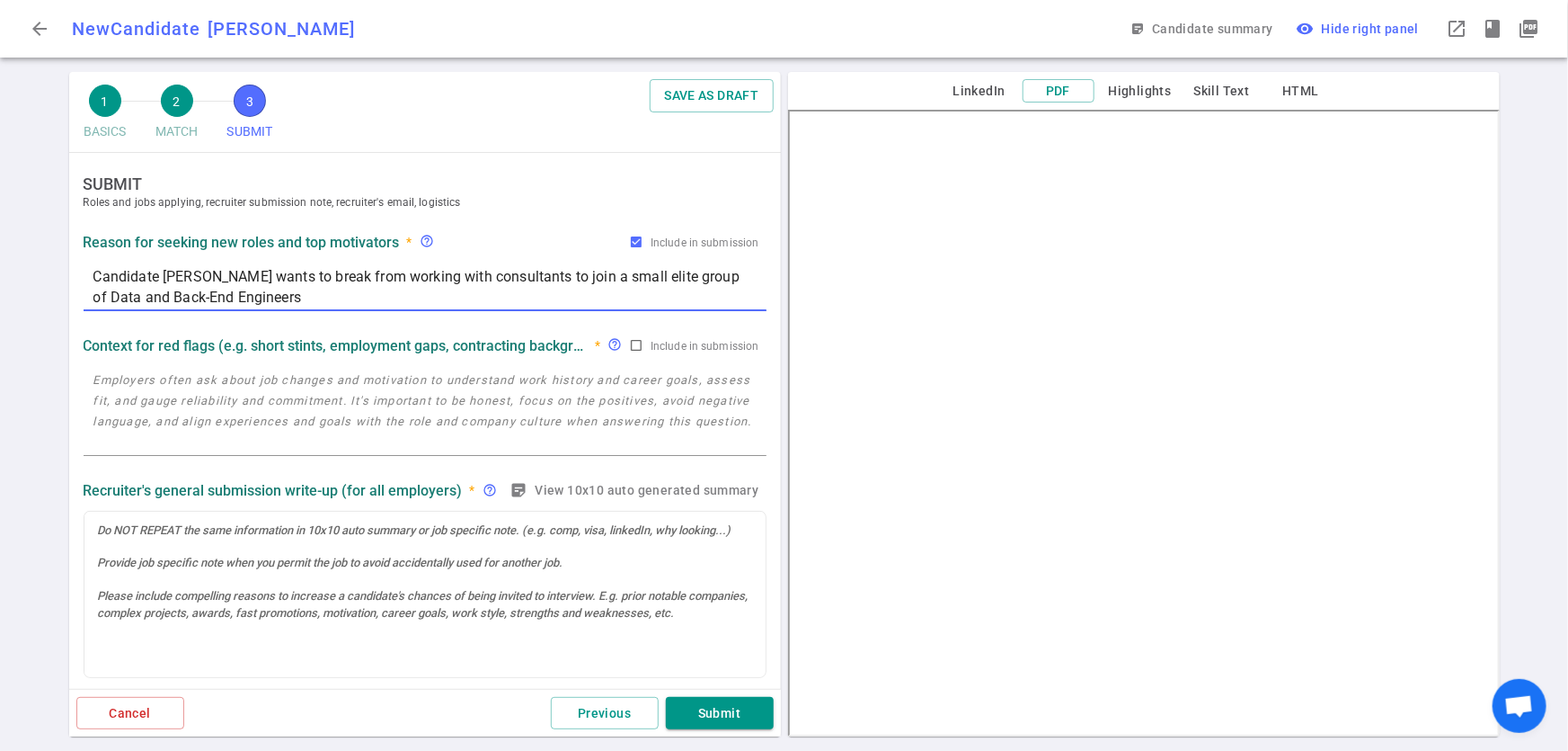
click at [317, 289] on textarea "Candidate Liu wants to break from working with consultants to join a small elit…" at bounding box center [424, 287] width 663 height 41
click at [331, 377] on textarea at bounding box center [424, 410] width 663 height 83
click at [93, 279] on textarea "Candidate Liu wants to break from working with consultants to join a small elit…" at bounding box center [424, 287] width 663 height 41
click at [268, 270] on textarea "Even though Candidate Liu wants to break from working with consultants to join …" at bounding box center [424, 287] width 663 height 41
click at [559, 280] on textarea "Even though Candidate Liu is permamanant employee, he wants to break from worki…" at bounding box center [424, 287] width 663 height 41
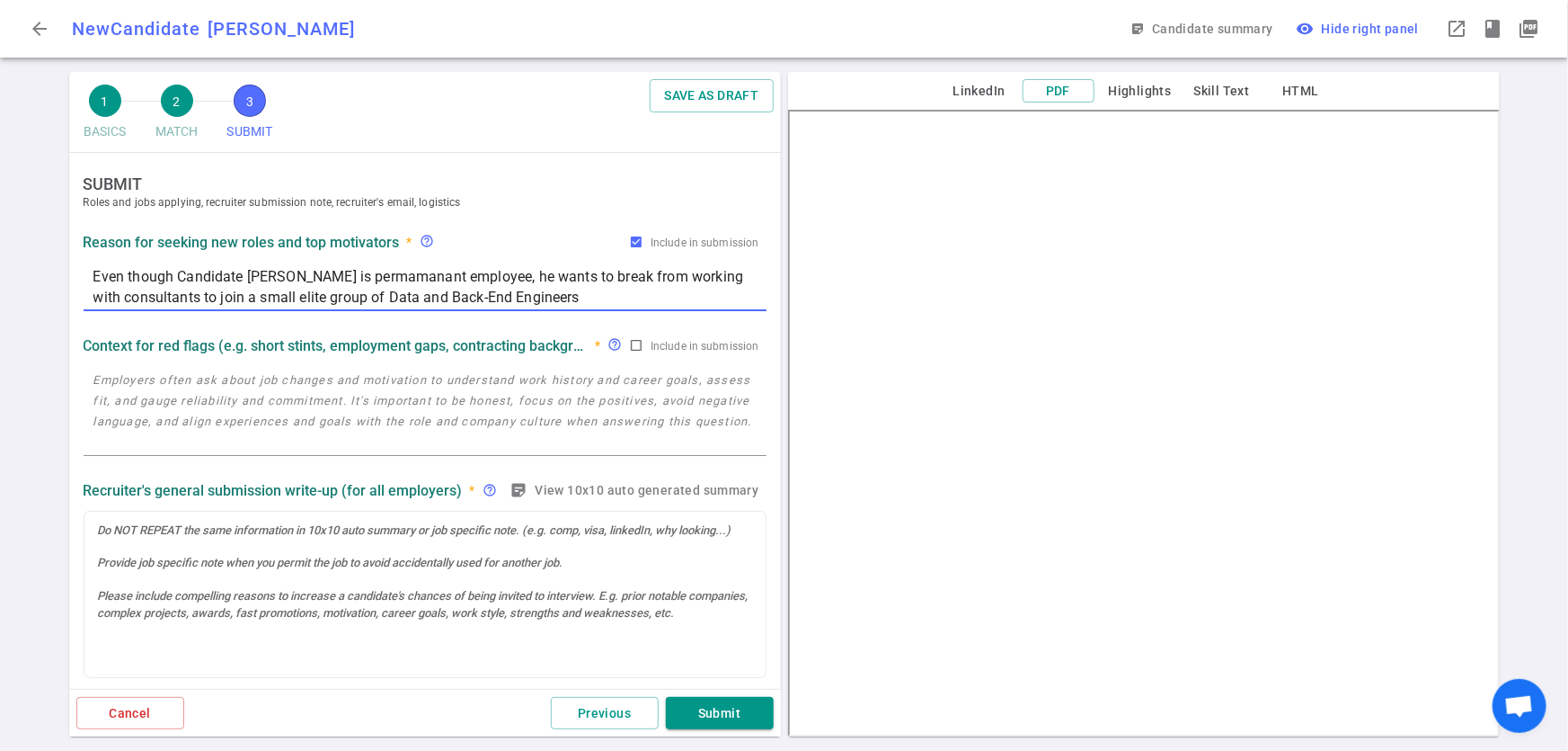
click at [568, 274] on textarea "Even though Candidate Liu is permamanant employee, he wants to break from worki…" at bounding box center [424, 287] width 663 height 41
type textarea "Even though Candidate Liu is permamanant employee, he wants to break away from …"
click at [295, 423] on textarea at bounding box center [424, 410] width 663 height 83
click at [307, 375] on textarea at bounding box center [424, 410] width 663 height 83
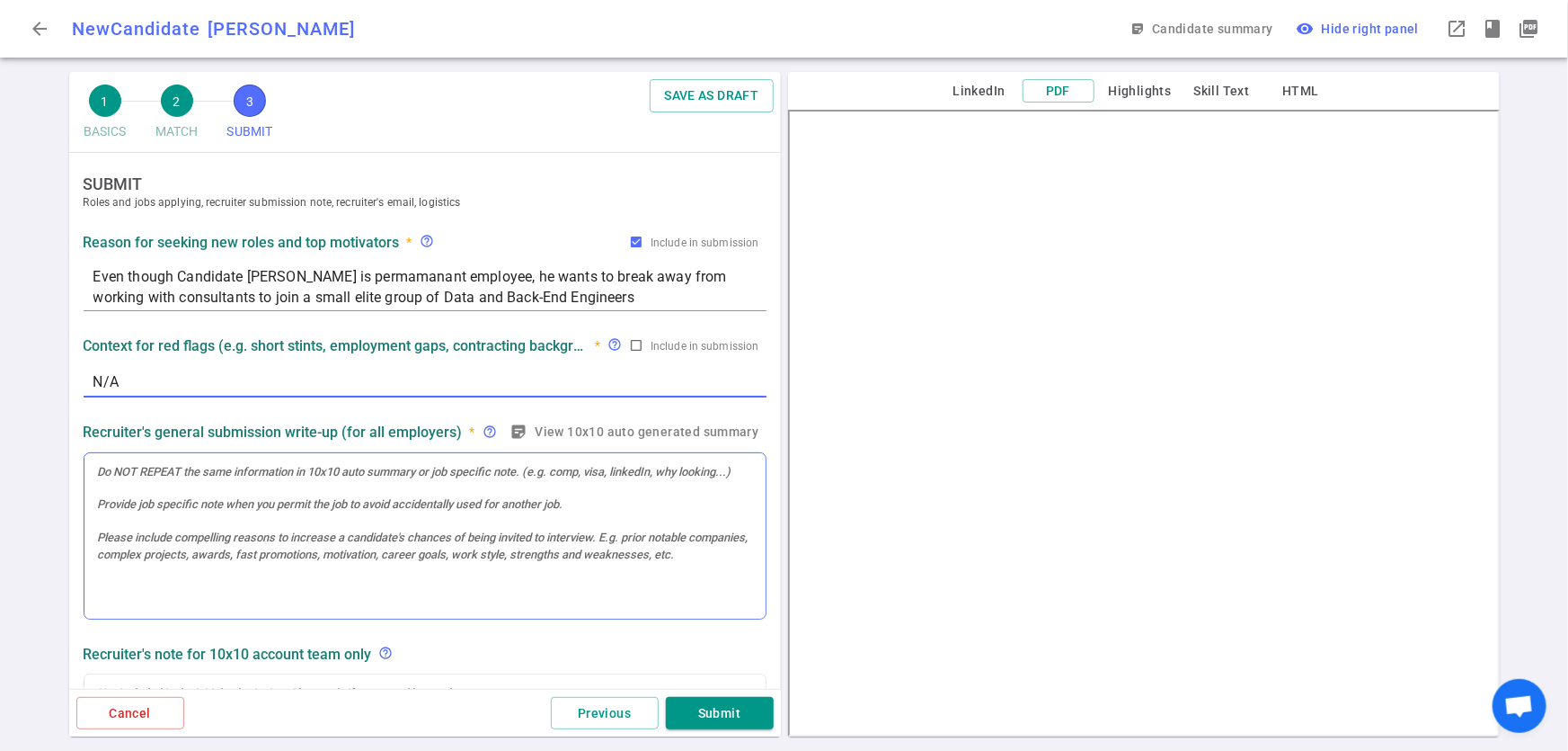
type textarea "N/A"
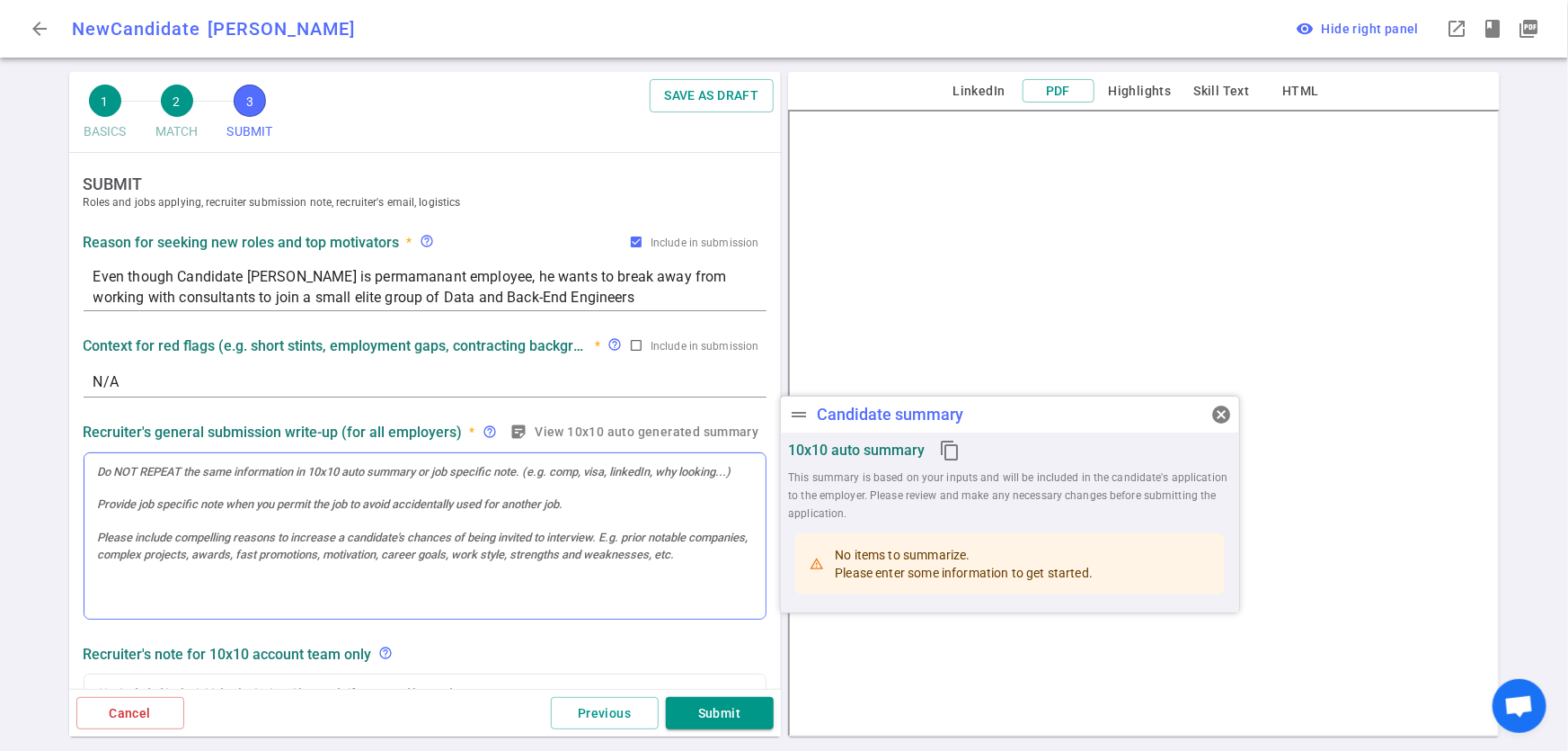
click at [314, 472] on div at bounding box center [424, 472] width 654 height 16
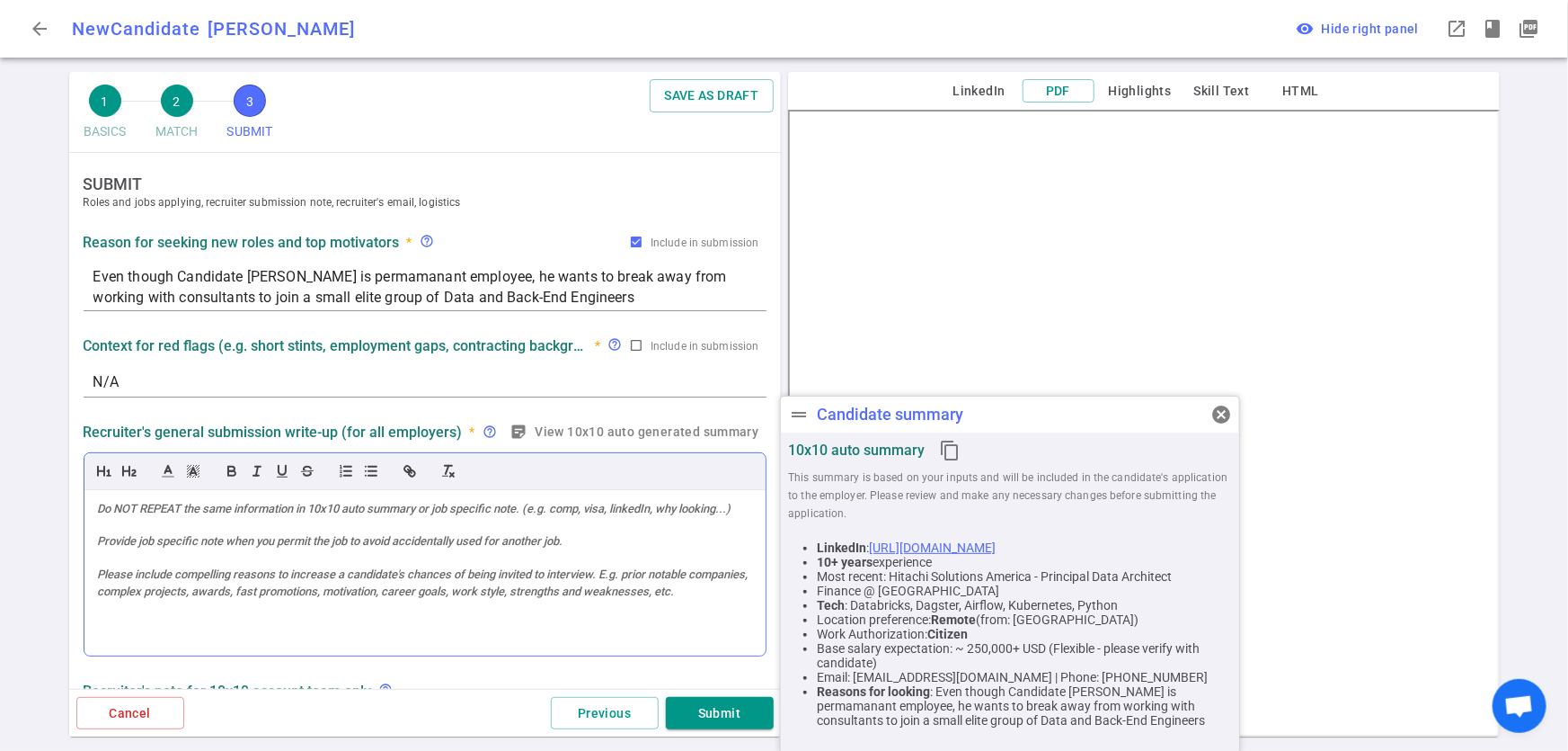
drag, startPoint x: 314, startPoint y: 472, endPoint x: 268, endPoint y: 530, distance: 74.0
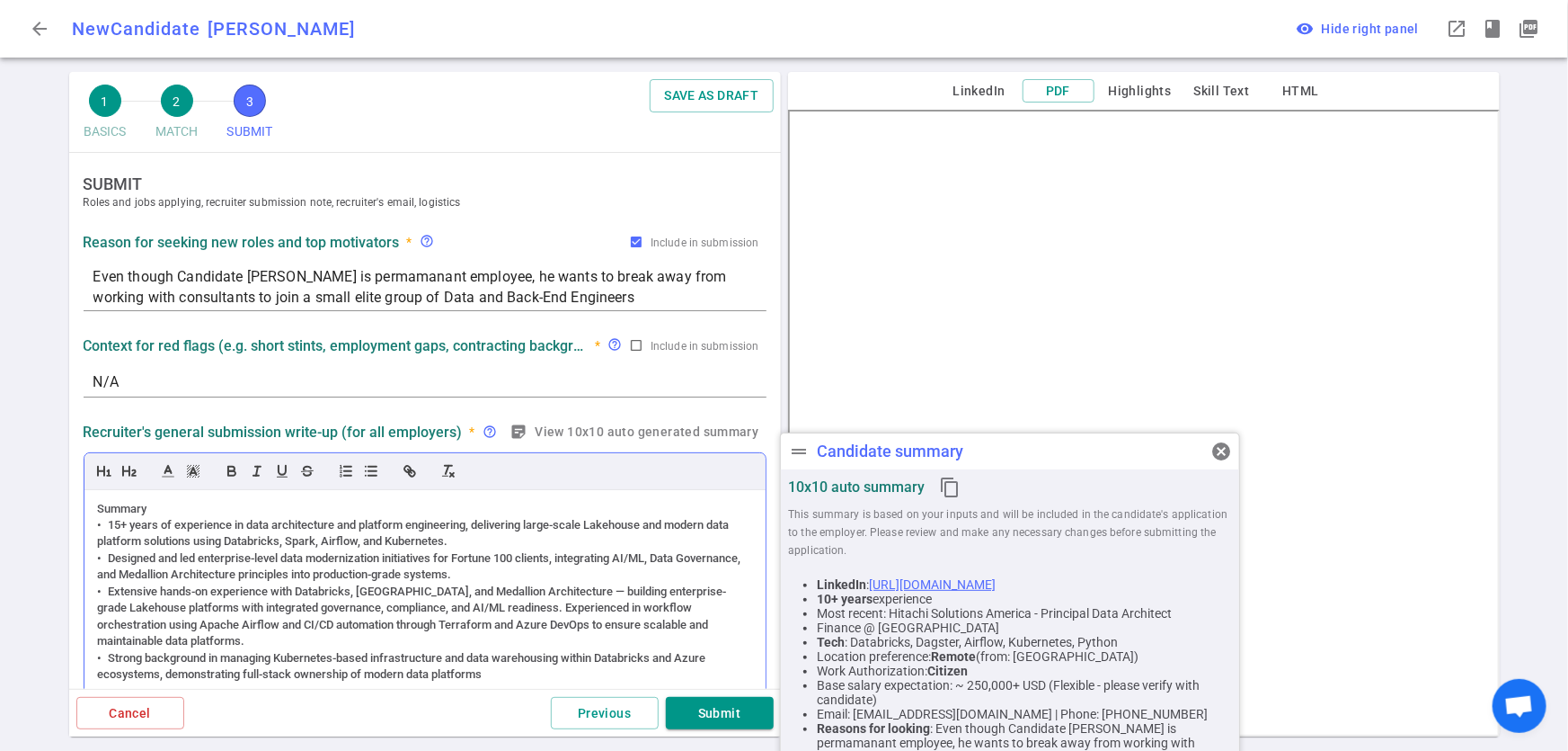
click at [98, 514] on div "Summary" at bounding box center [424, 508] width 654 height 16
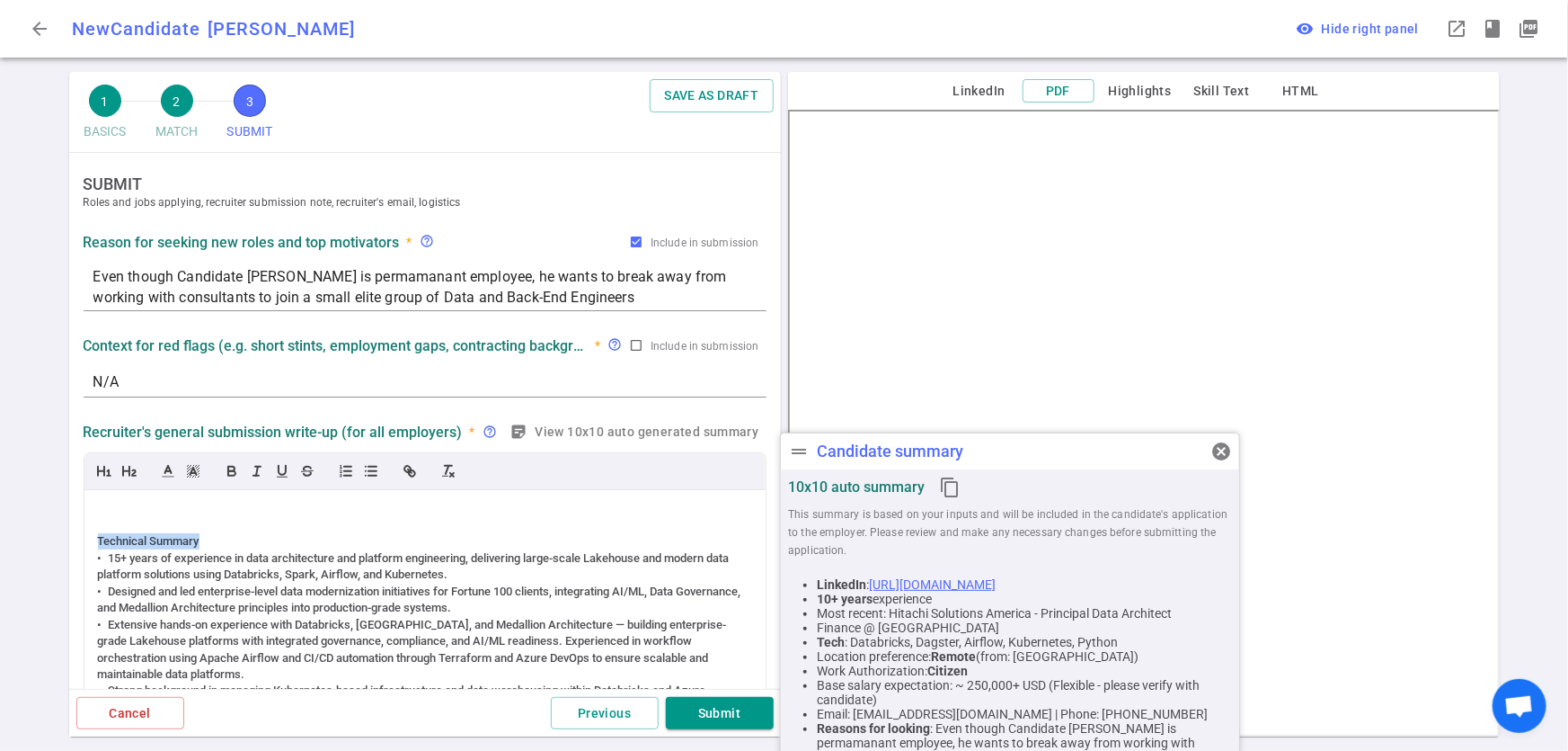
drag, startPoint x: 206, startPoint y: 536, endPoint x: 80, endPoint y: 540, distance: 126.1
click at [80, 540] on div "Recruiter's general submission write-up (for all employers) * help_outline stic…" at bounding box center [425, 581] width 698 height 332
click at [282, 475] on icon "button" at bounding box center [283, 470] width 7 height 9
click at [273, 523] on div at bounding box center [424, 525] width 654 height 16
click at [190, 509] on div at bounding box center [424, 508] width 654 height 16
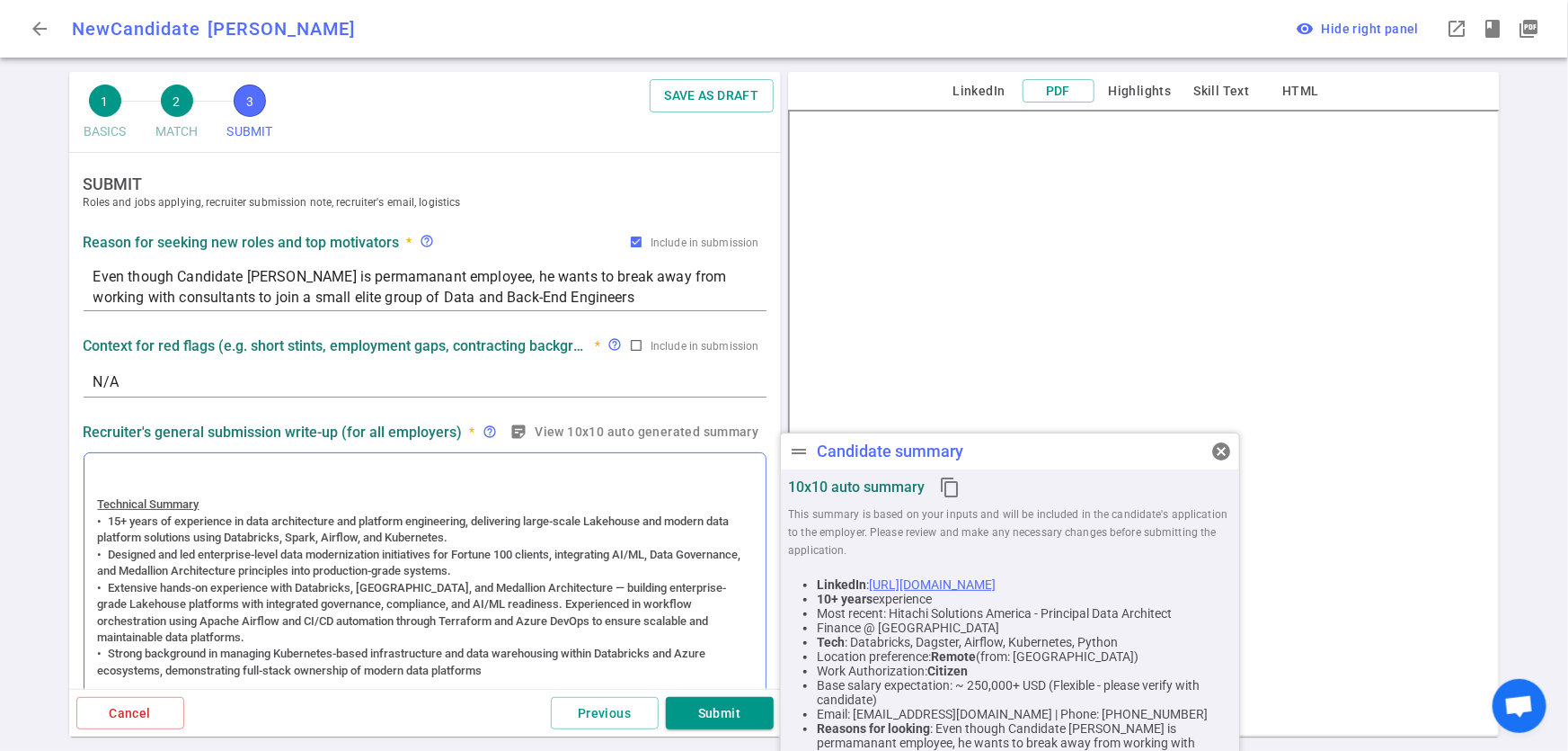
click at [202, 453] on div "Technical Summary • 15+ years of experience in data architecture and platform e…" at bounding box center [425, 580] width 681 height 253
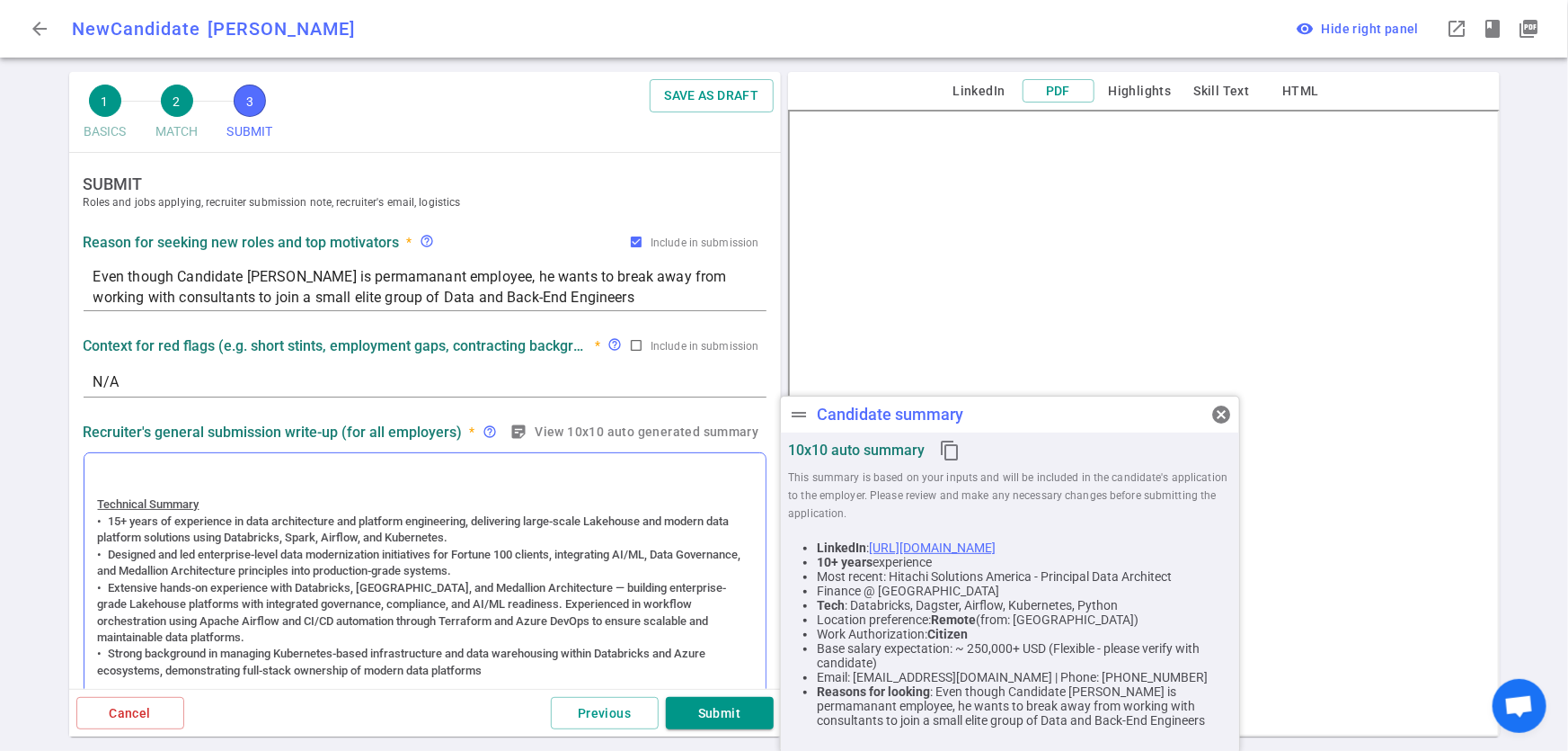
drag, startPoint x: 202, startPoint y: 453, endPoint x: 133, endPoint y: 466, distance: 70.2
click at [133, 466] on div "Technical Summary • 15+ years of experience in data architecture and platform e…" at bounding box center [425, 580] width 683 height 255
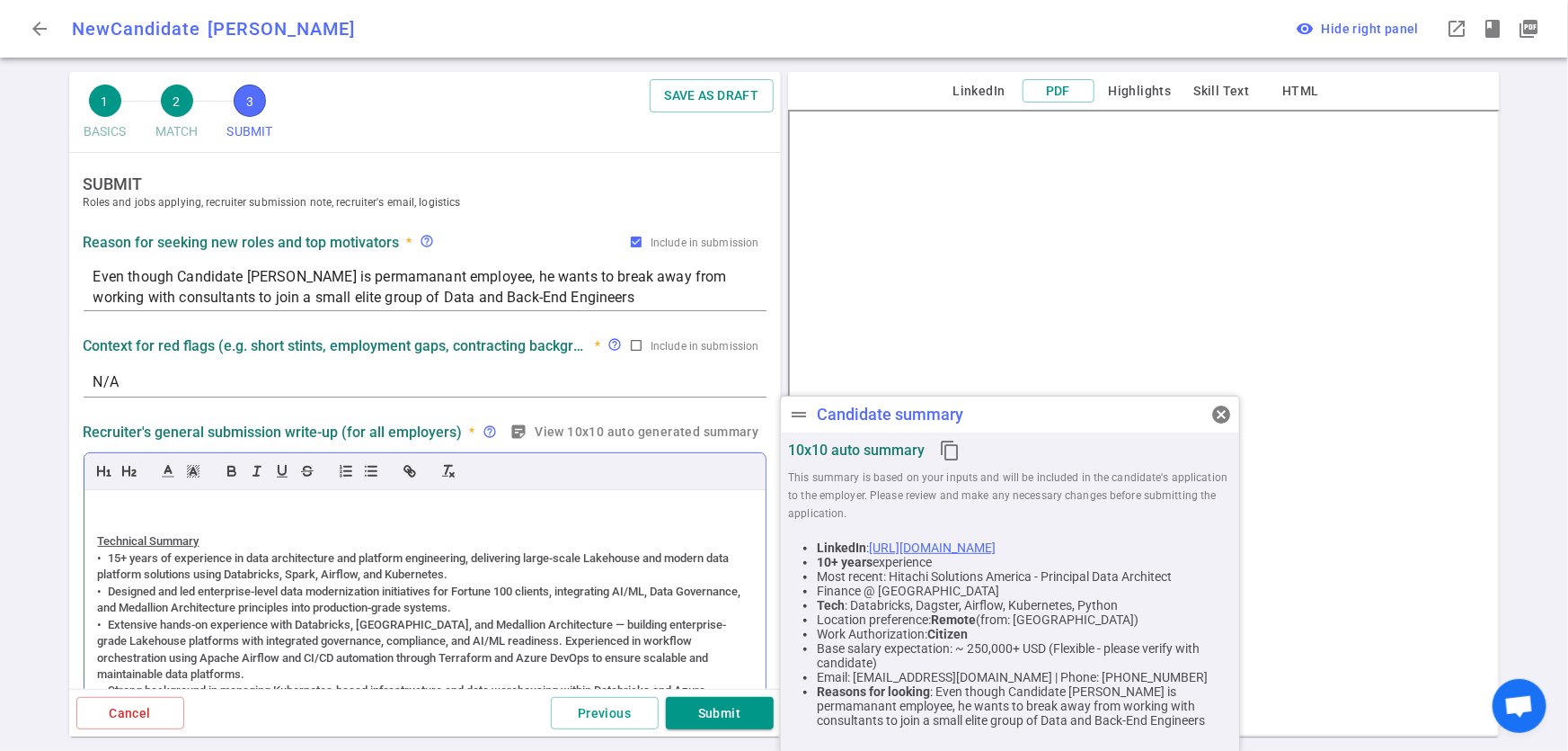
drag, startPoint x: 133, startPoint y: 466, endPoint x: 158, endPoint y: 513, distance: 53.2
click at [158, 513] on div at bounding box center [424, 508] width 654 height 16
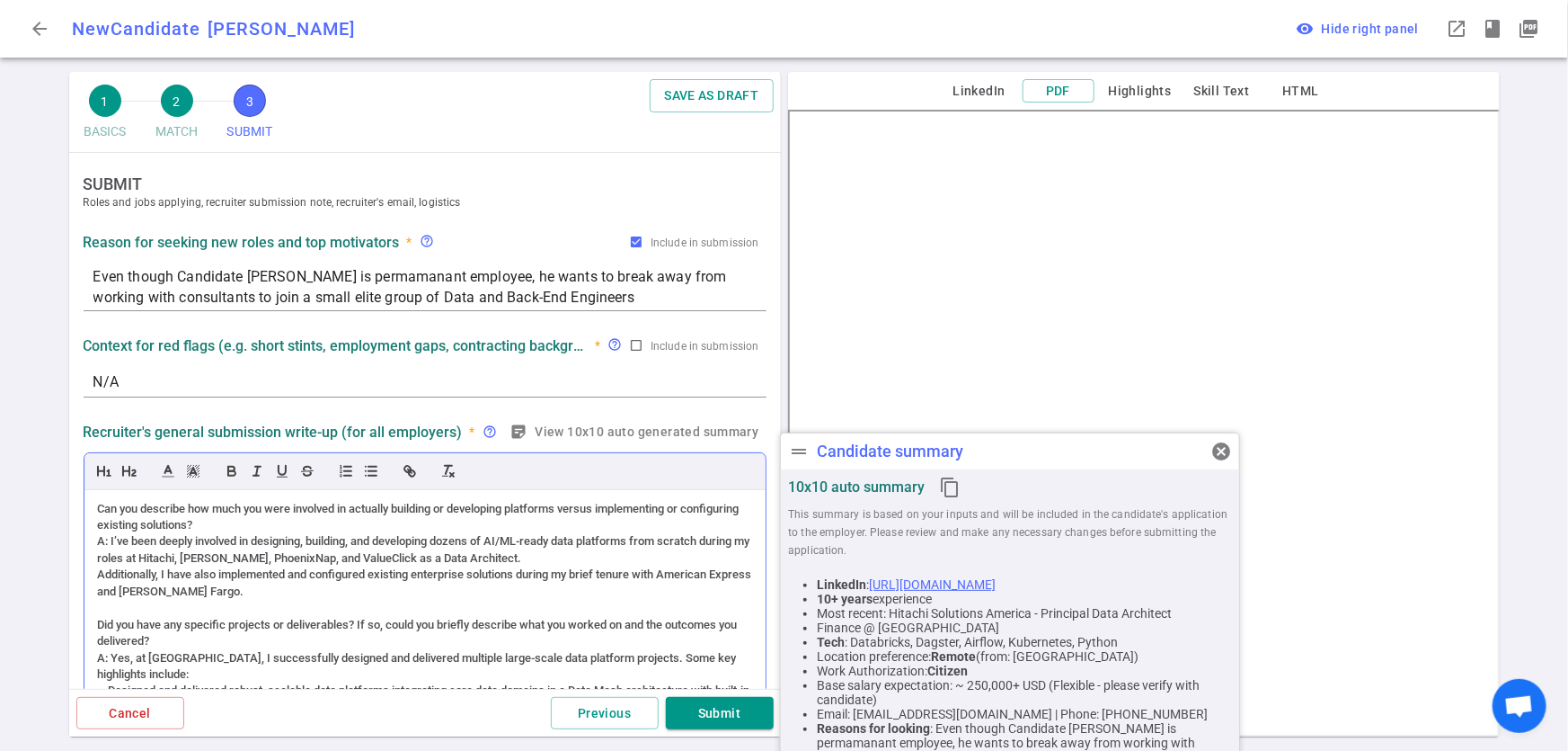
click at [96, 513] on div "Can you describe how much you were involved in actually building or developing …" at bounding box center [425, 640] width 681 height 300
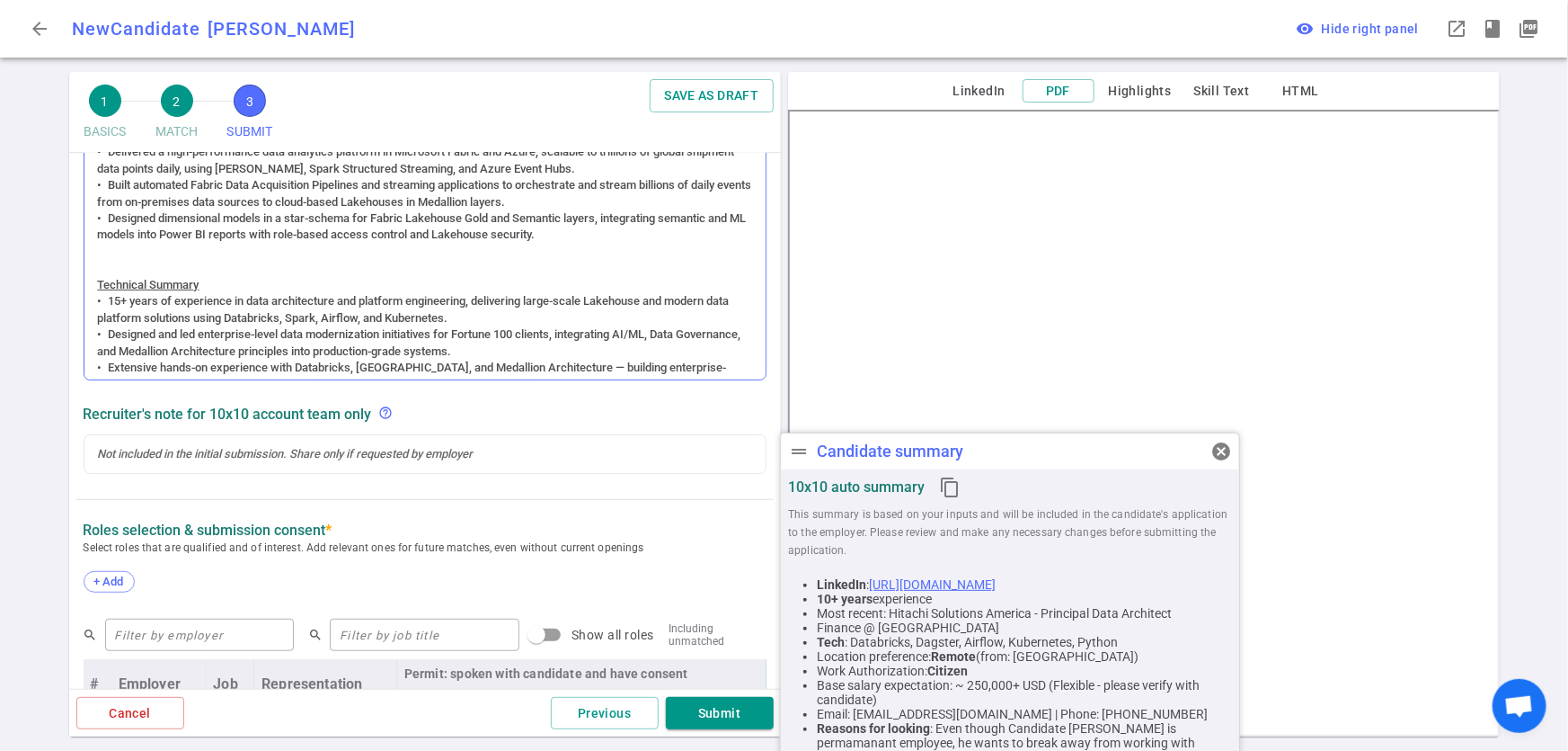
scroll to position [261, 0]
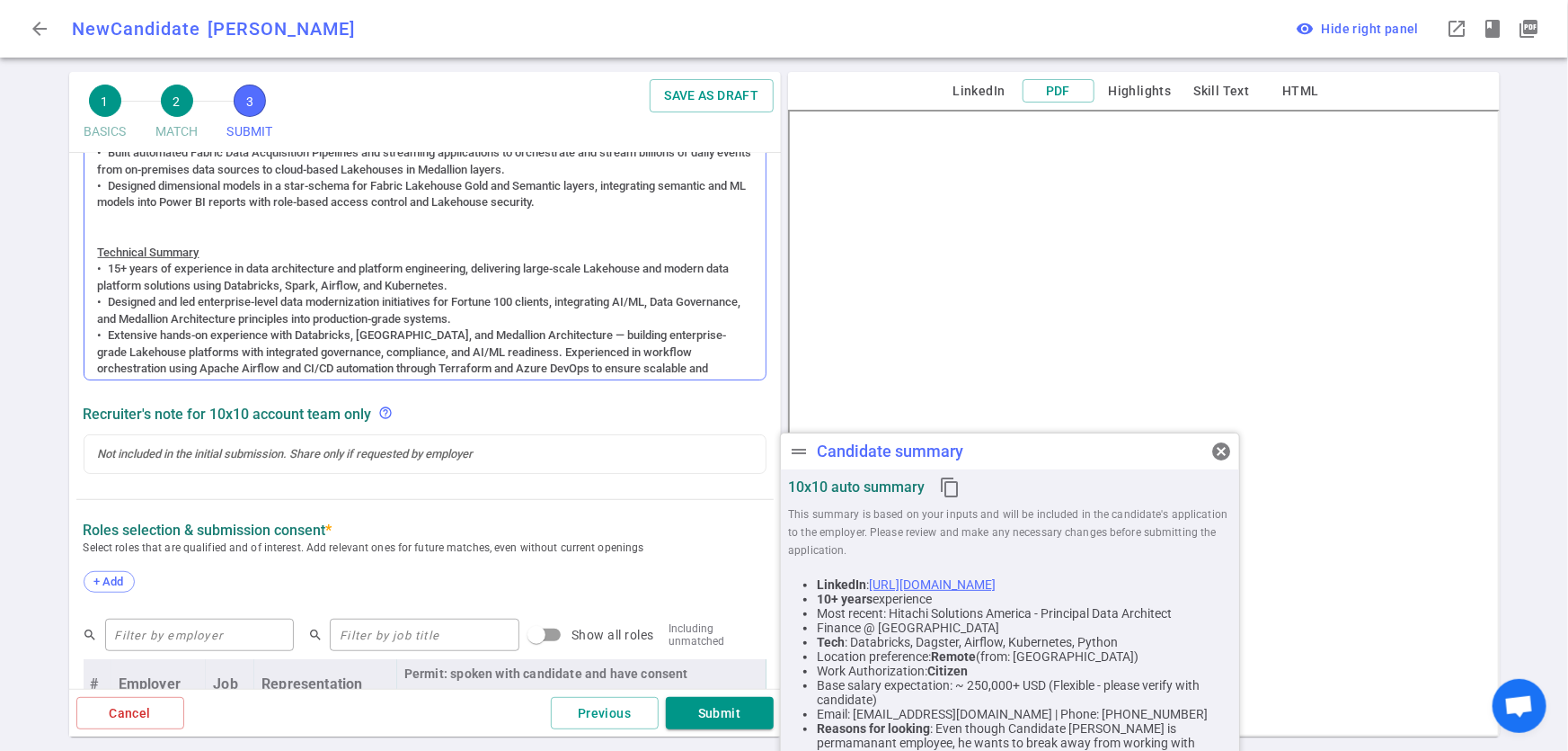
click at [643, 235] on div at bounding box center [424, 235] width 654 height 16
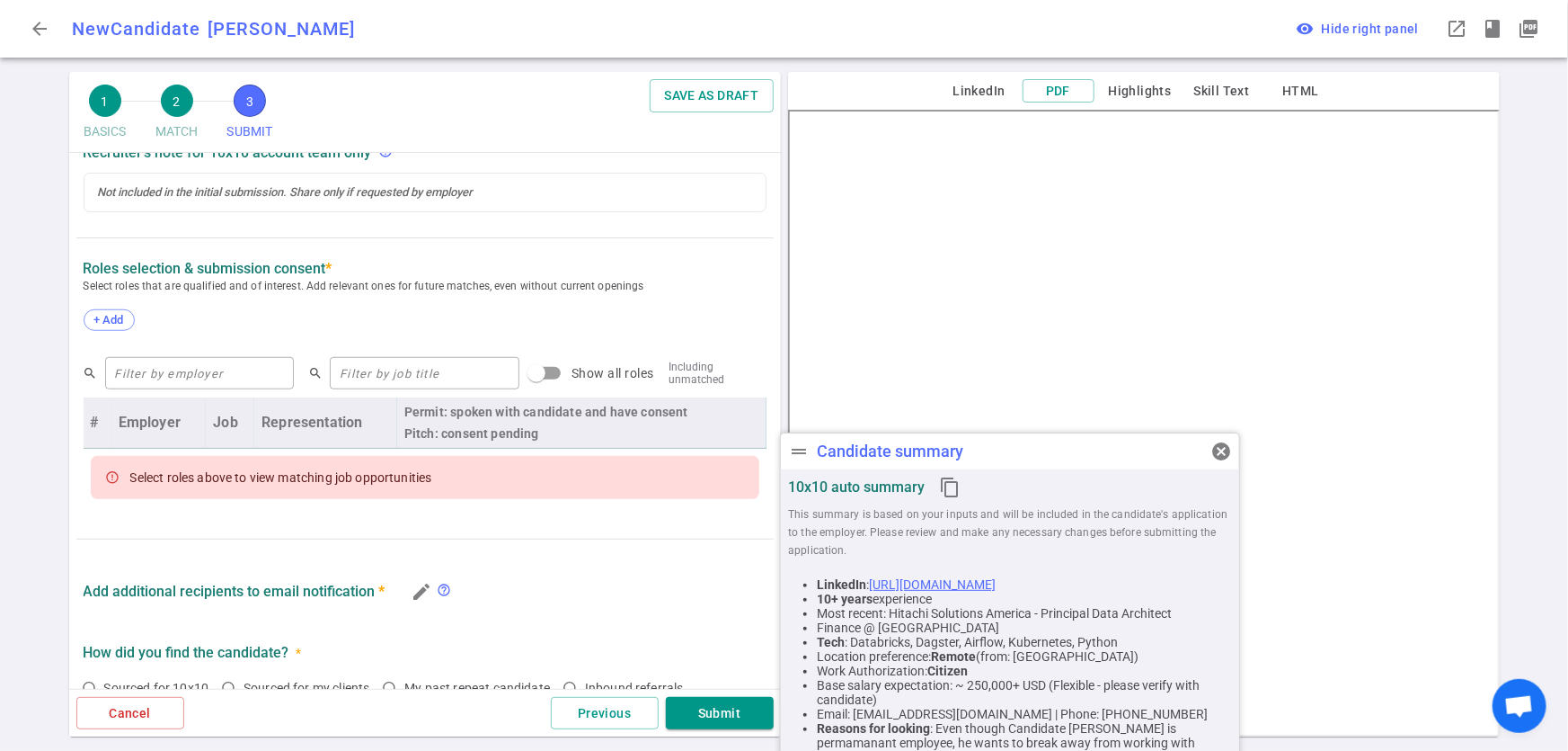
scroll to position [682, 0]
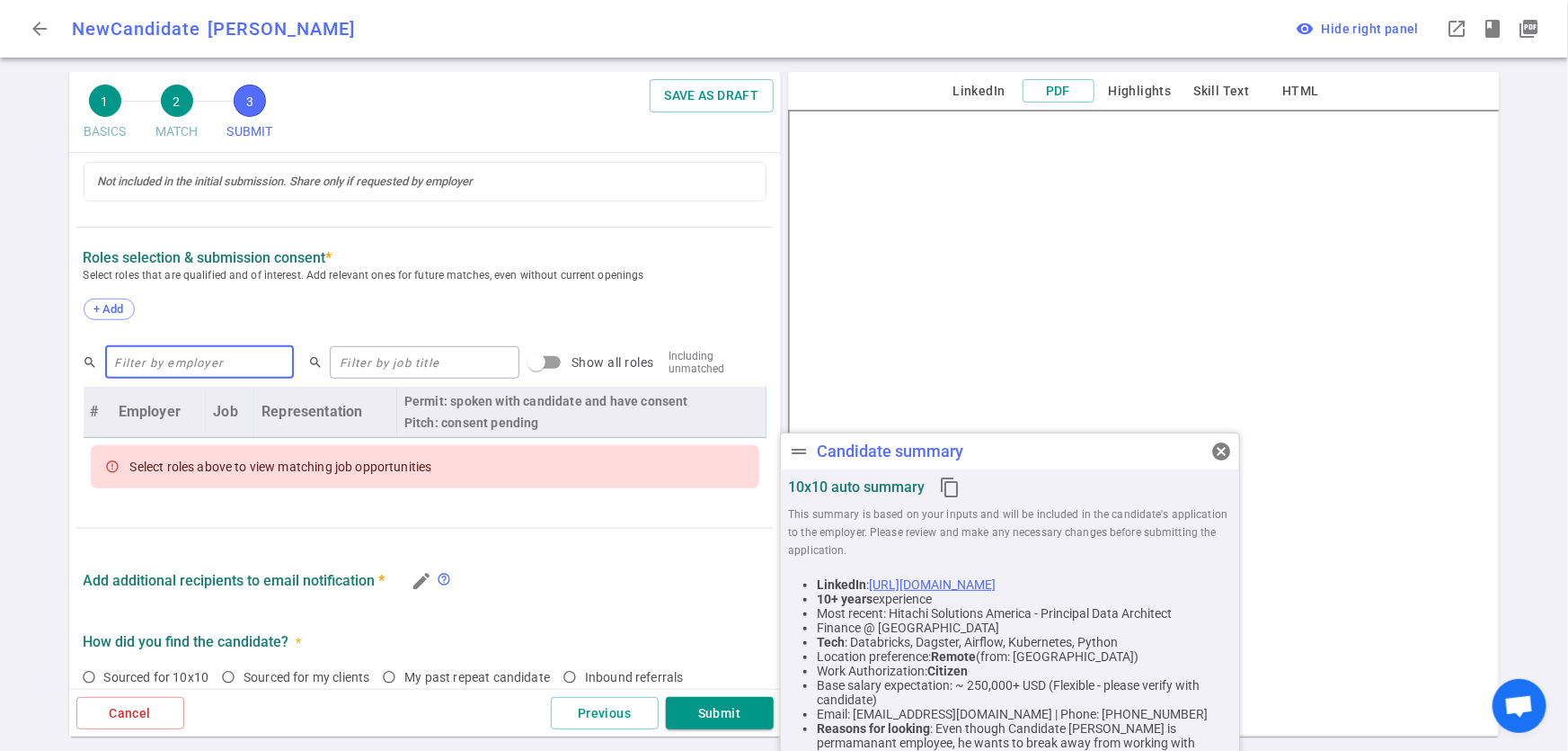
click at [260, 369] on input "text" at bounding box center [200, 362] width 190 height 29
type input "Reach"
click at [517, 365] on input "Show all roles" at bounding box center [537, 362] width 102 height 34
checkbox input "true"
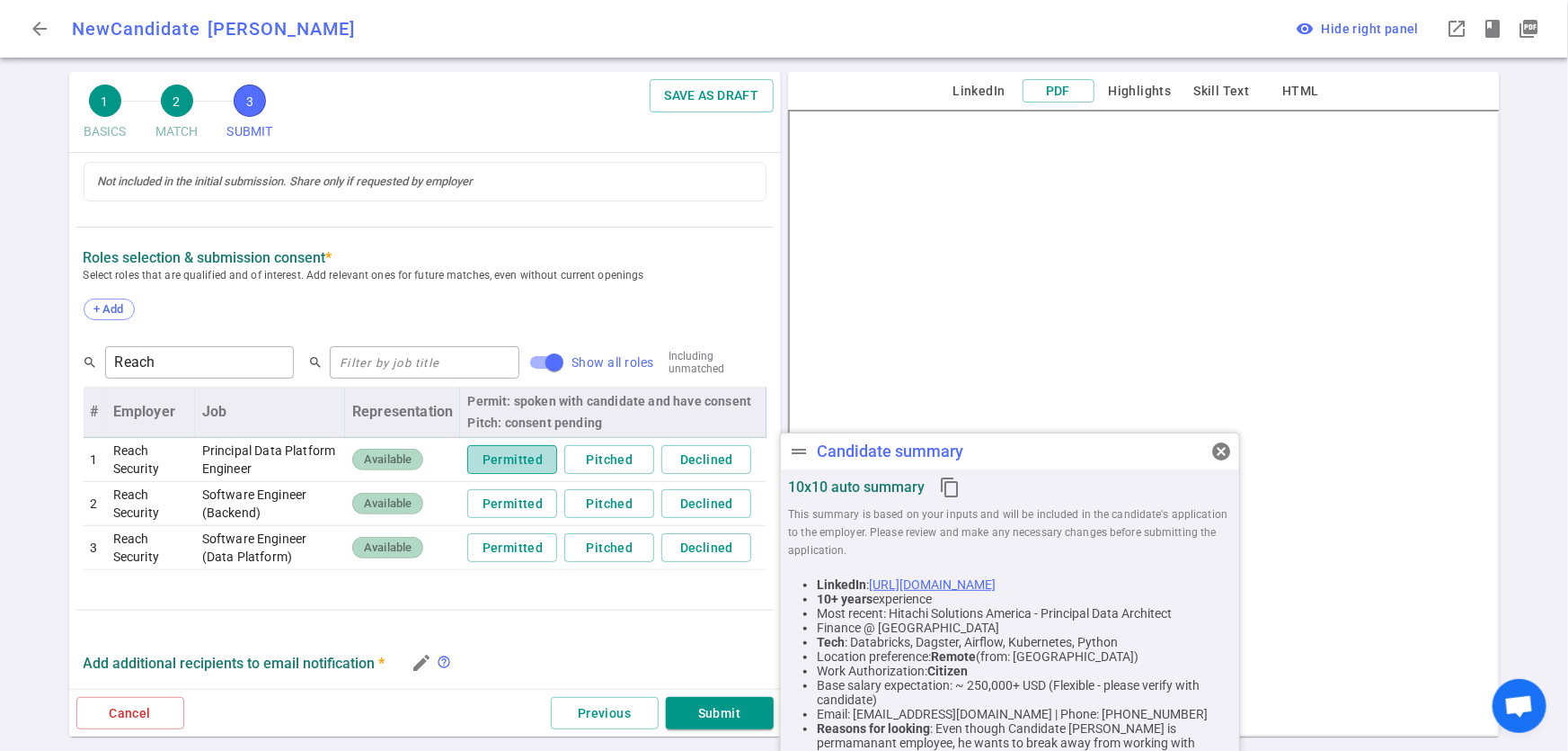
click at [504, 463] on button "Permitted" at bounding box center [512, 460] width 90 height 30
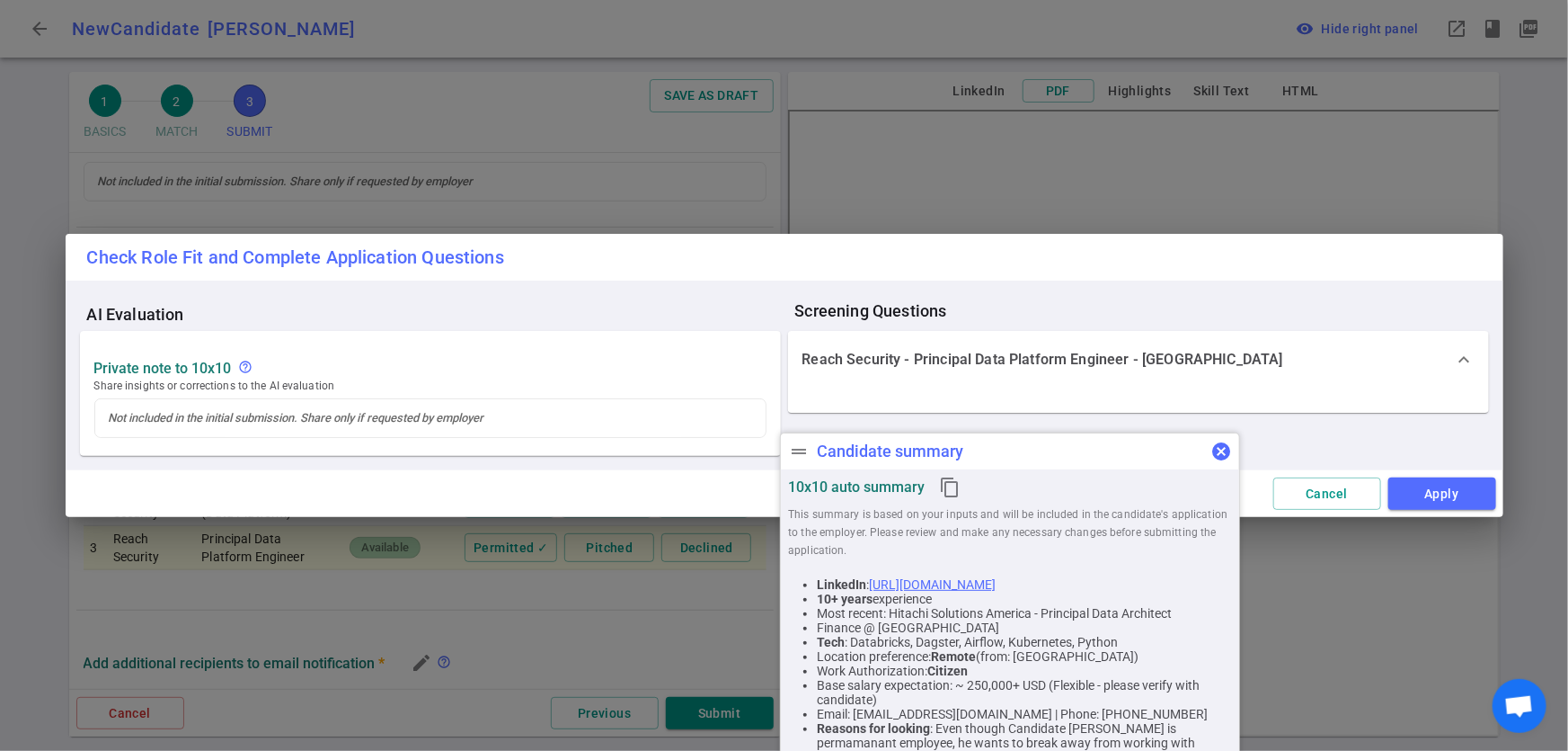
click at [1213, 446] on span "cancel" at bounding box center [1220, 450] width 21 height 21
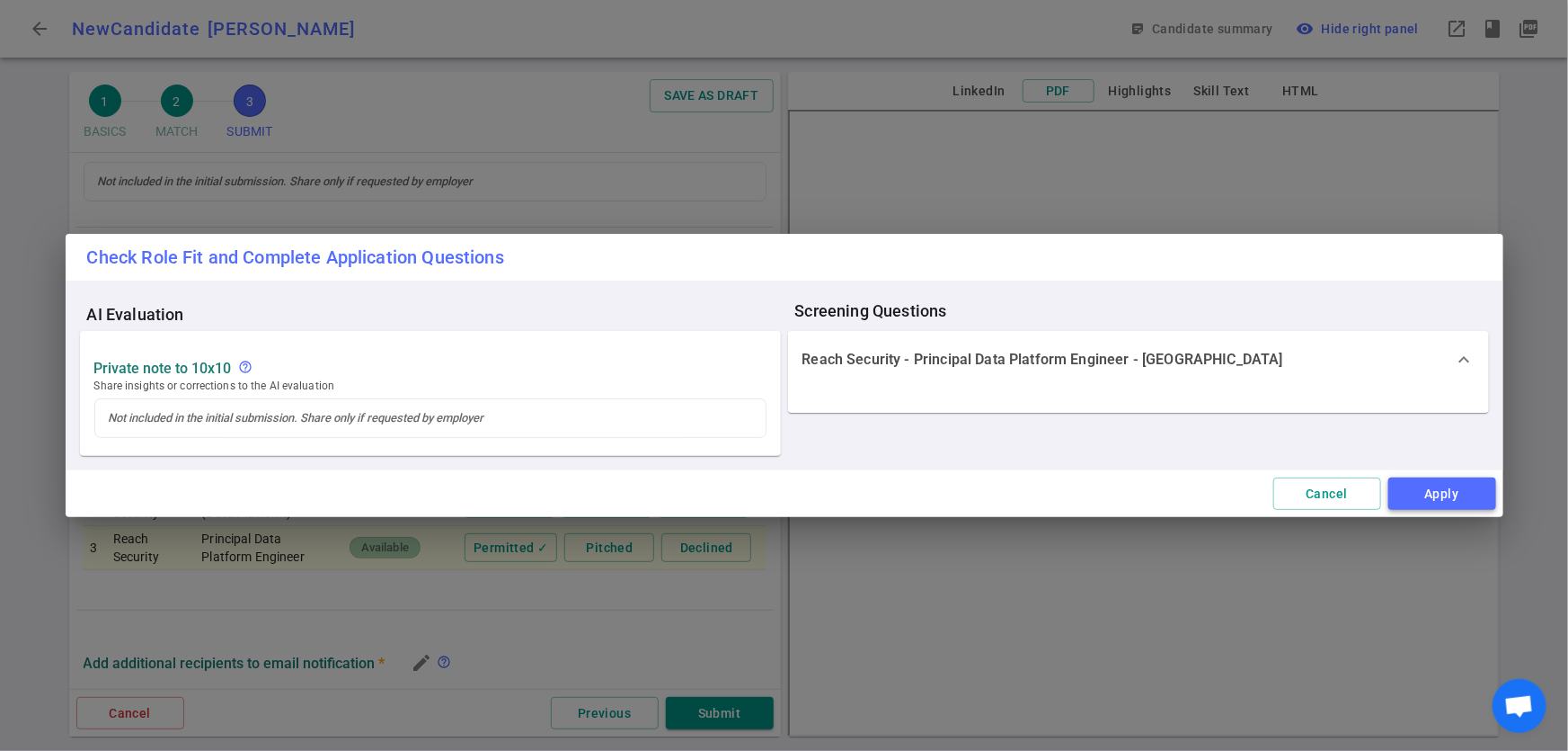
click at [1472, 504] on button "Apply" at bounding box center [1442, 494] width 108 height 34
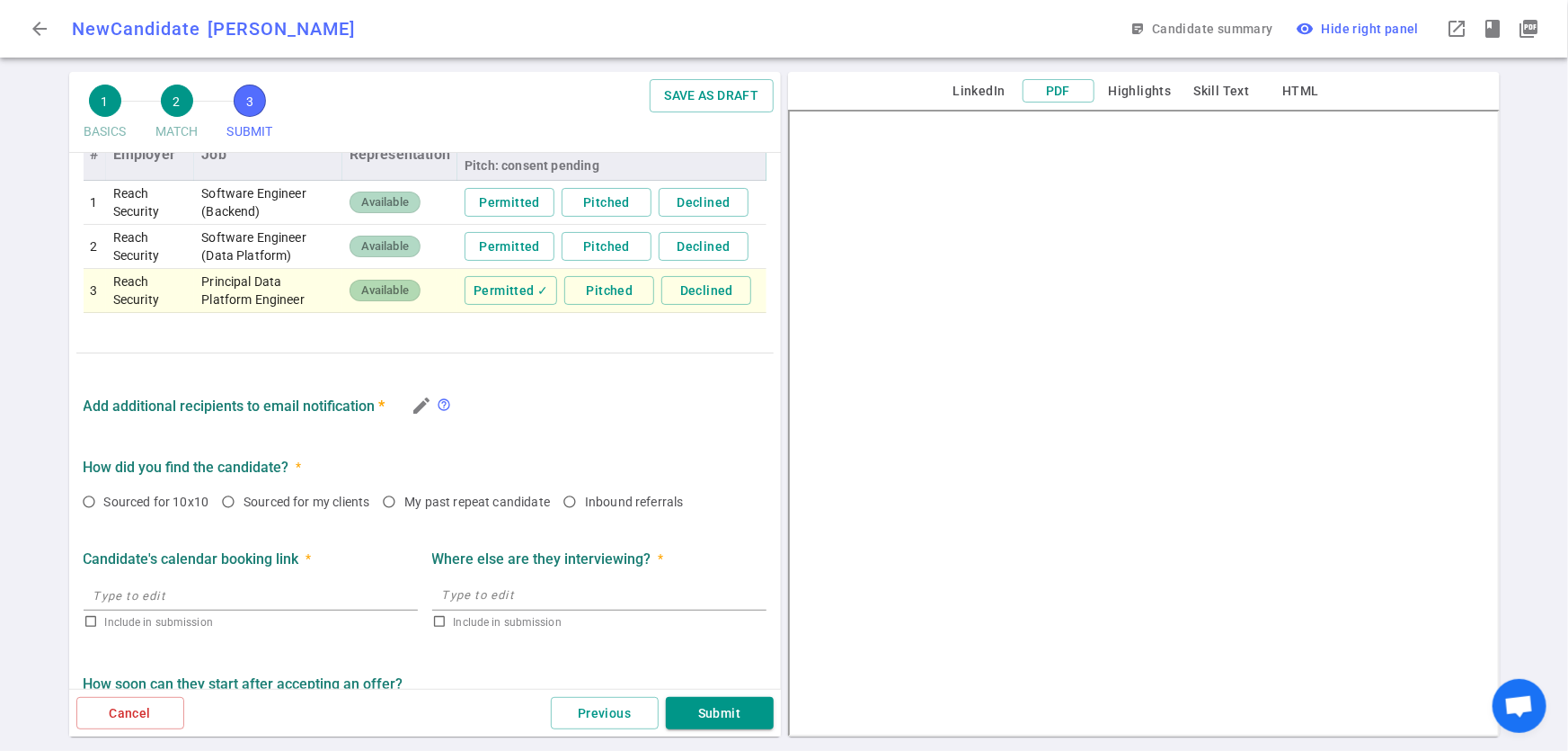
scroll to position [950, 0]
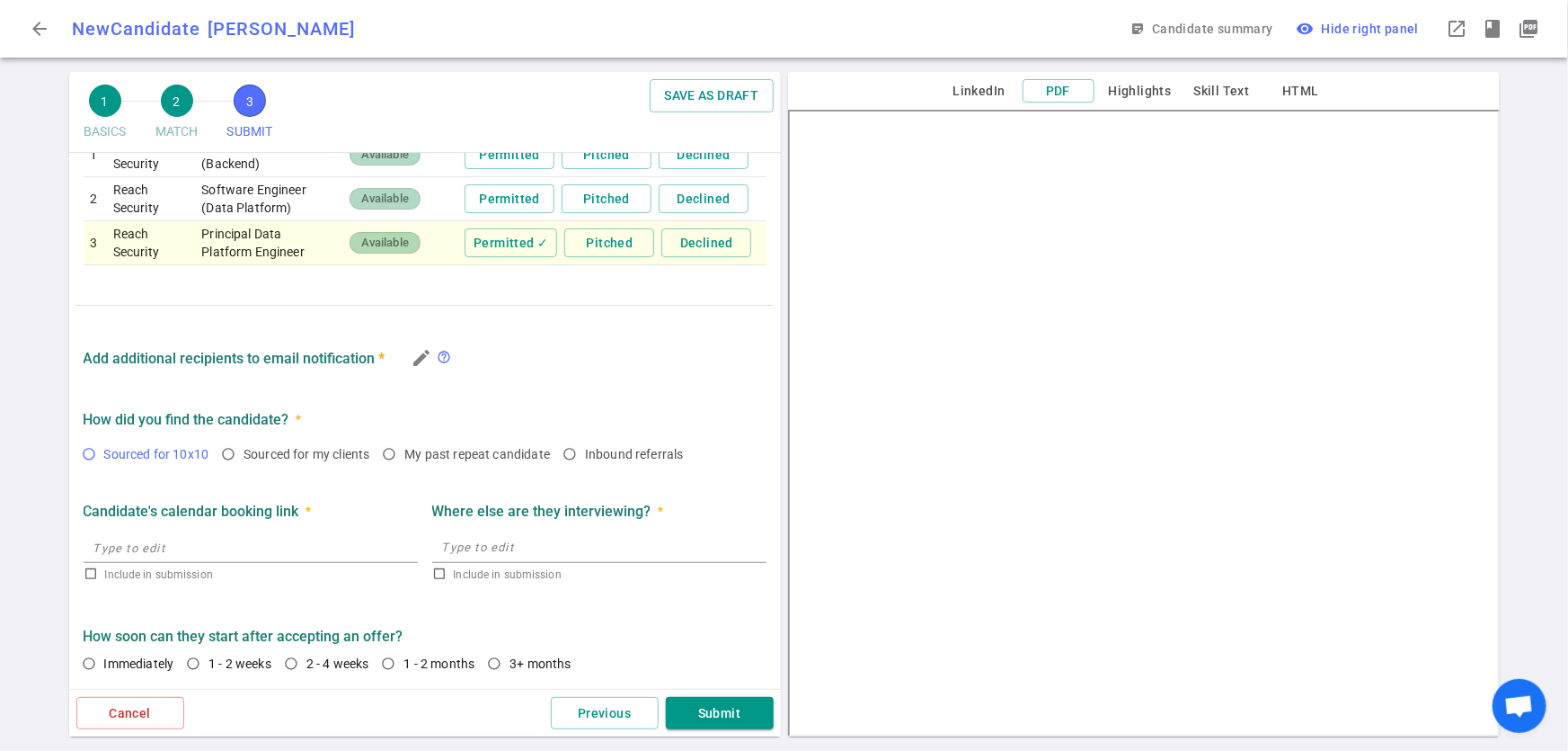
click at [90, 458] on input "Sourced for 10x10" at bounding box center [88, 453] width 31 height 31
radio input "true"
click at [93, 550] on input "text" at bounding box center [250, 546] width 334 height 29
type input "https://calendly.com/h2total/mogul"
checkbox input "true"
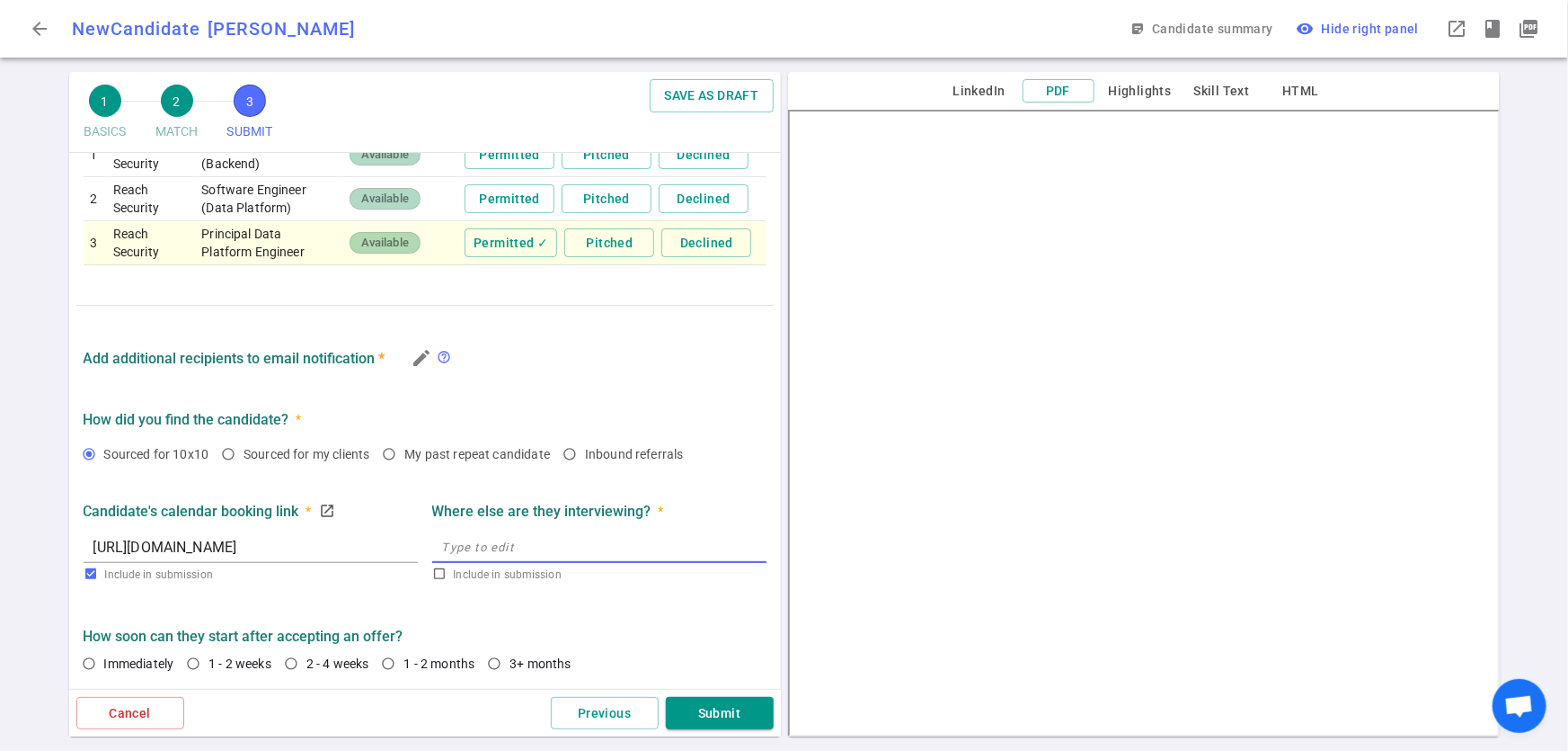
click at [618, 549] on textarea at bounding box center [599, 547] width 314 height 20
type textarea "N/A"
click at [297, 668] on input "2 - 4 weeks" at bounding box center [291, 664] width 31 height 31
radio input "true"
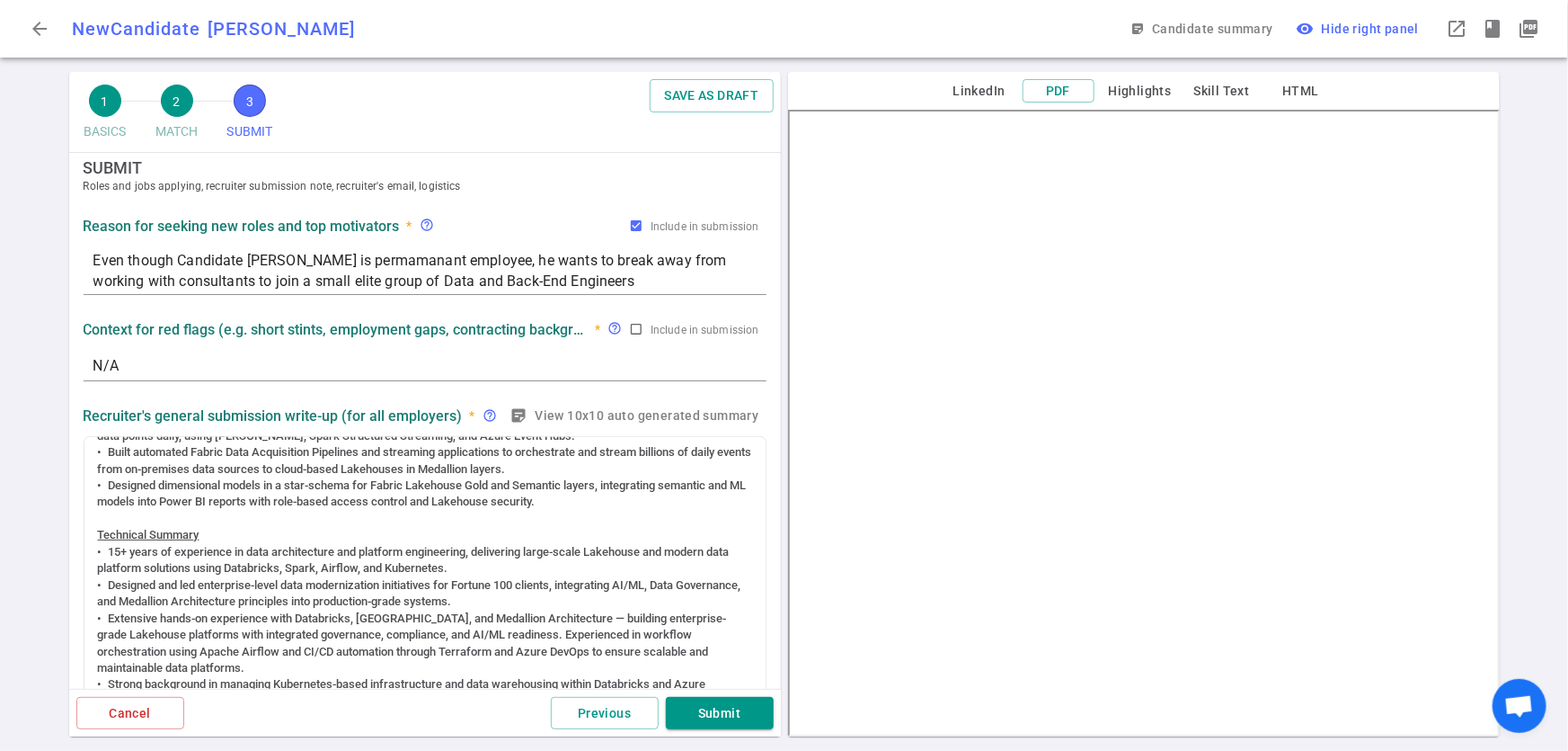
scroll to position [0, 0]
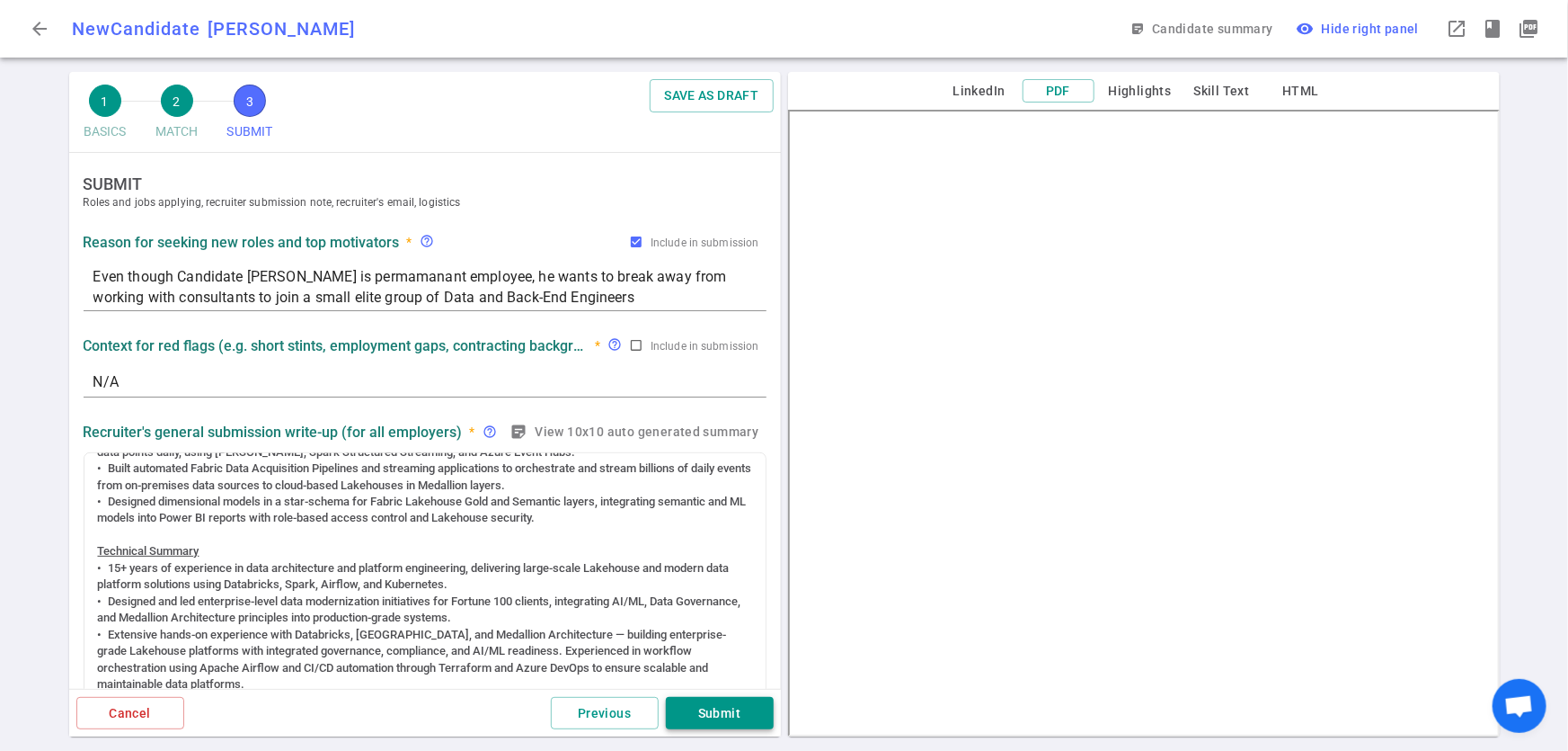
click at [723, 717] on button "Submit" at bounding box center [720, 714] width 108 height 34
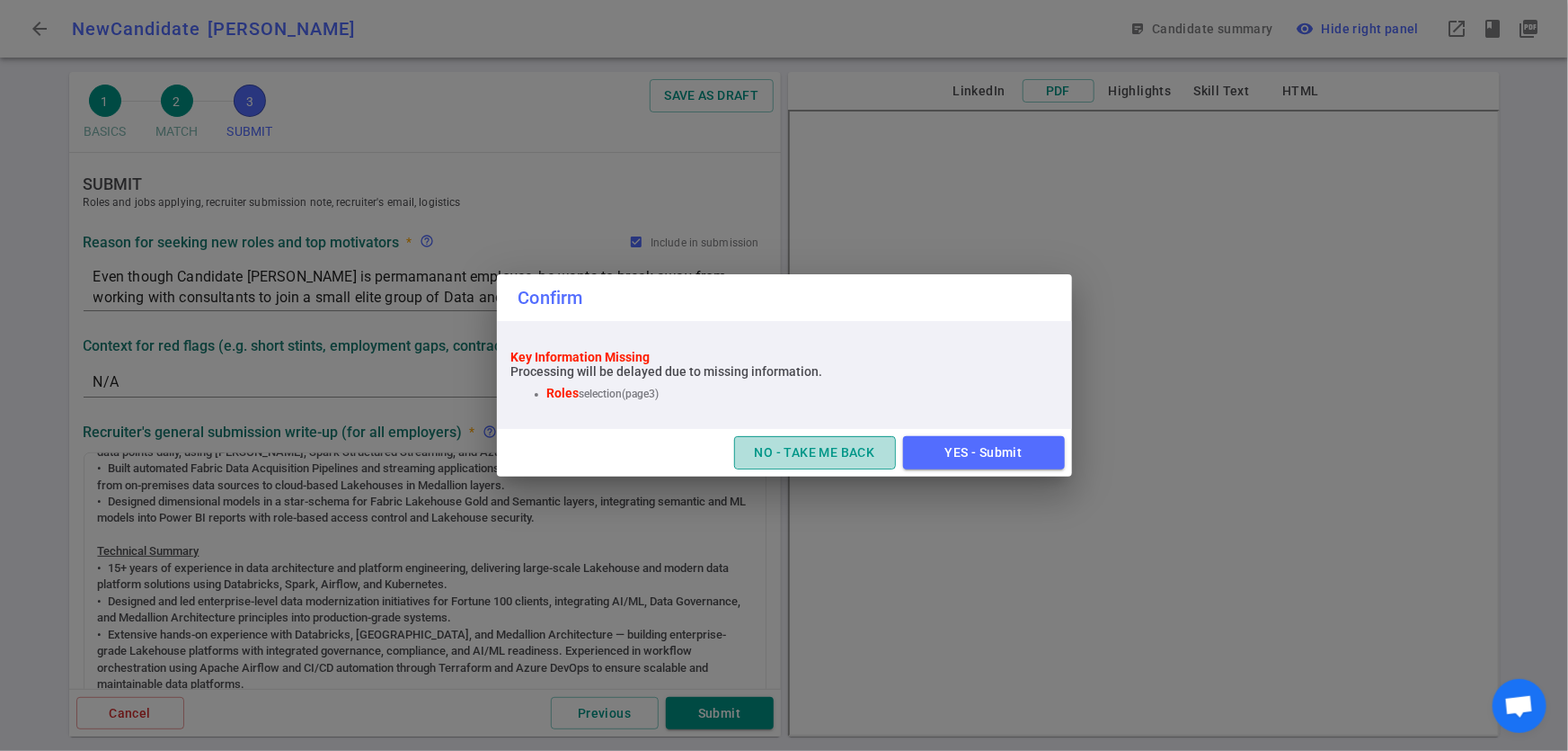
click at [785, 445] on button "NO - TAKE ME BACK" at bounding box center [815, 453] width 162 height 34
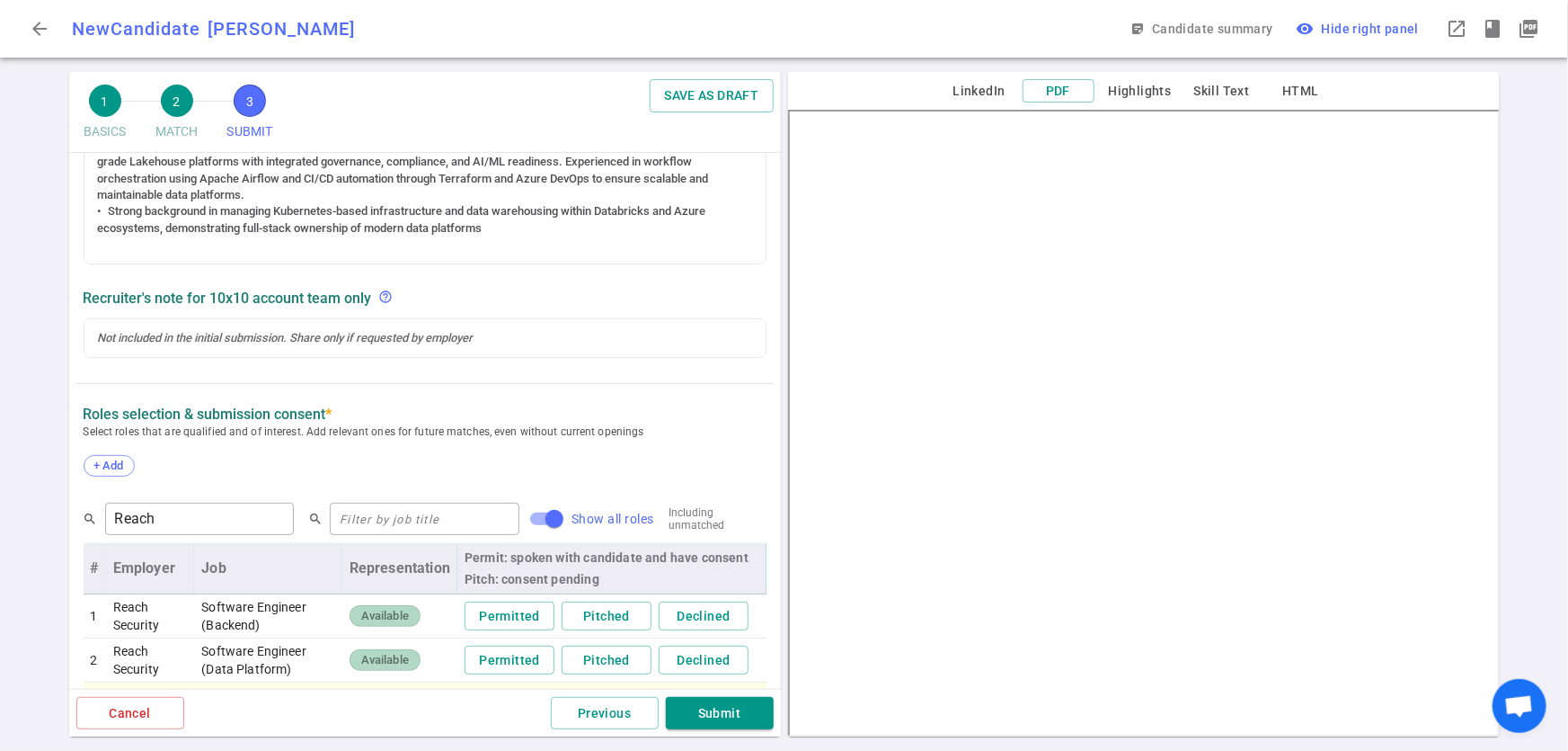
scroll to position [503, 0]
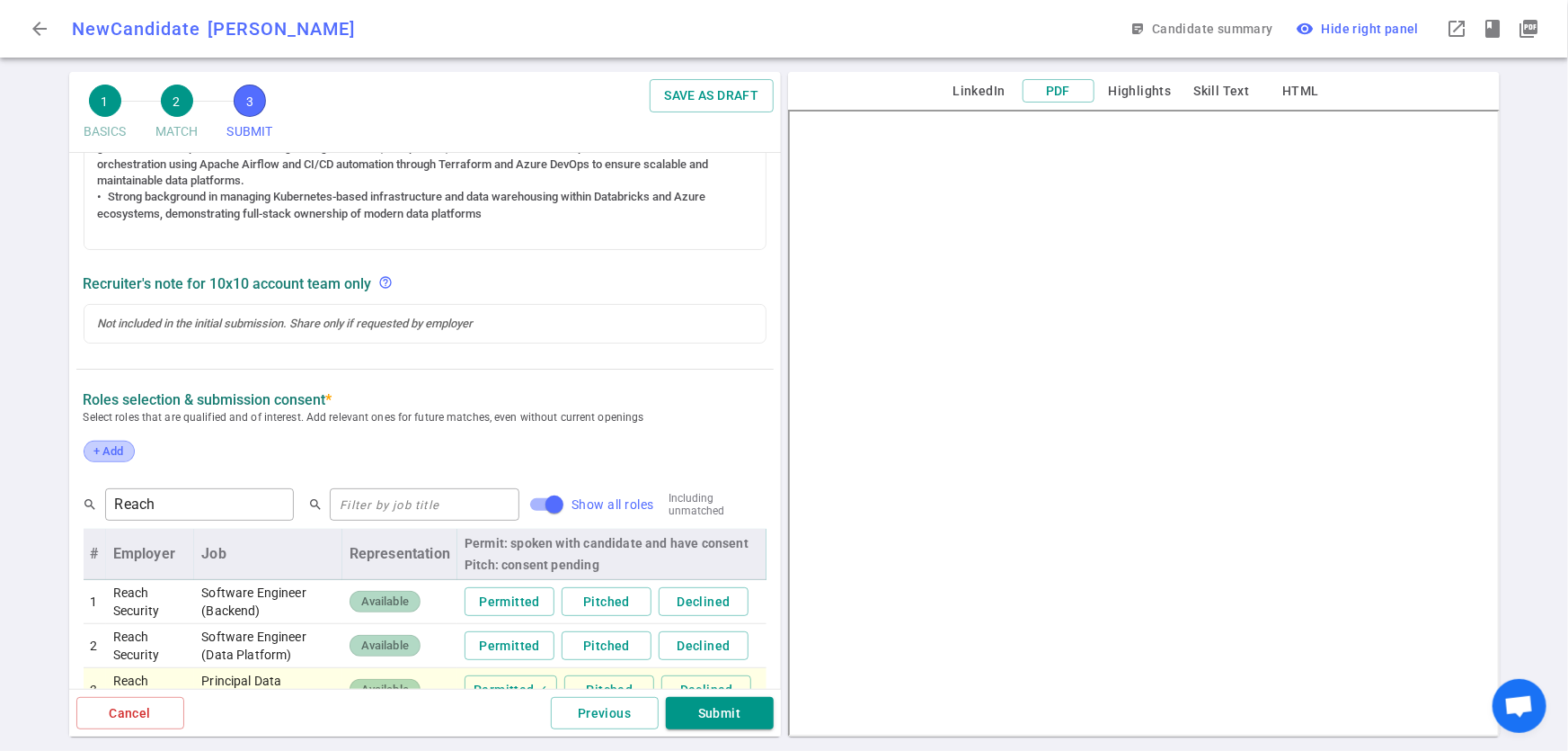
click at [92, 448] on span "+ Add" at bounding box center [109, 450] width 42 height 13
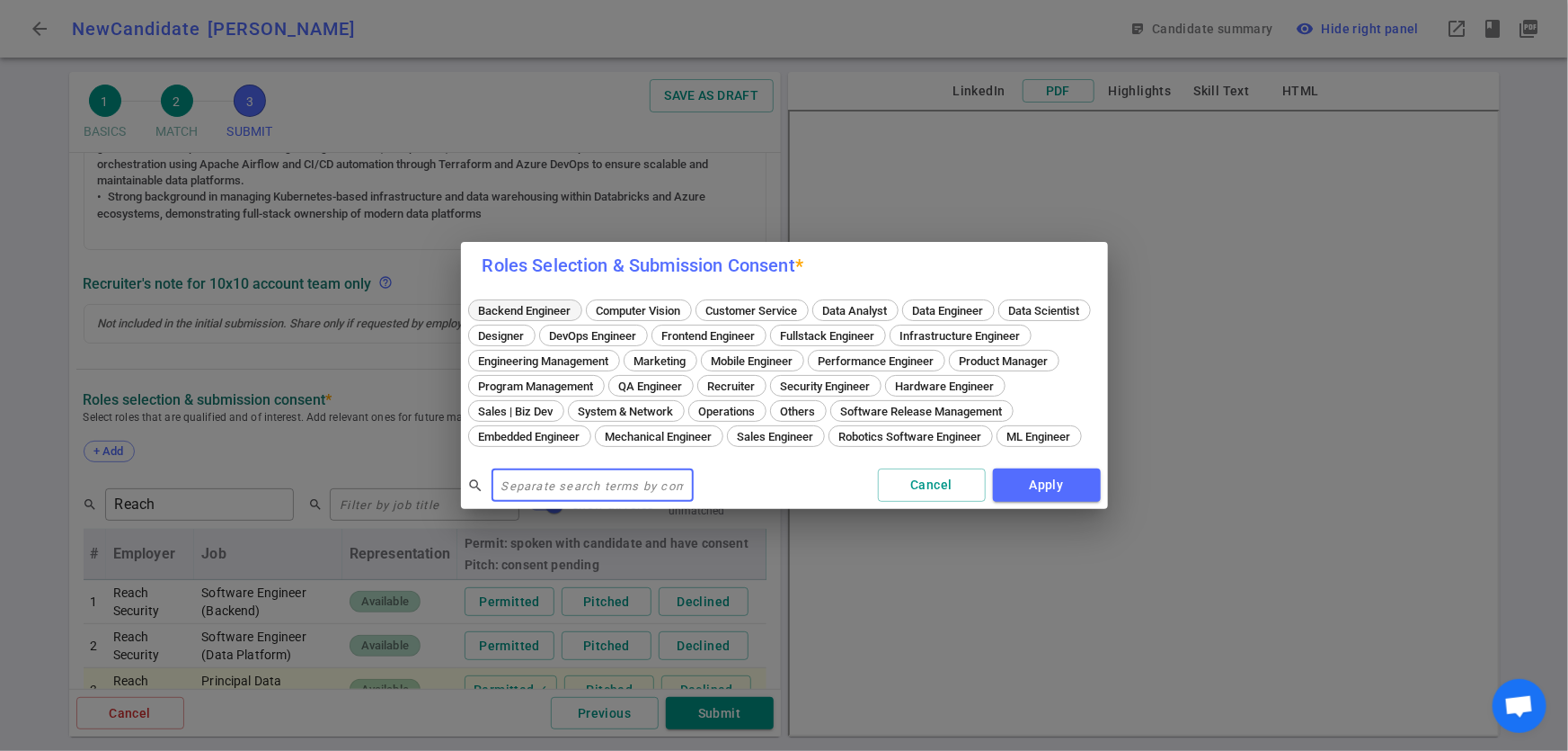
click at [507, 304] on span "Backend Engineer" at bounding box center [525, 311] width 105 height 13
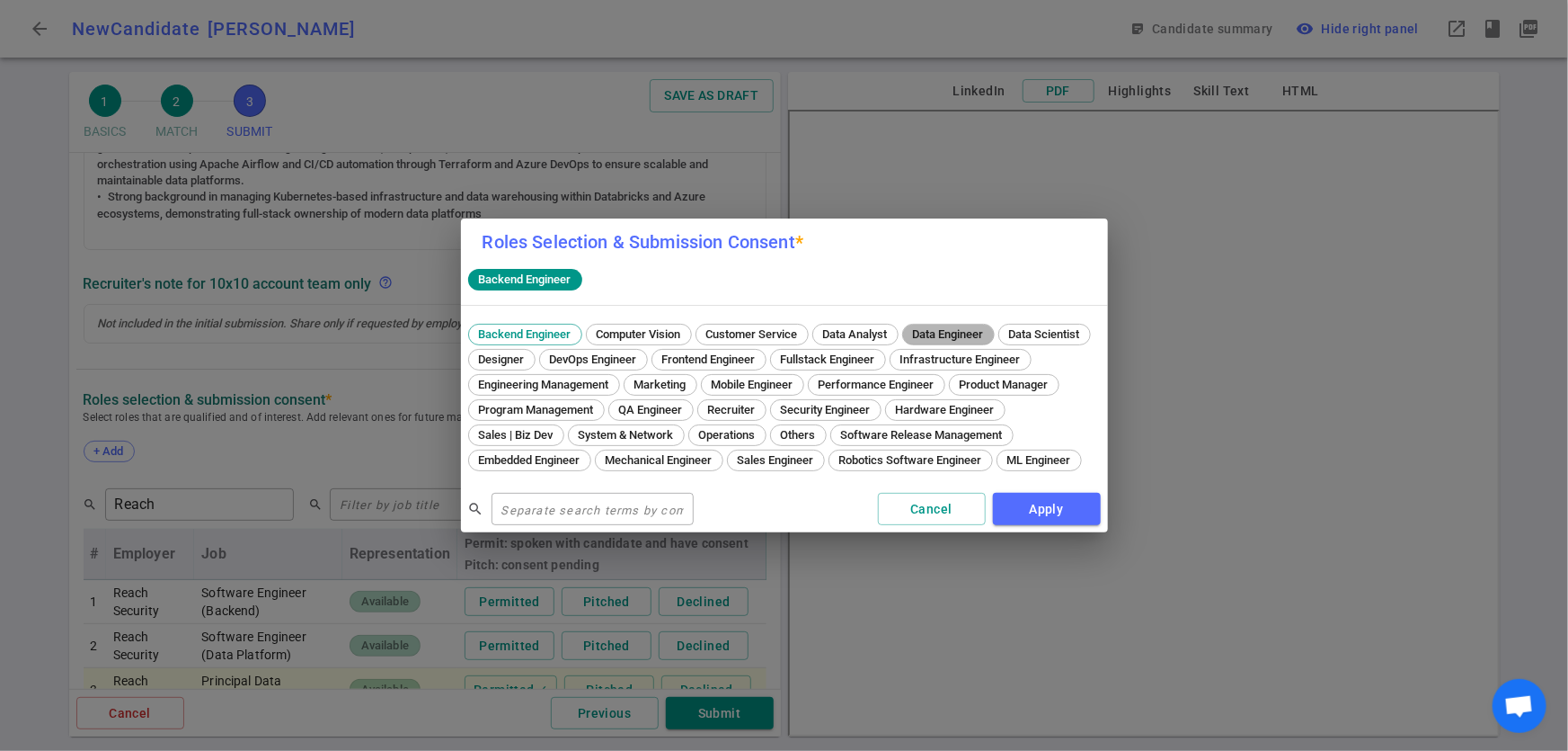
click at [977, 328] on span "Data Engineer" at bounding box center [949, 334] width 84 height 13
click at [1044, 526] on button "Apply" at bounding box center [1047, 509] width 108 height 34
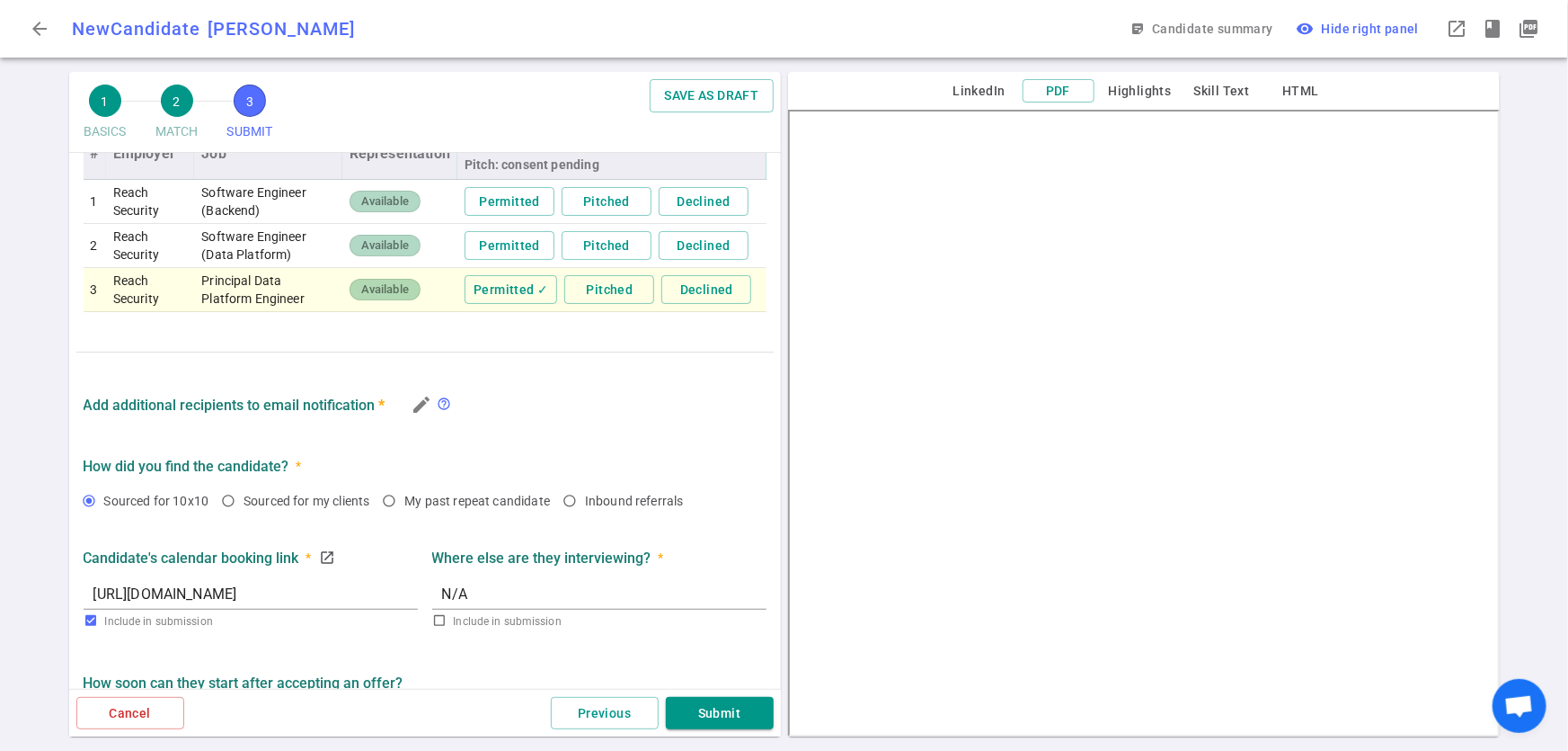
scroll to position [950, 0]
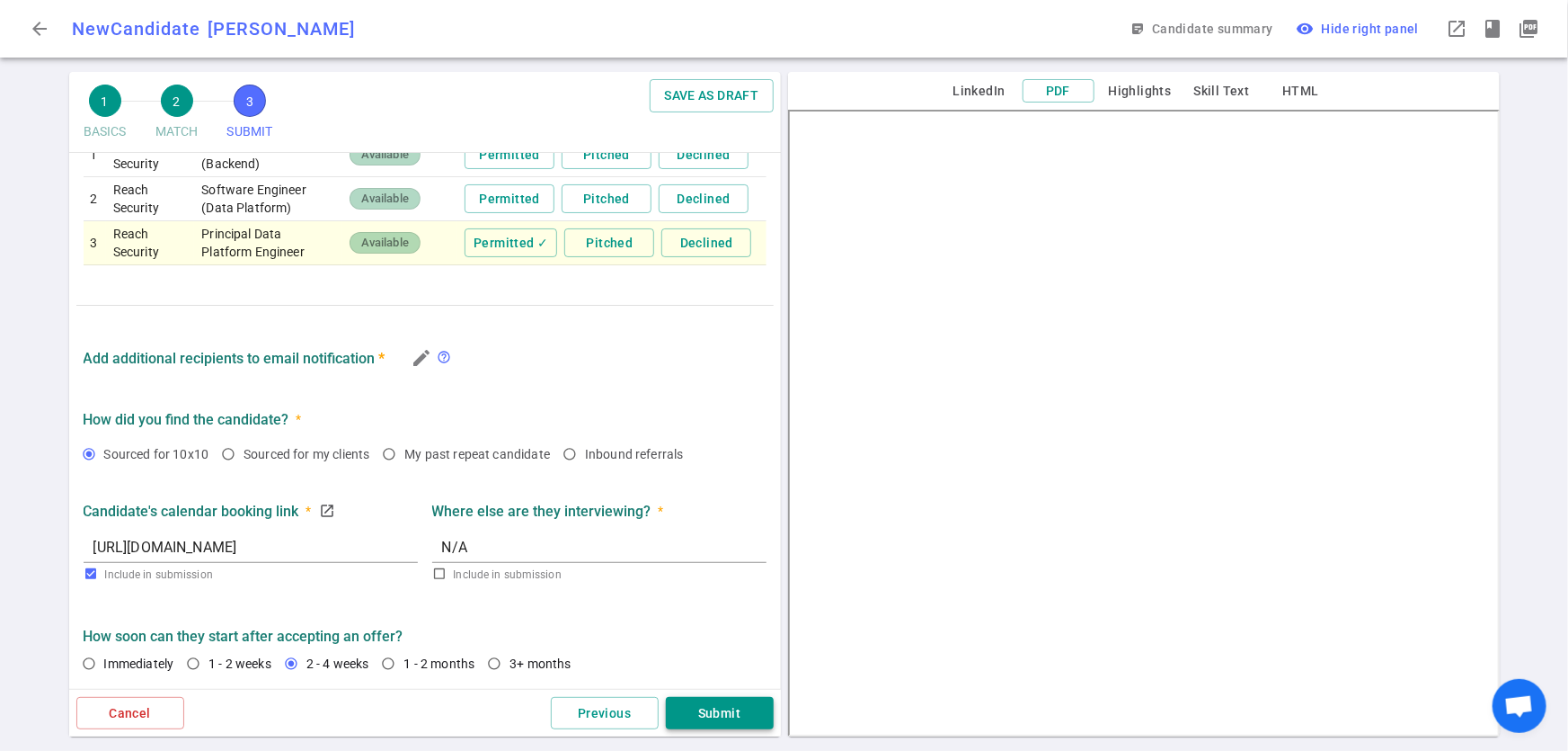
click at [733, 720] on button "Submit" at bounding box center [720, 714] width 108 height 34
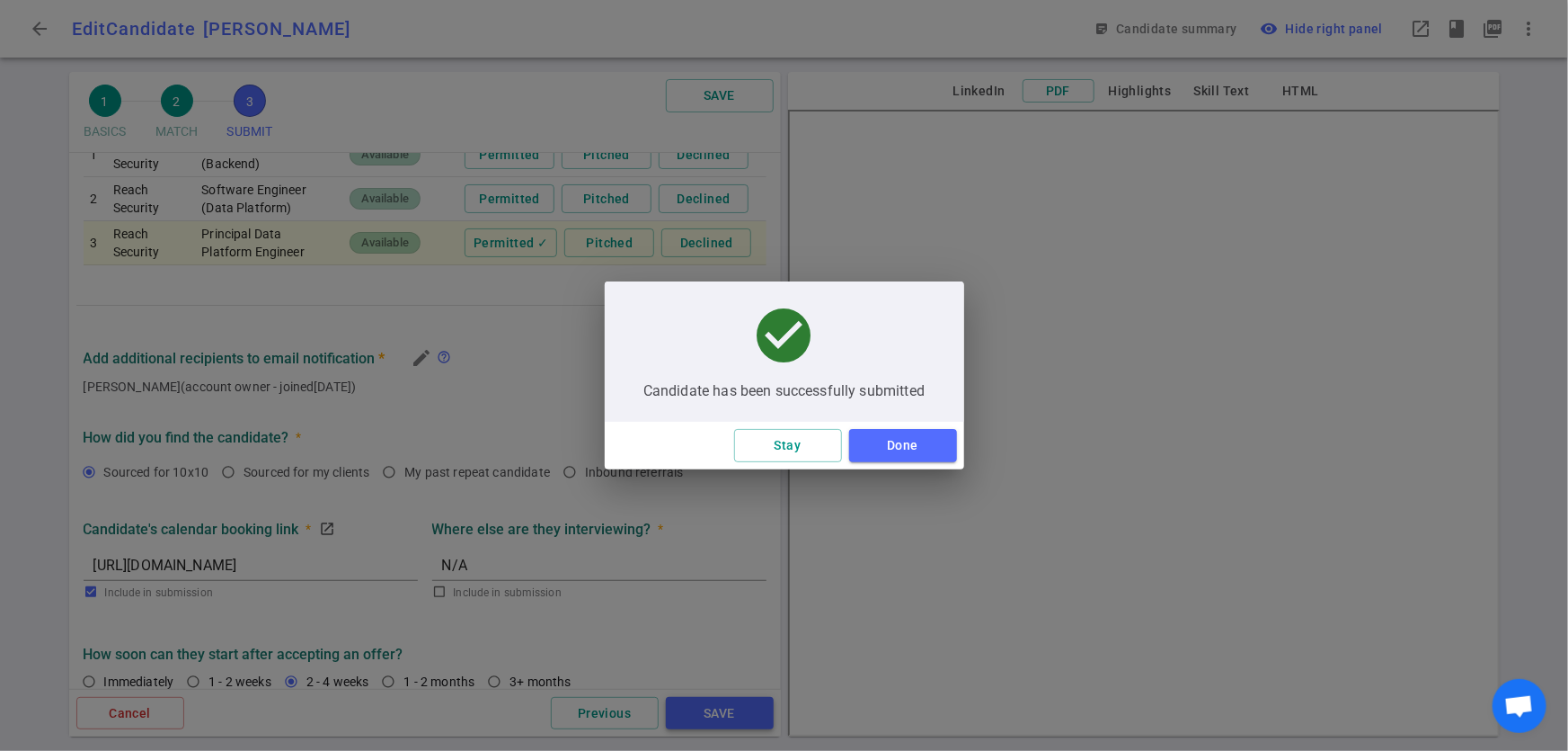
scroll to position [303, 0]
click at [921, 444] on button "Done" at bounding box center [903, 446] width 108 height 34
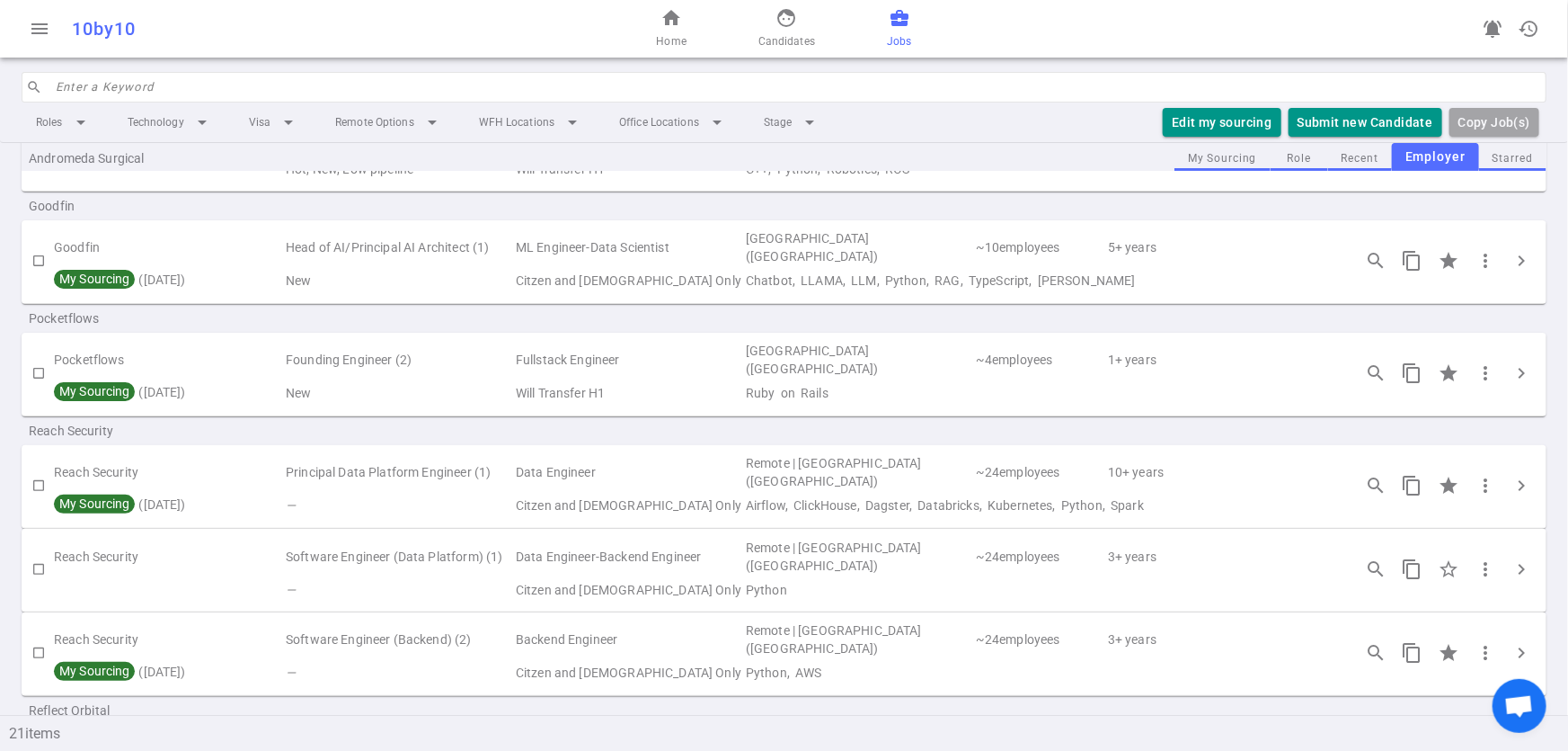
scroll to position [287, 0]
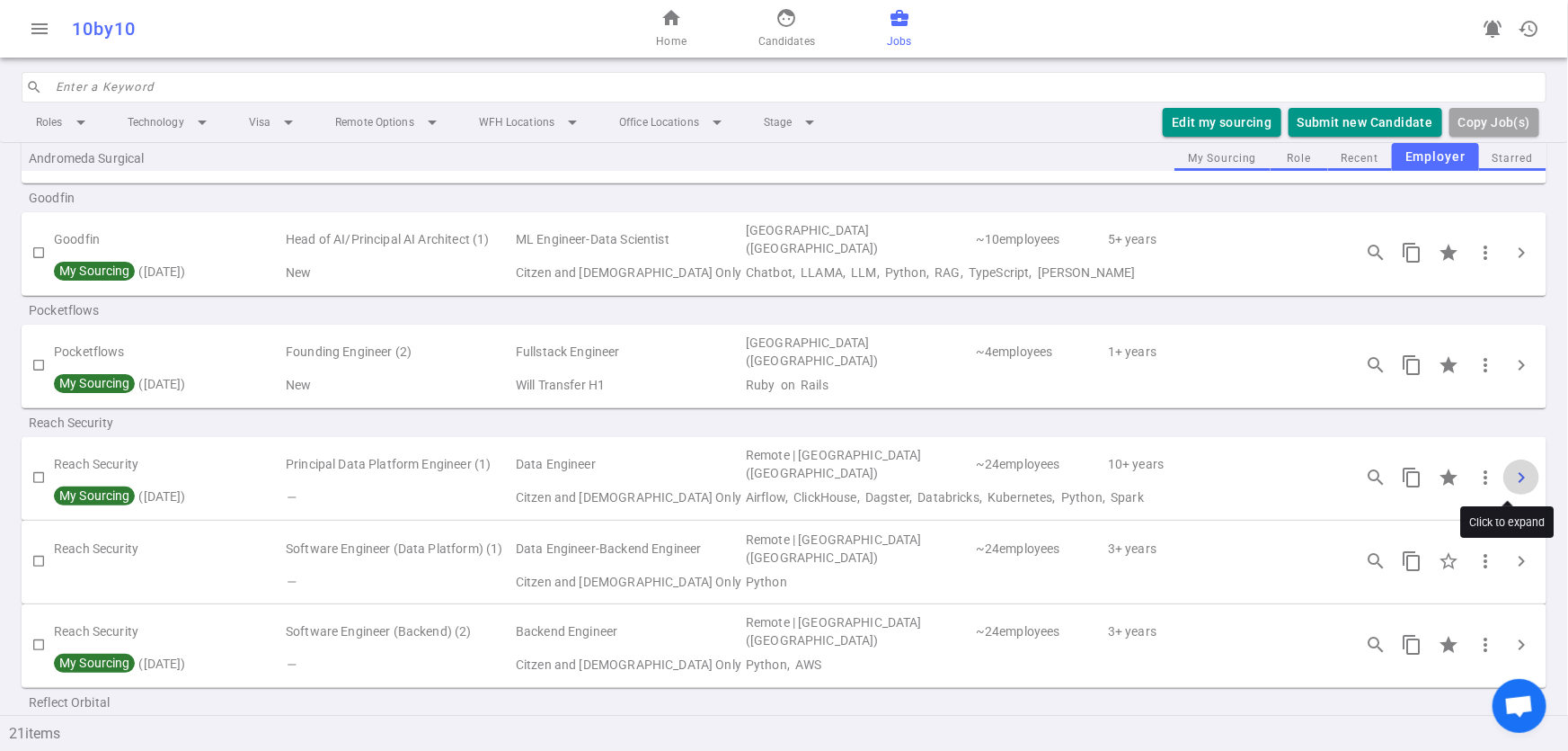
click at [1511, 486] on span "chevron_right" at bounding box center [1521, 476] width 21 height 21
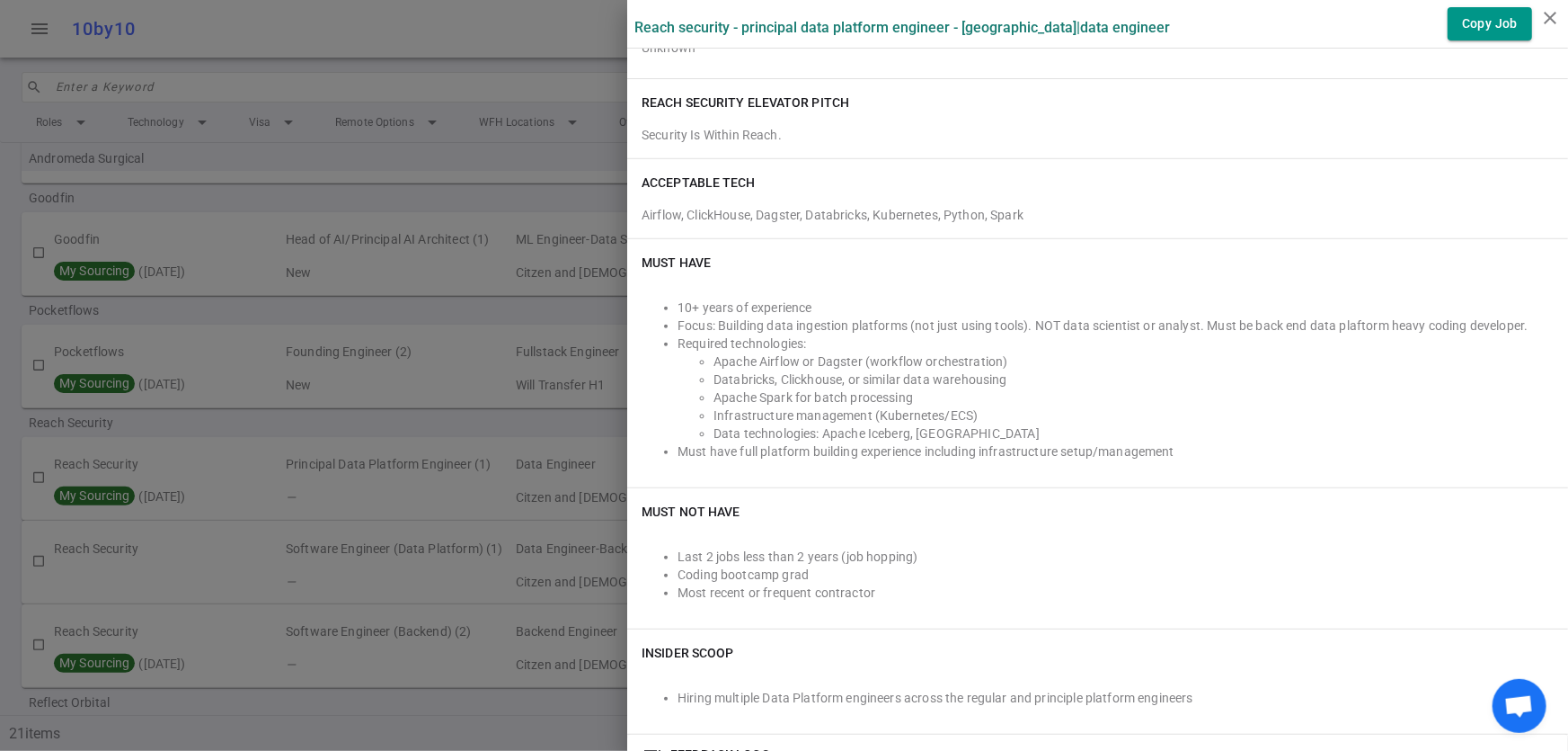
scroll to position [312, 0]
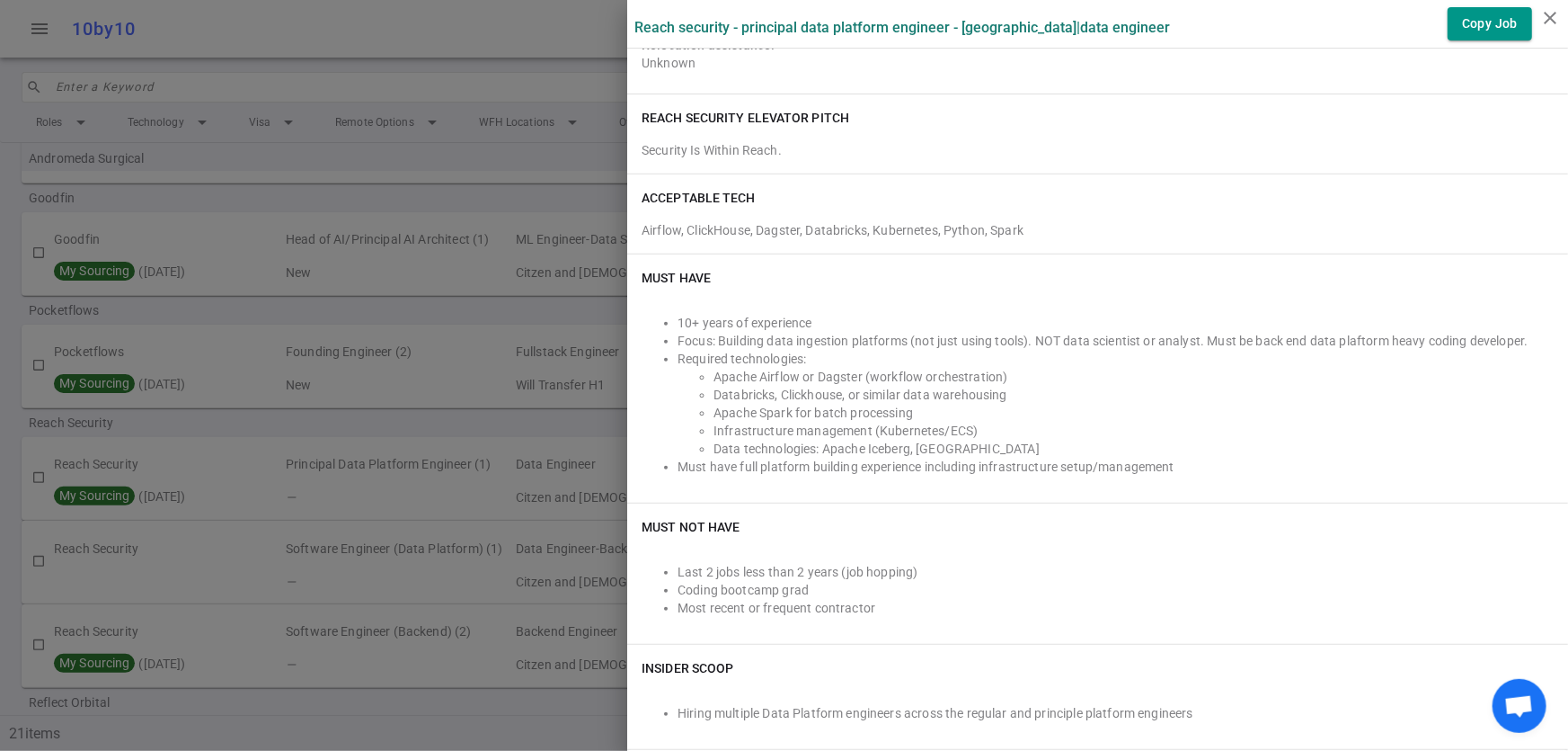
click at [361, 422] on div at bounding box center [784, 375] width 1568 height 751
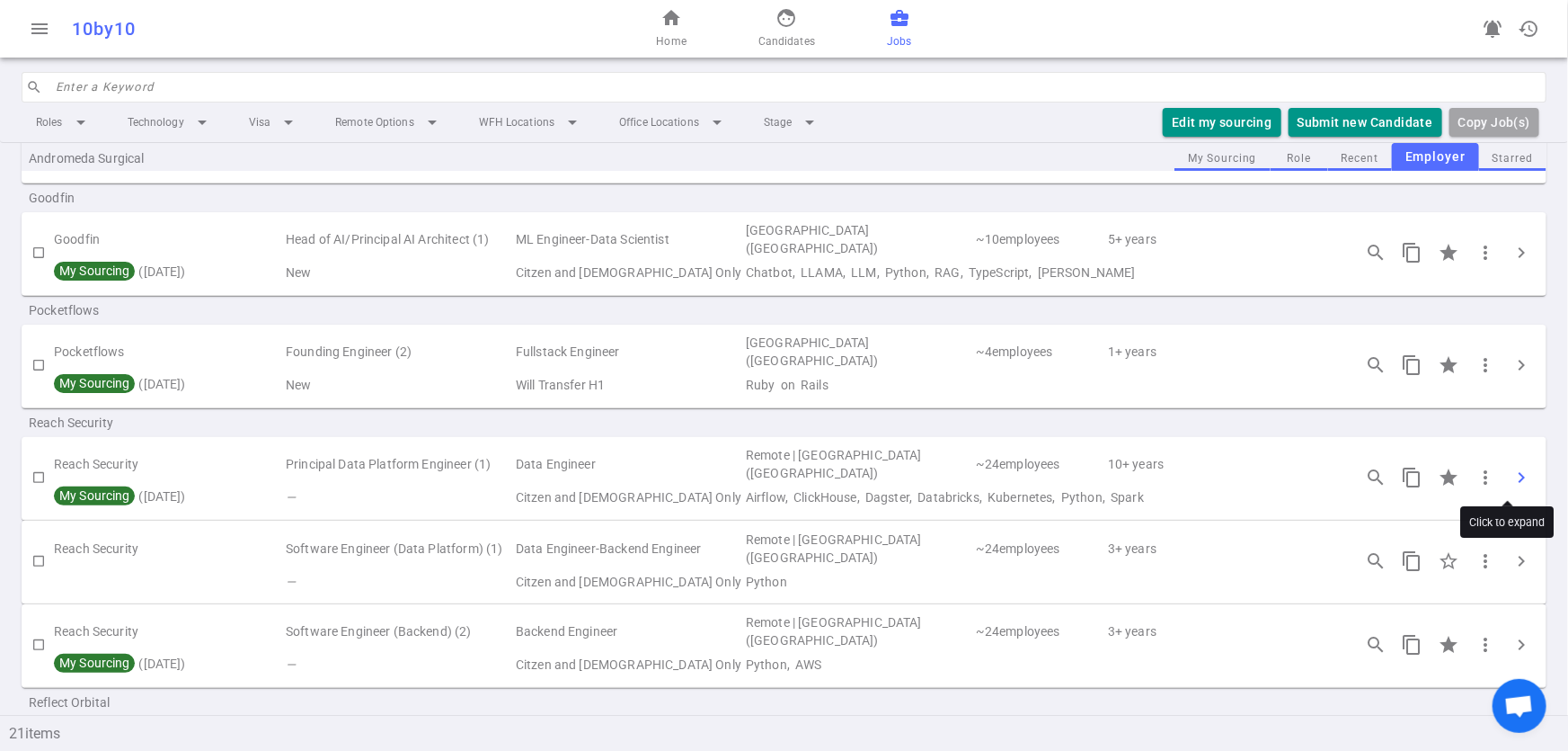
click at [1510, 492] on button "chevron_right" at bounding box center [1521, 477] width 36 height 36
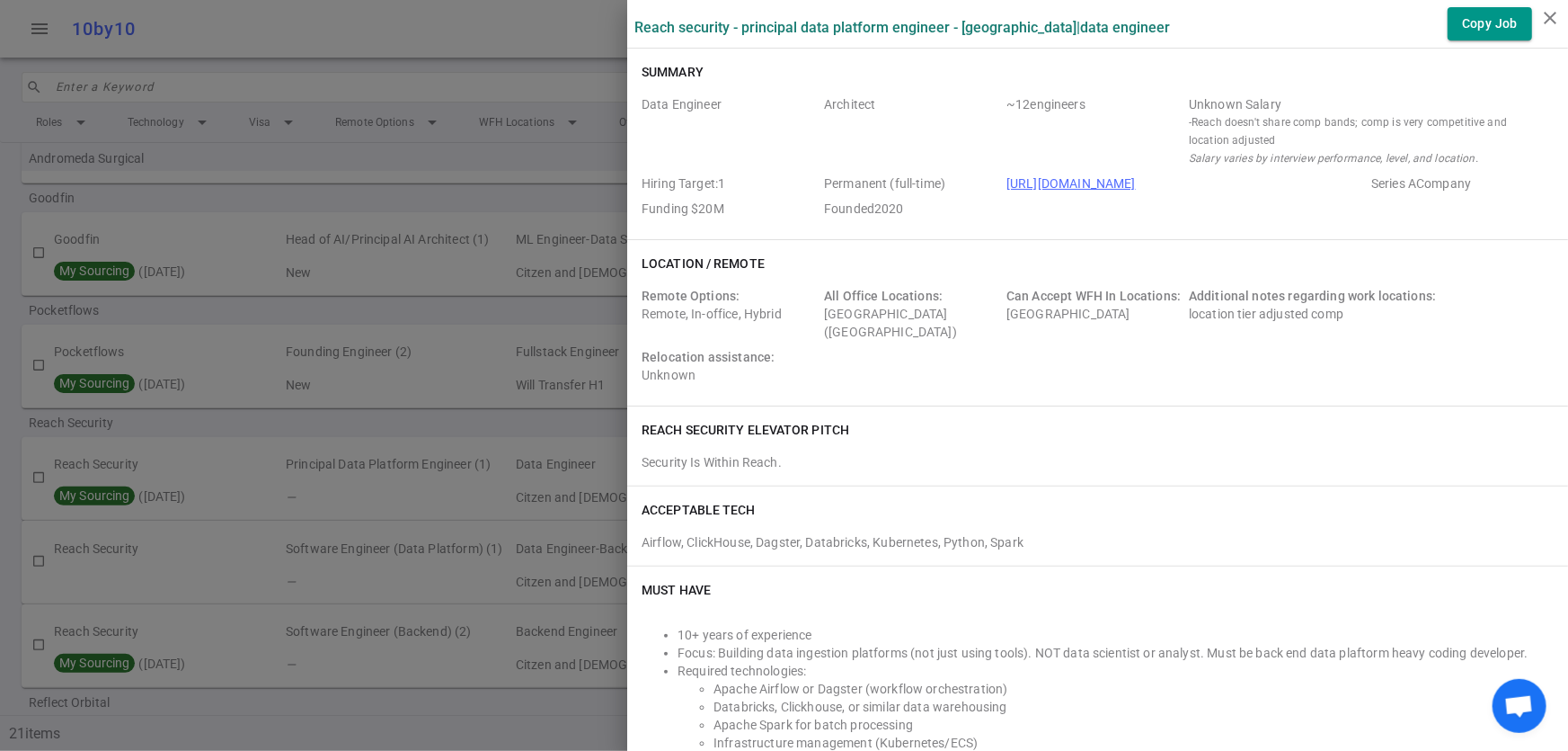
click at [466, 201] on div at bounding box center [784, 375] width 1568 height 751
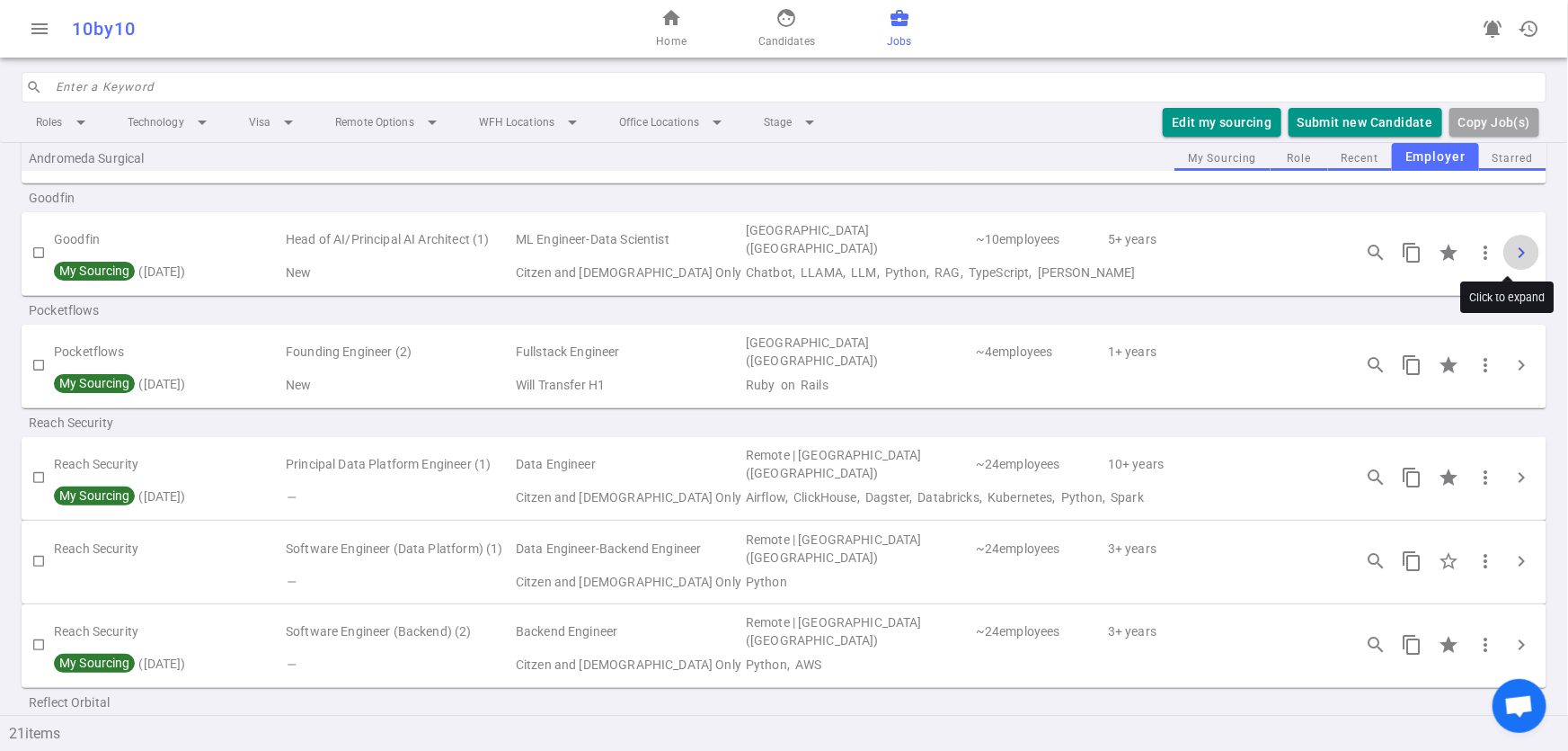
click at [1510, 255] on span "chevron_right" at bounding box center [1521, 252] width 21 height 21
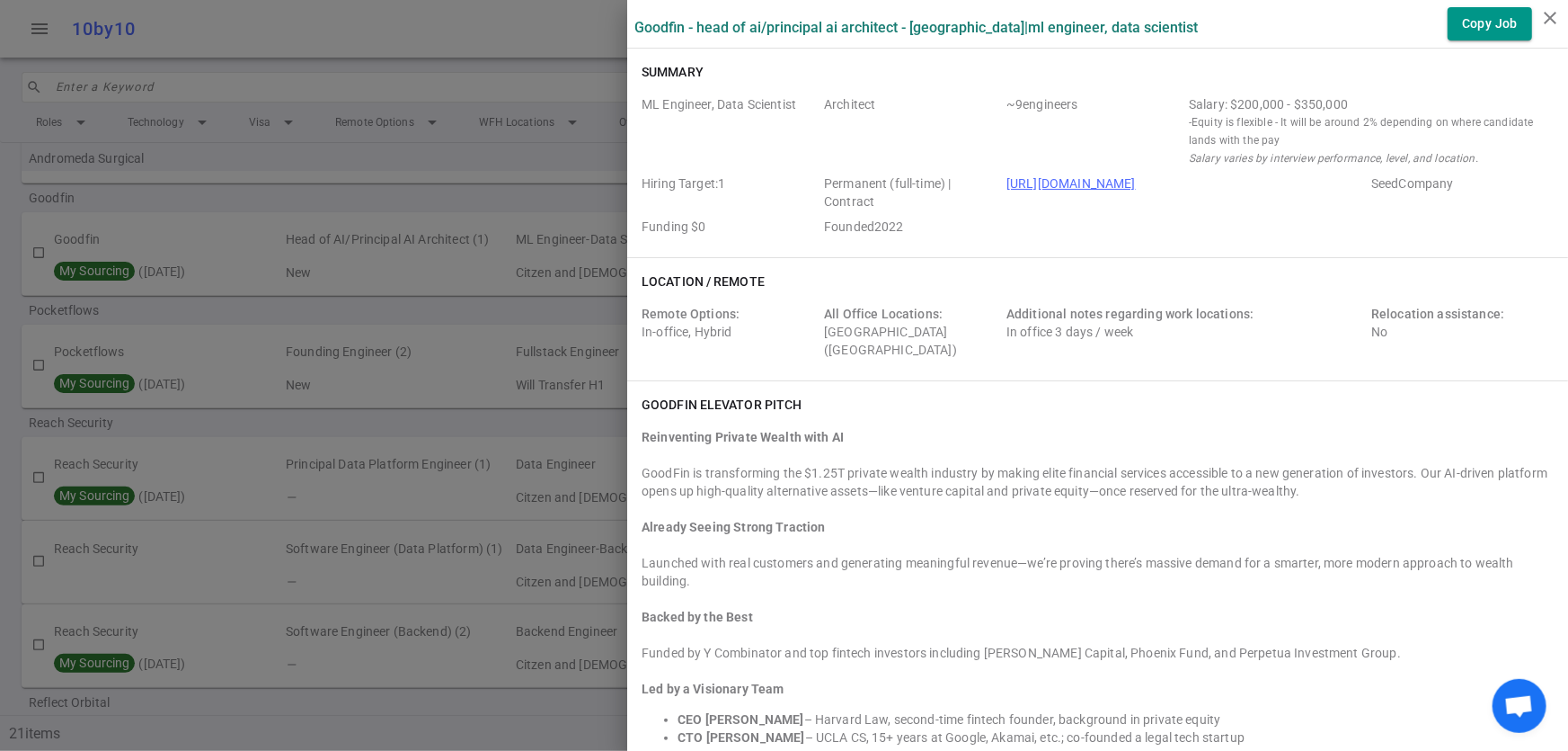
scroll to position [817, 0]
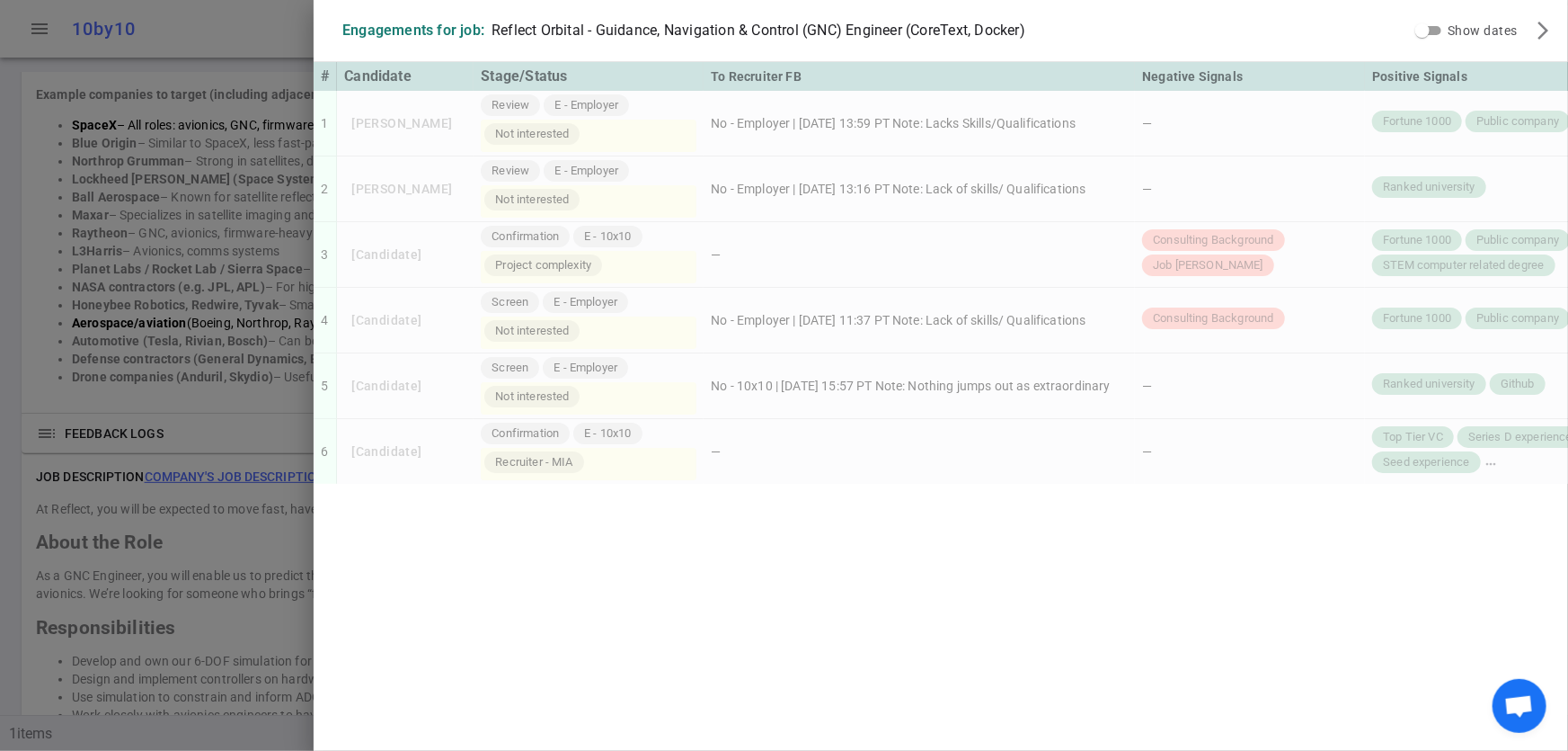
scroll to position [1455, 0]
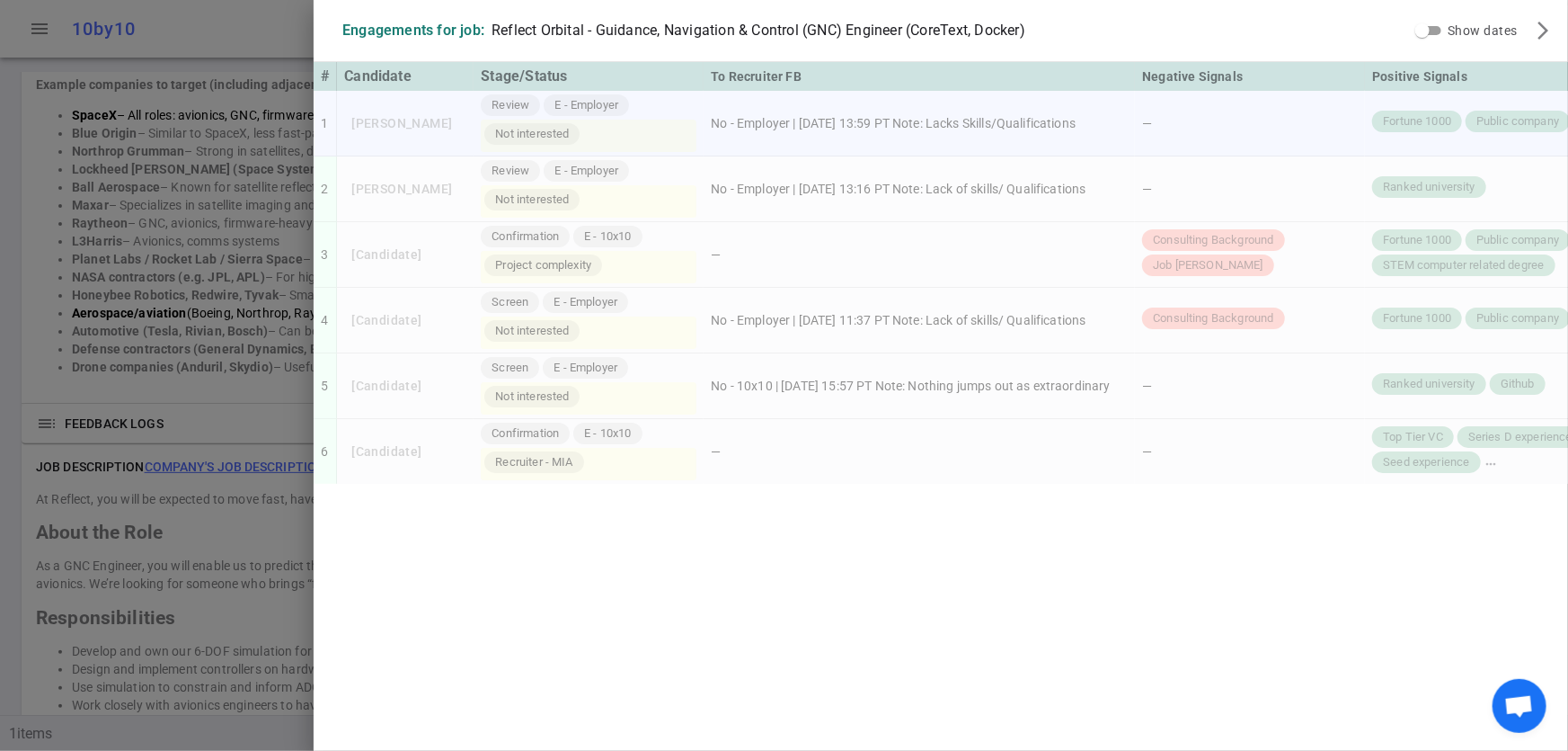
drag, startPoint x: 974, startPoint y: 125, endPoint x: 1124, endPoint y: 114, distance: 150.4
click at [1124, 114] on td "No - Employer | [DATE] 13:59 PT Note: Lacks Skills/Qualifications" at bounding box center [920, 124] width 432 height 66
copy td "Lacks Skills/Qualifications"
click at [950, 633] on div "Engagements for job: Reflect Orbital - Guidance, Navigation & Control (GNC) Eng…" at bounding box center [940, 375] width 1255 height 751
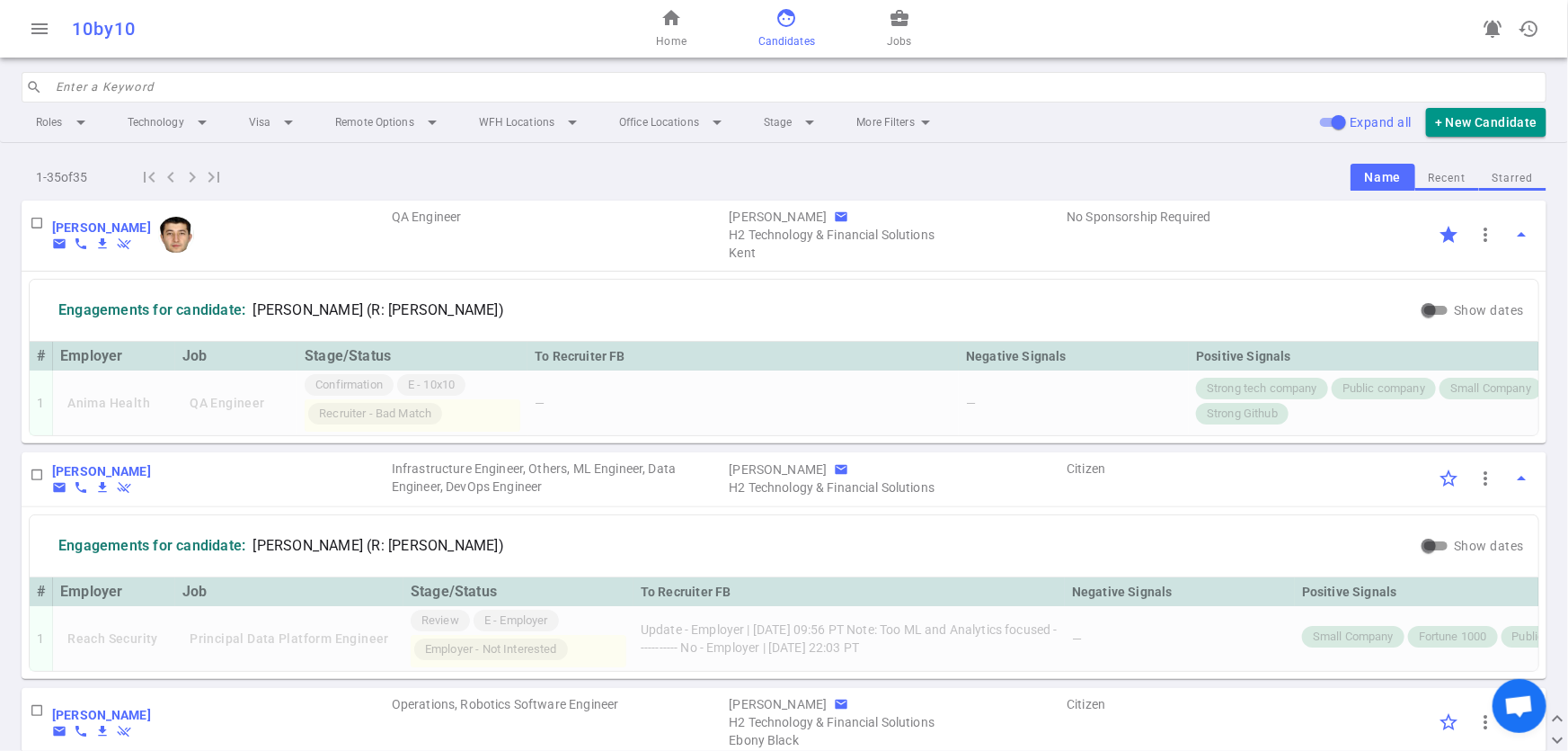
click at [912, 46] on div "home Home face Candidates business_center Jobs" at bounding box center [784, 29] width 509 height 58
click at [897, 45] on span "Jobs" at bounding box center [899, 41] width 24 height 18
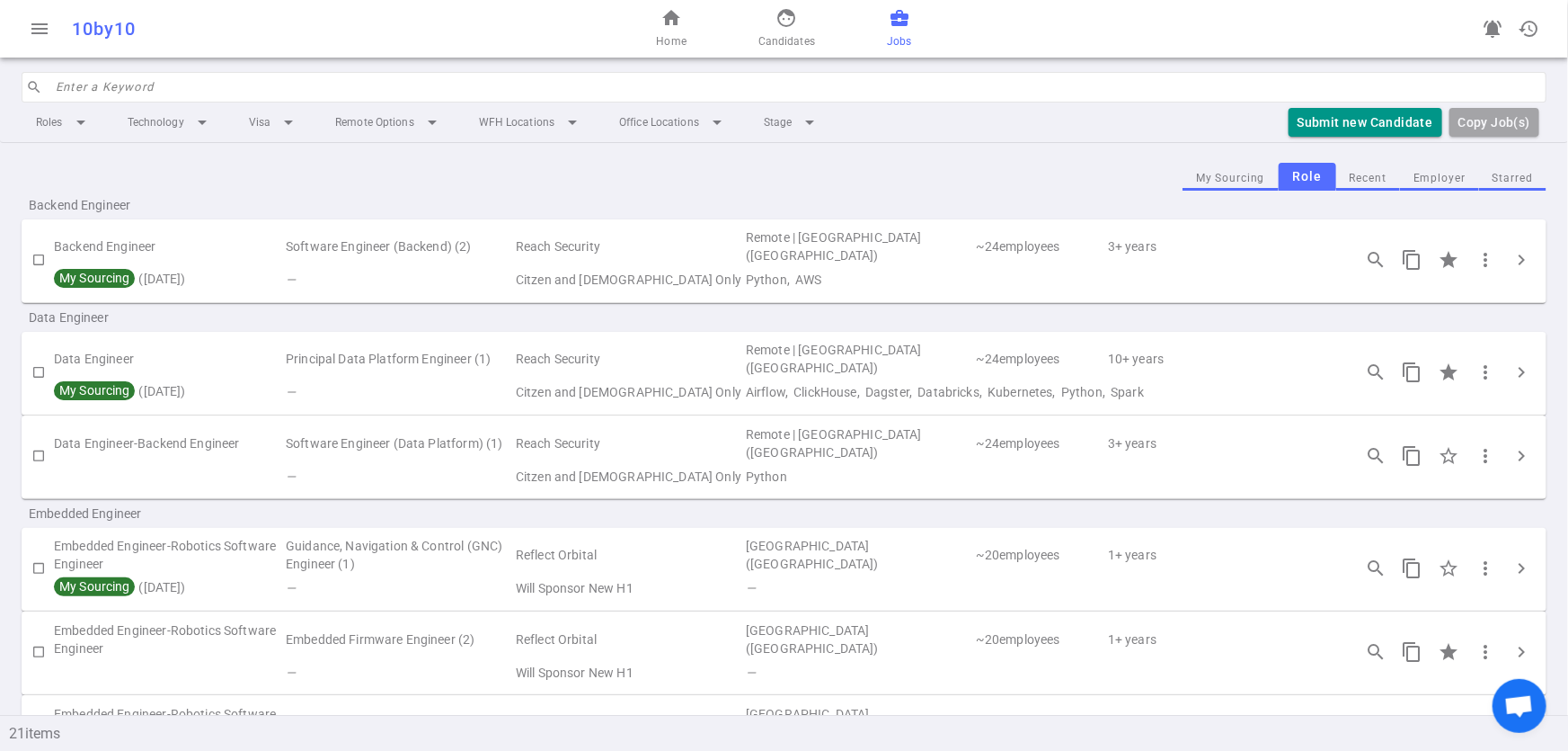
click at [1448, 176] on button "Employer" at bounding box center [1439, 179] width 79 height 24
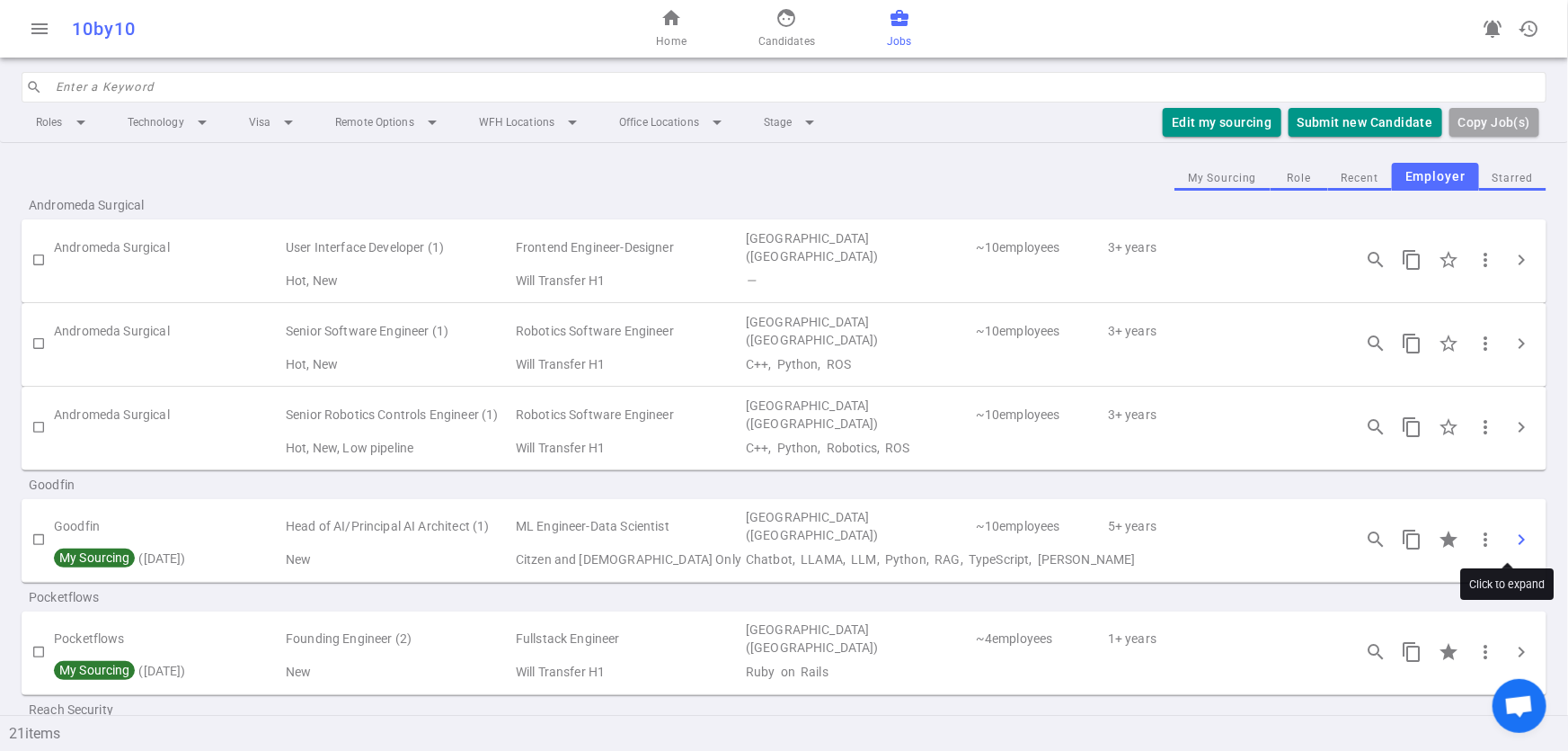
click at [1513, 537] on span "chevron_right" at bounding box center [1521, 539] width 21 height 21
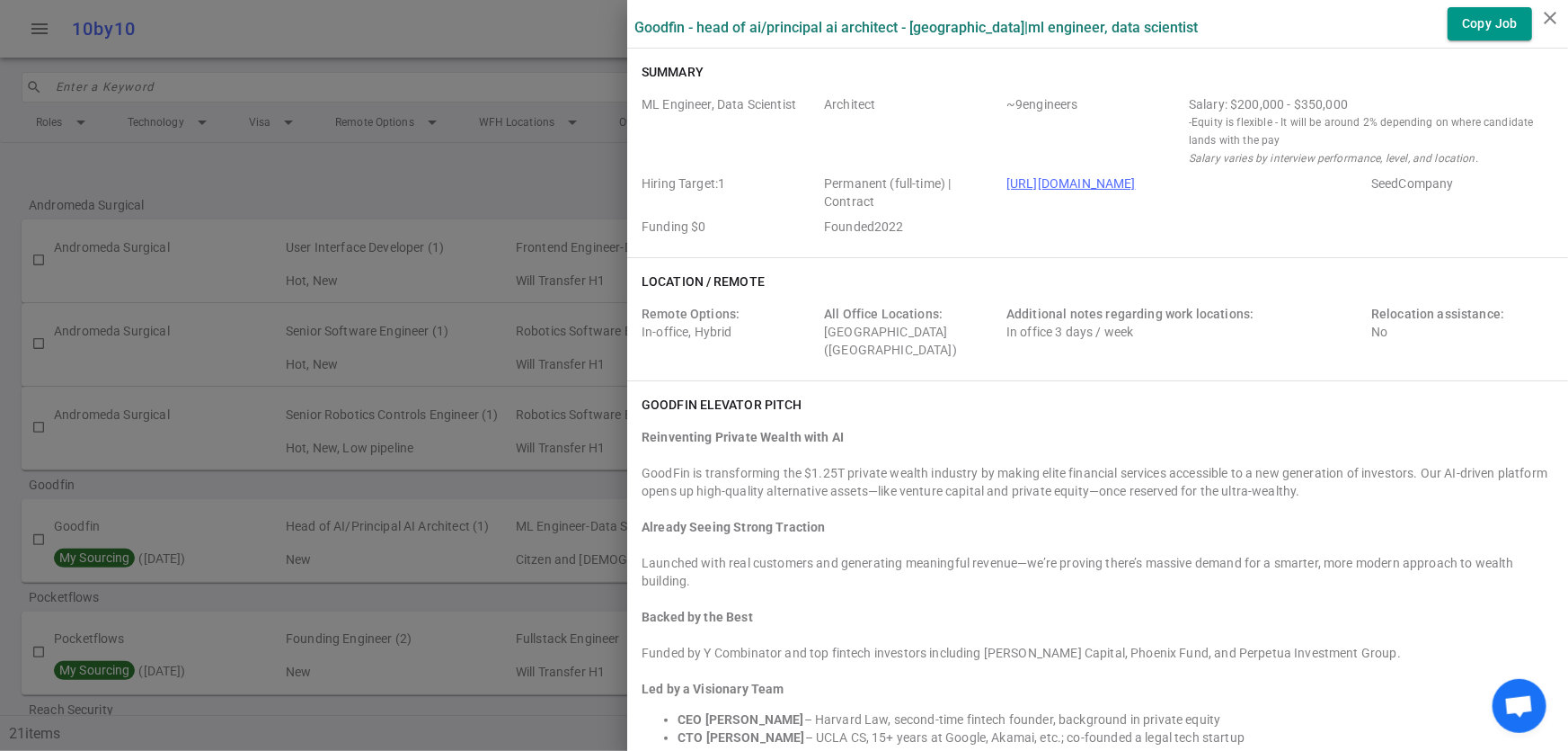
scroll to position [817, 0]
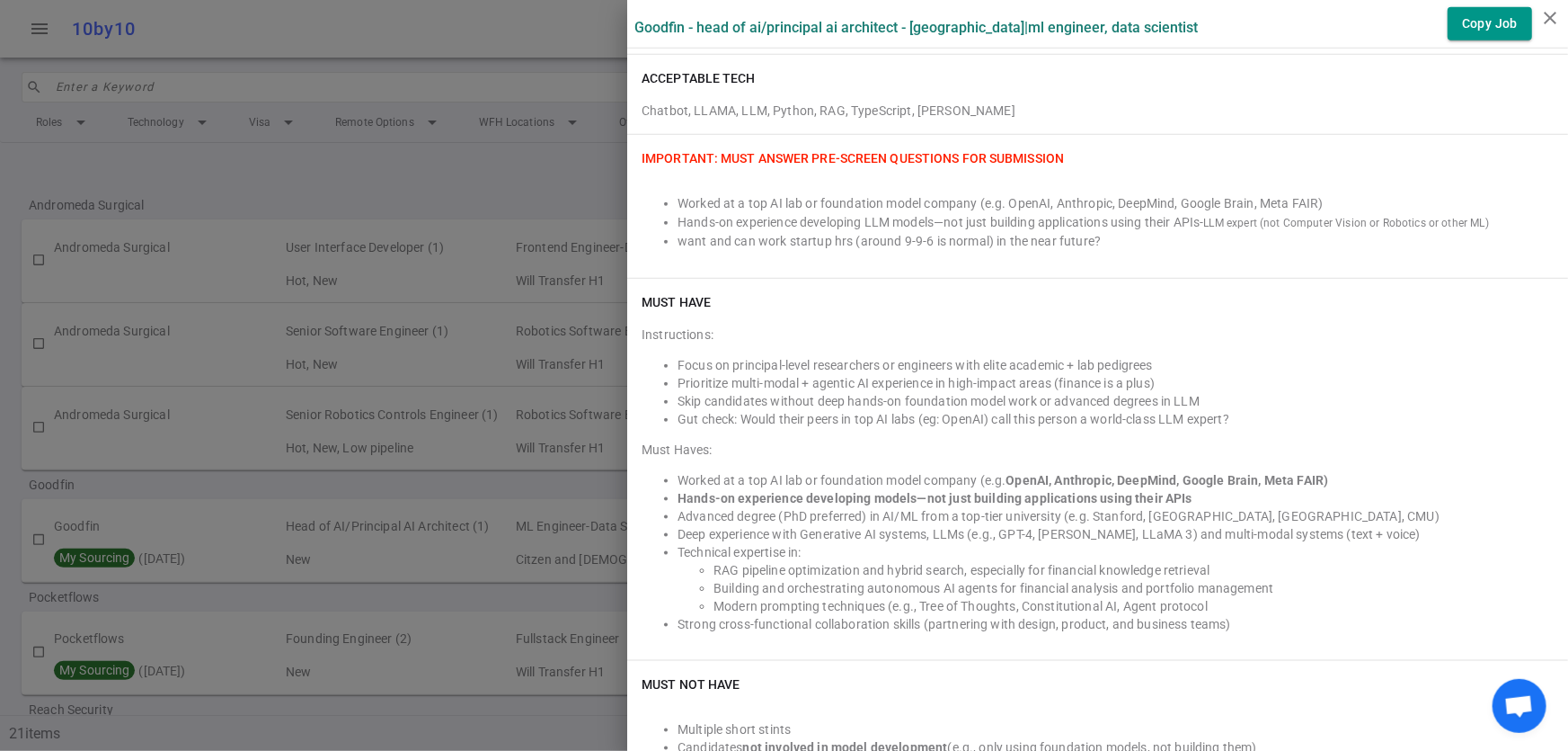
click at [798, 378] on li "Prioritize multi-modal + agentic AI experience in high-impact areas (finance is…" at bounding box center [1116, 382] width 876 height 18
click at [678, 374] on li "Prioritize multi-modal + agentic AI experience in high-impact areas (finance is…" at bounding box center [1116, 382] width 876 height 18
drag, startPoint x: 666, startPoint y: 378, endPoint x: 1043, endPoint y: 382, distance: 377.0
click at [1043, 382] on li "Prioritize multi-modal + agentic AI experience in high-impact areas (finance is…" at bounding box center [1116, 382] width 876 height 18
copy li "Prioritize multi-modal + agentic AI experience in high-impact areas"
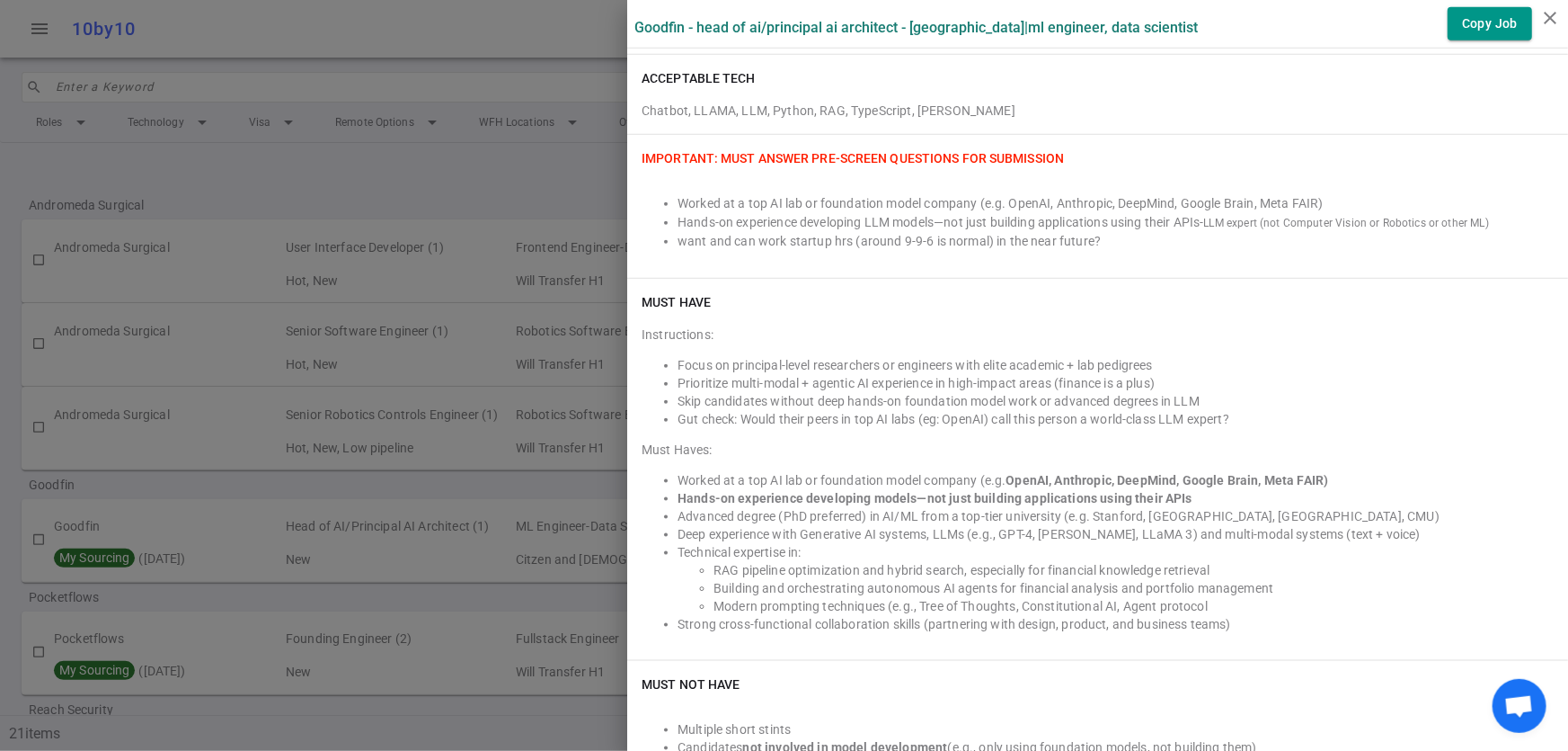
click at [337, 163] on div at bounding box center [784, 375] width 1568 height 751
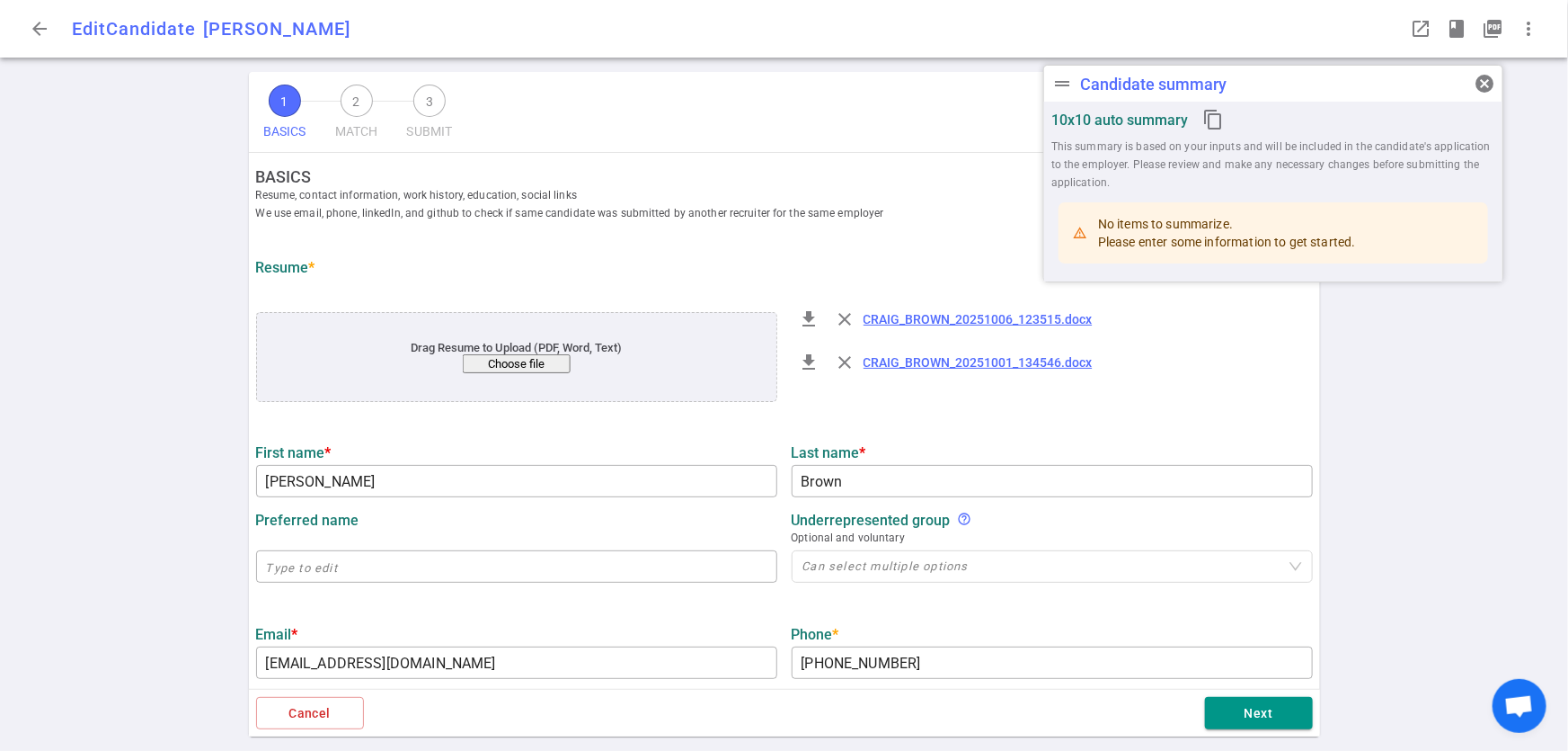
type input "Craig"
type input "Brown"
type input "consultant@craigbrownphd.com"
type input "+1 832-995-7019"
type input "https://www.linkedin.com/in/craigbrownphd"
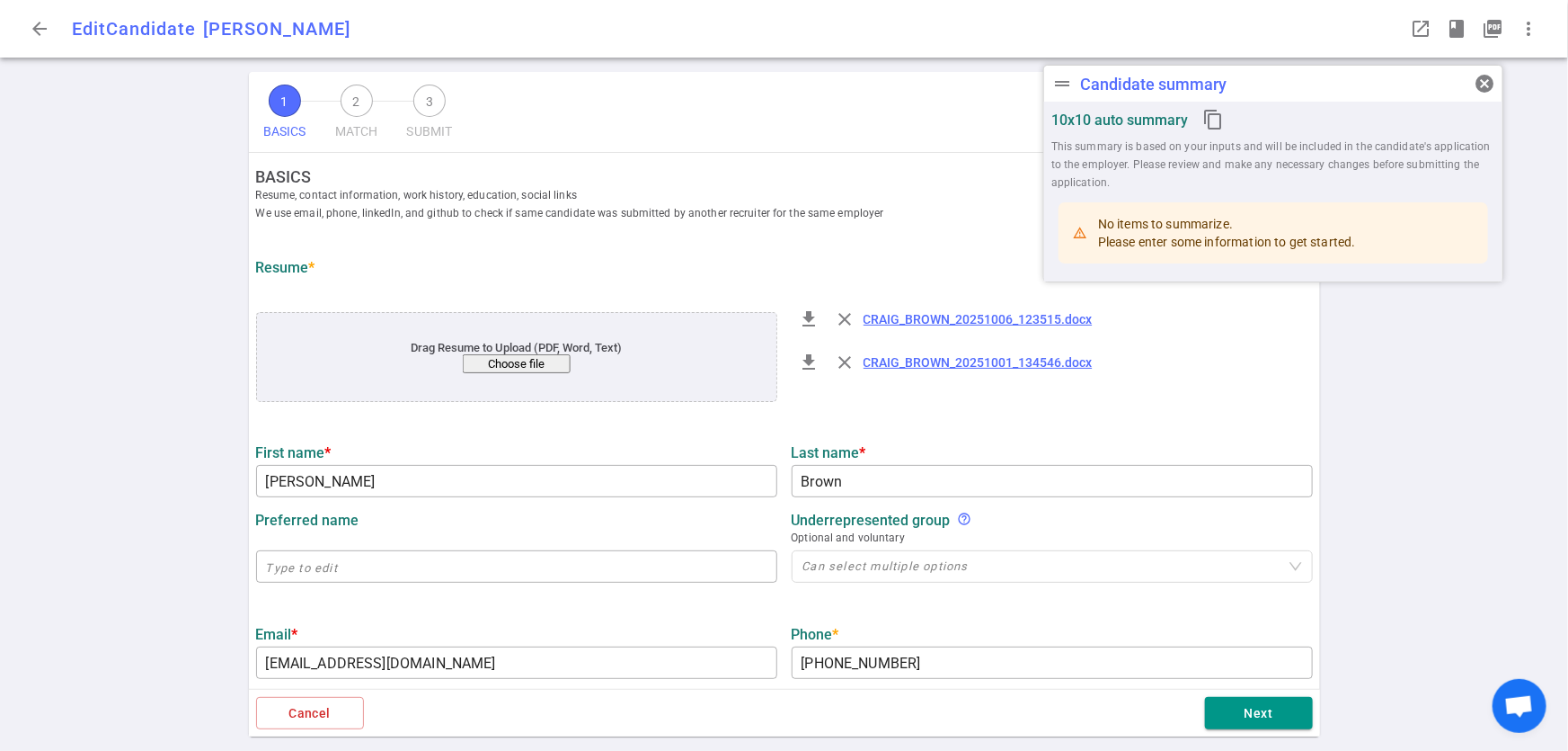
type input "19.2"
type input "Operations Managment"
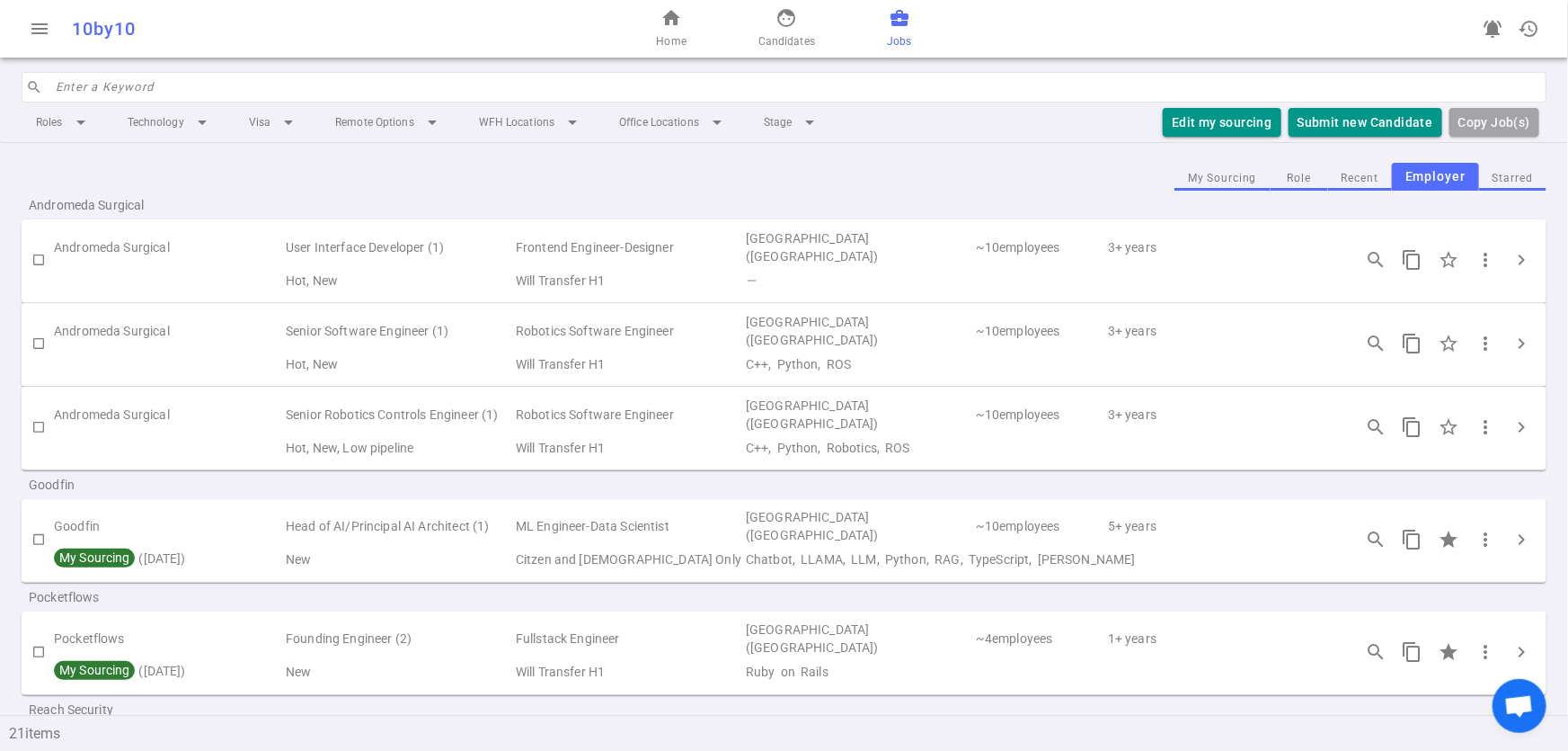
scroll to position [436, 0]
